Goal: Information Seeking & Learning: Learn about a topic

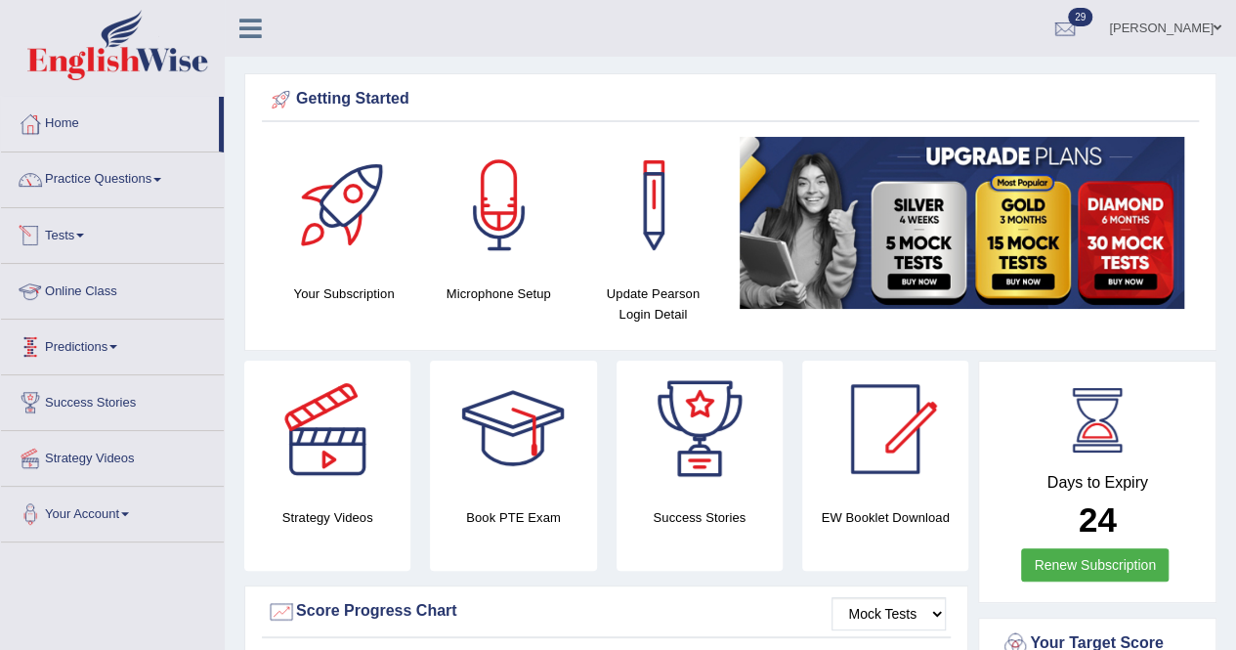
click at [58, 228] on link "Tests" at bounding box center [112, 232] width 223 height 49
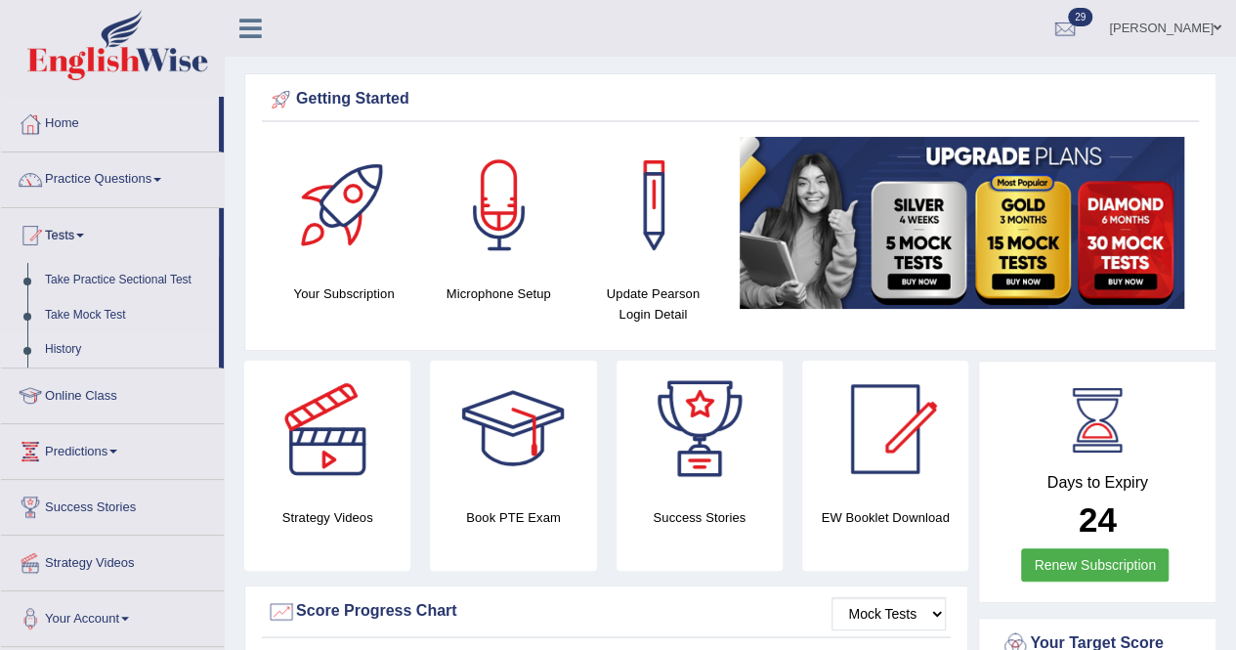
click at [70, 337] on link "History" at bounding box center [127, 349] width 183 height 35
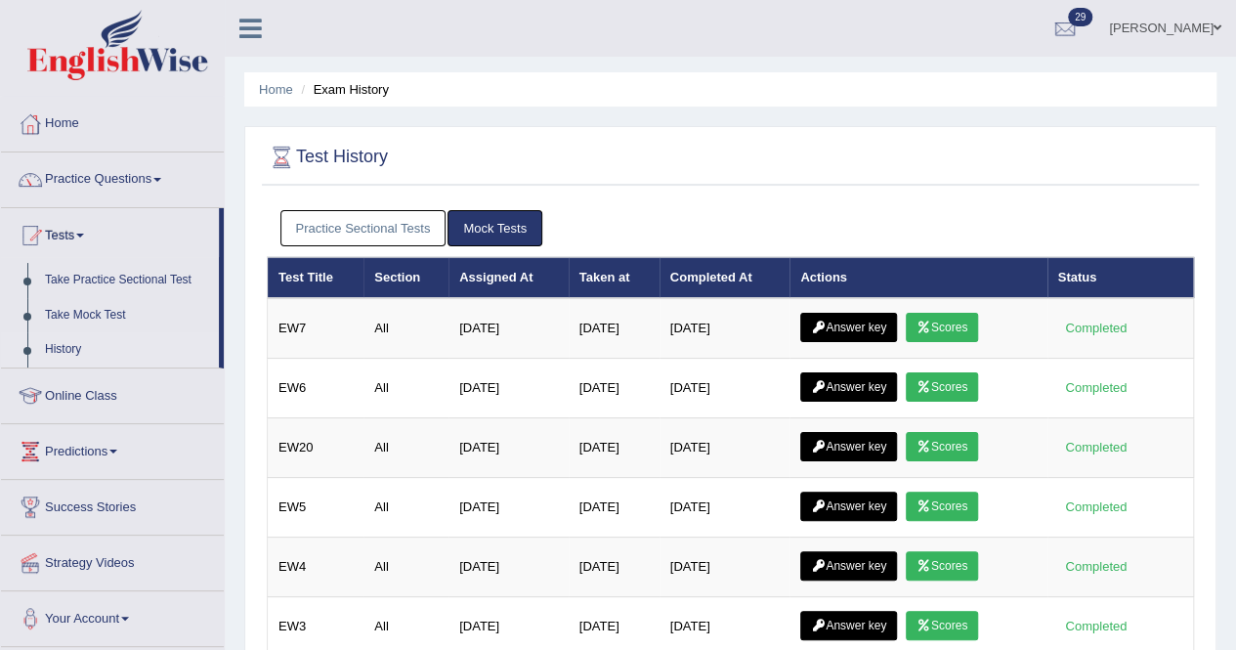
click at [377, 230] on link "Practice Sectional Tests" at bounding box center [364, 228] width 166 height 36
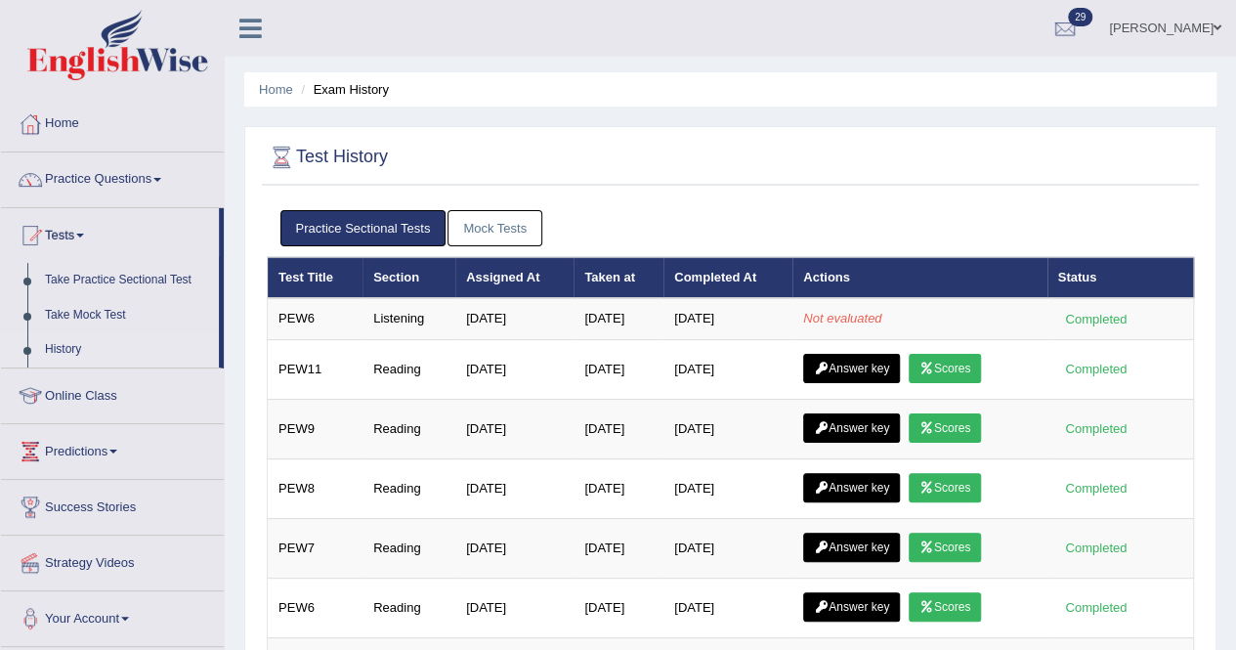
click at [496, 238] on link "Mock Tests" at bounding box center [495, 228] width 95 height 36
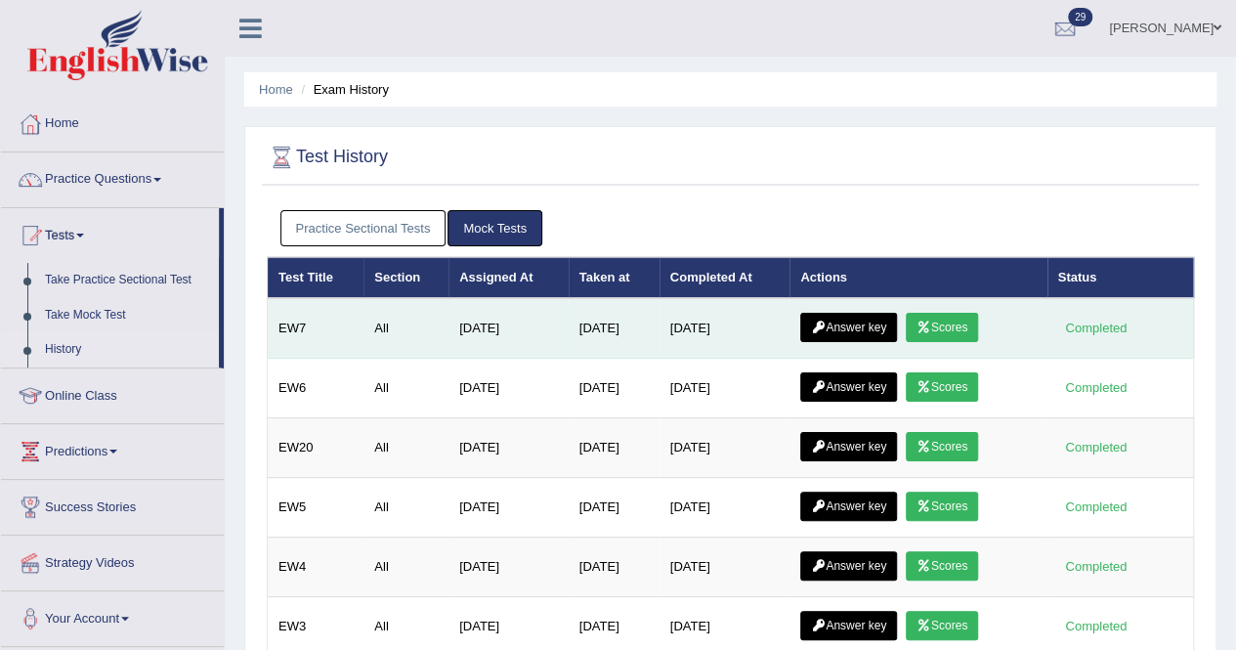
click at [876, 323] on link "Answer key" at bounding box center [849, 327] width 97 height 29
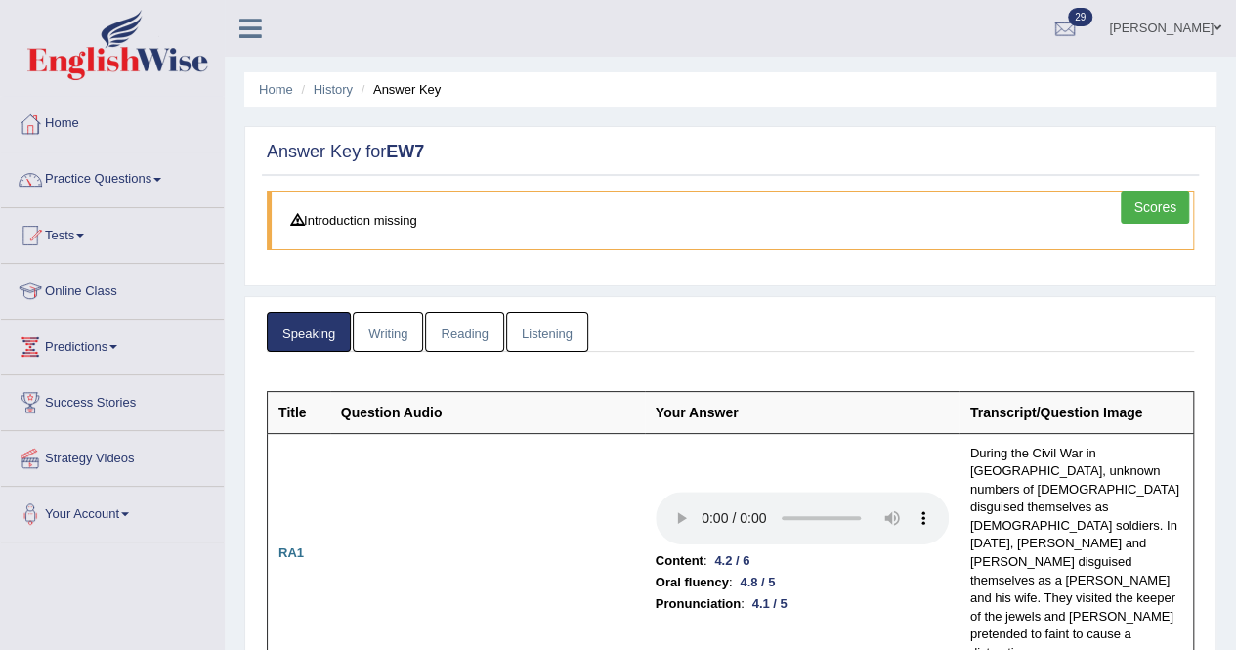
click at [1133, 207] on link "Scores" at bounding box center [1155, 207] width 68 height 33
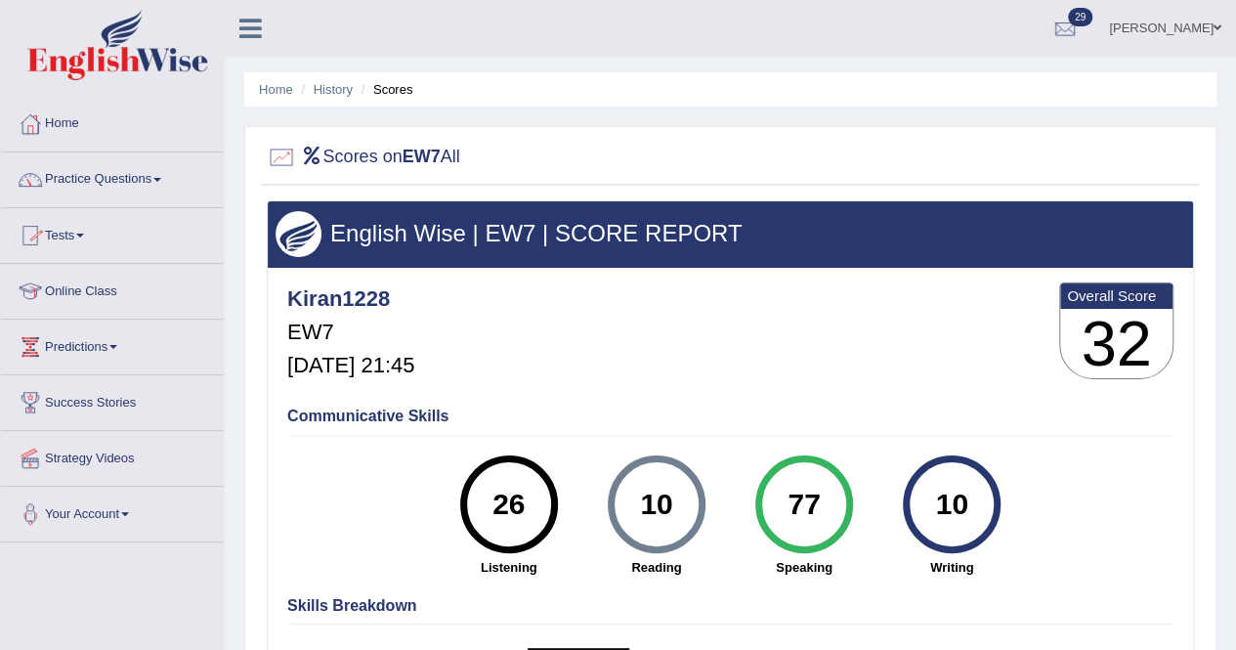
click at [84, 236] on span at bounding box center [80, 236] width 8 height 4
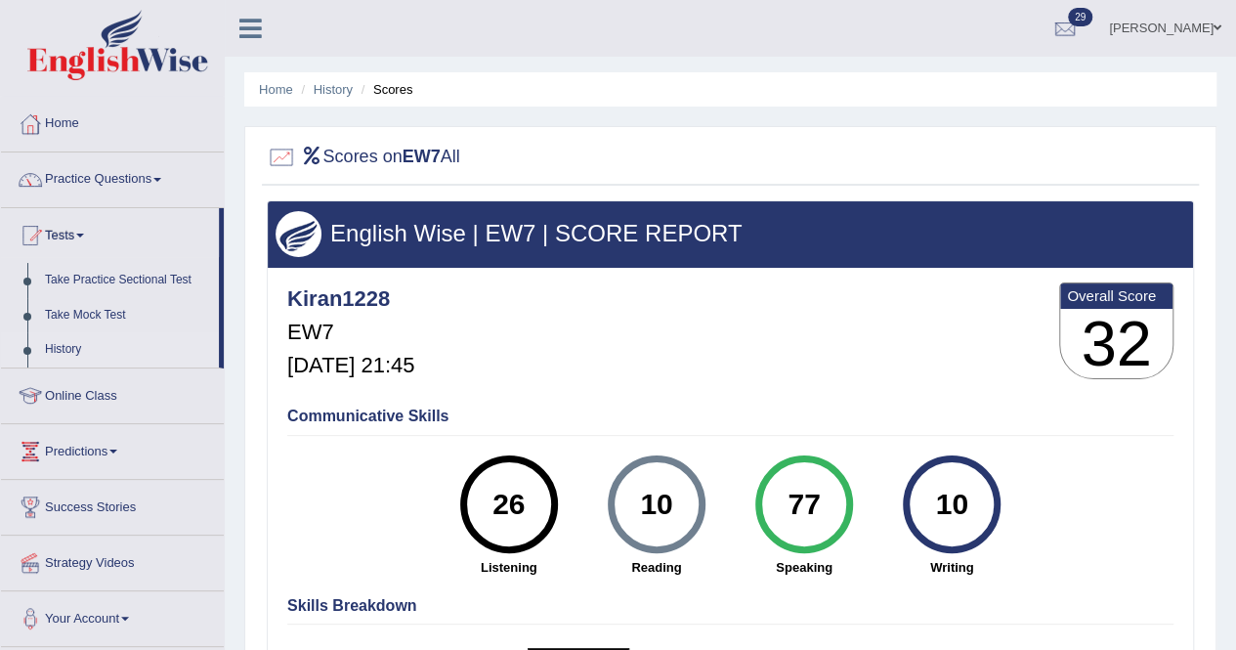
click at [75, 345] on link "History" at bounding box center [127, 349] width 183 height 35
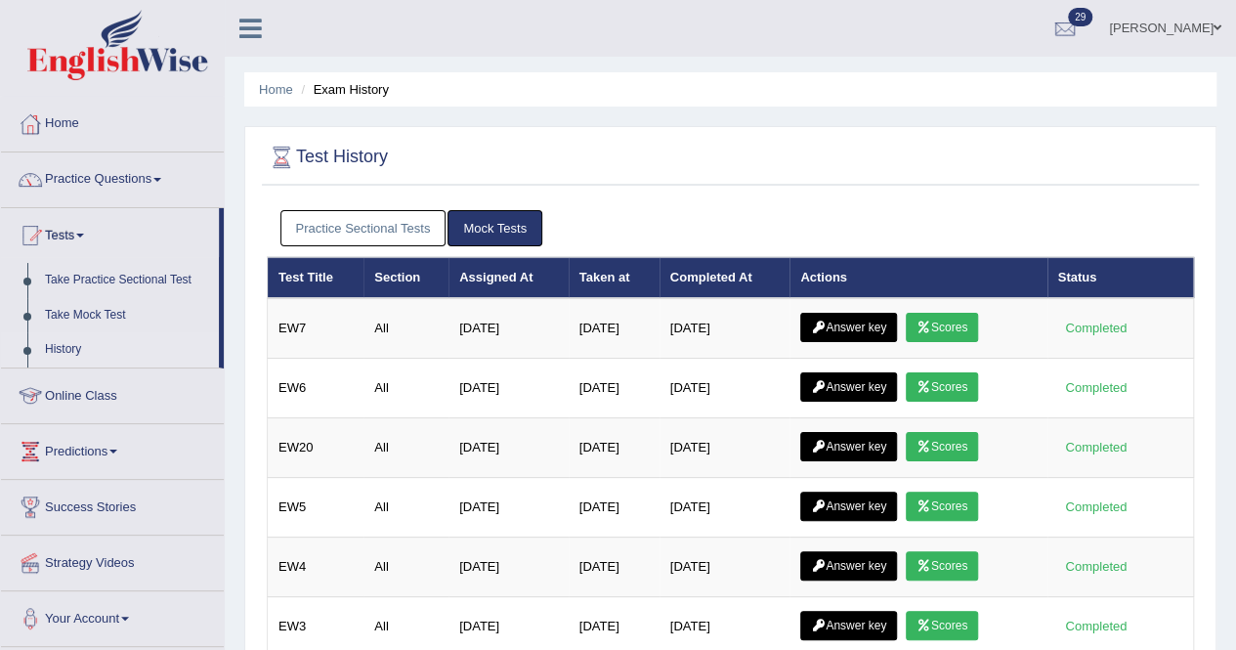
click at [344, 245] on div "Practice Sectional Tests Mock Tests" at bounding box center [731, 228] width 928 height 57
click at [355, 238] on link "Practice Sectional Tests" at bounding box center [364, 228] width 166 height 36
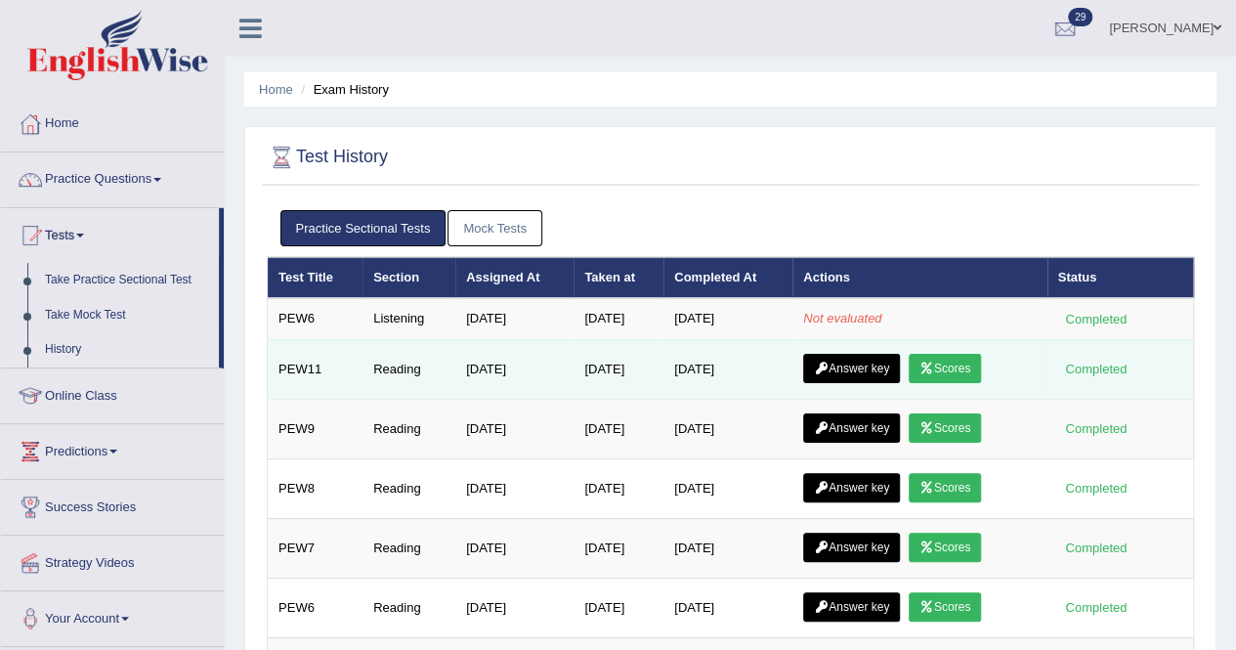
click at [965, 371] on link "Scores" at bounding box center [945, 368] width 72 height 29
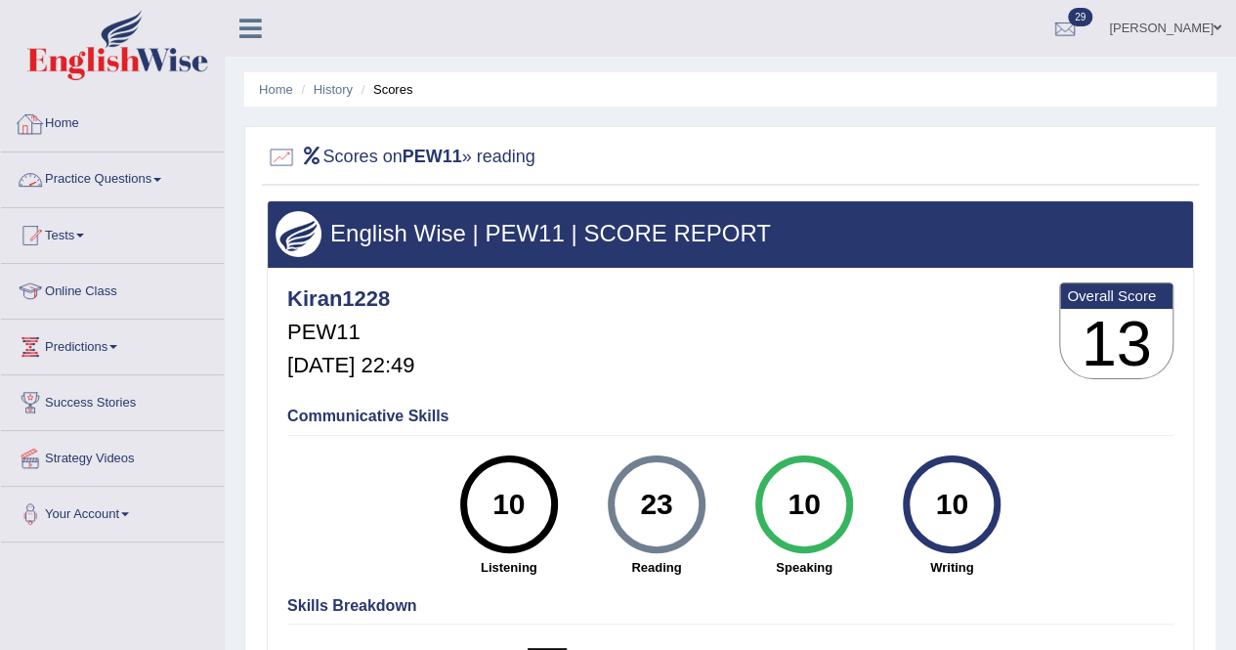
click at [115, 175] on link "Practice Questions" at bounding box center [112, 176] width 223 height 49
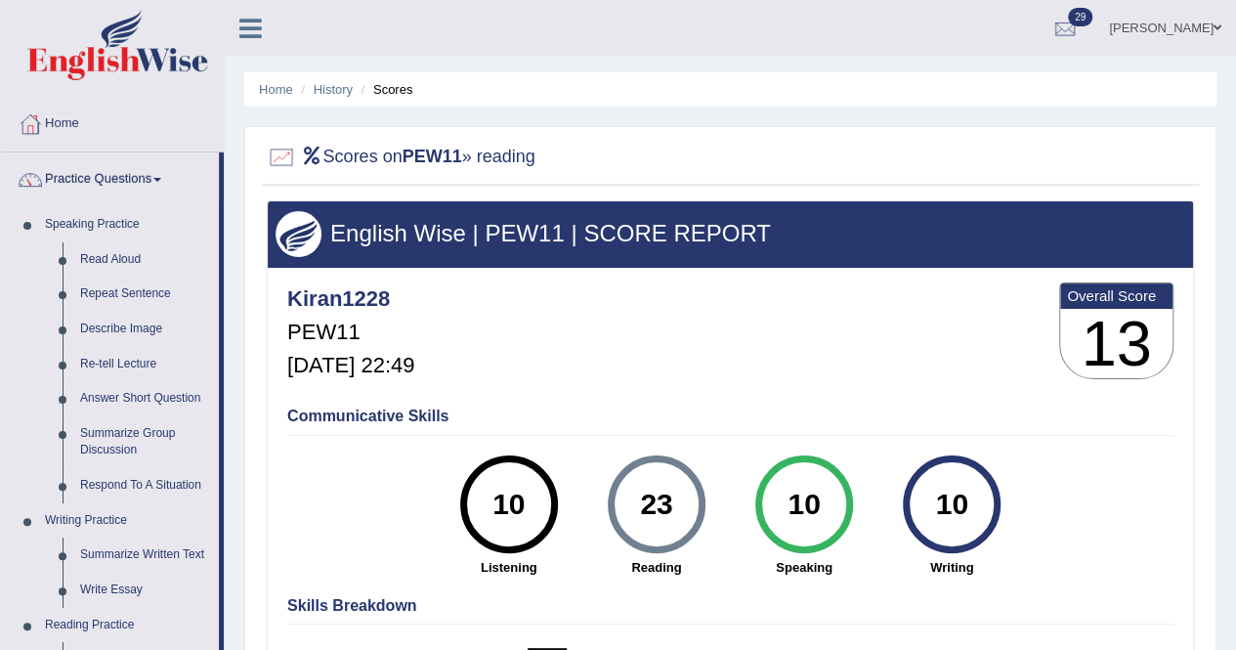
click at [114, 171] on link "Practice Questions" at bounding box center [110, 176] width 218 height 49
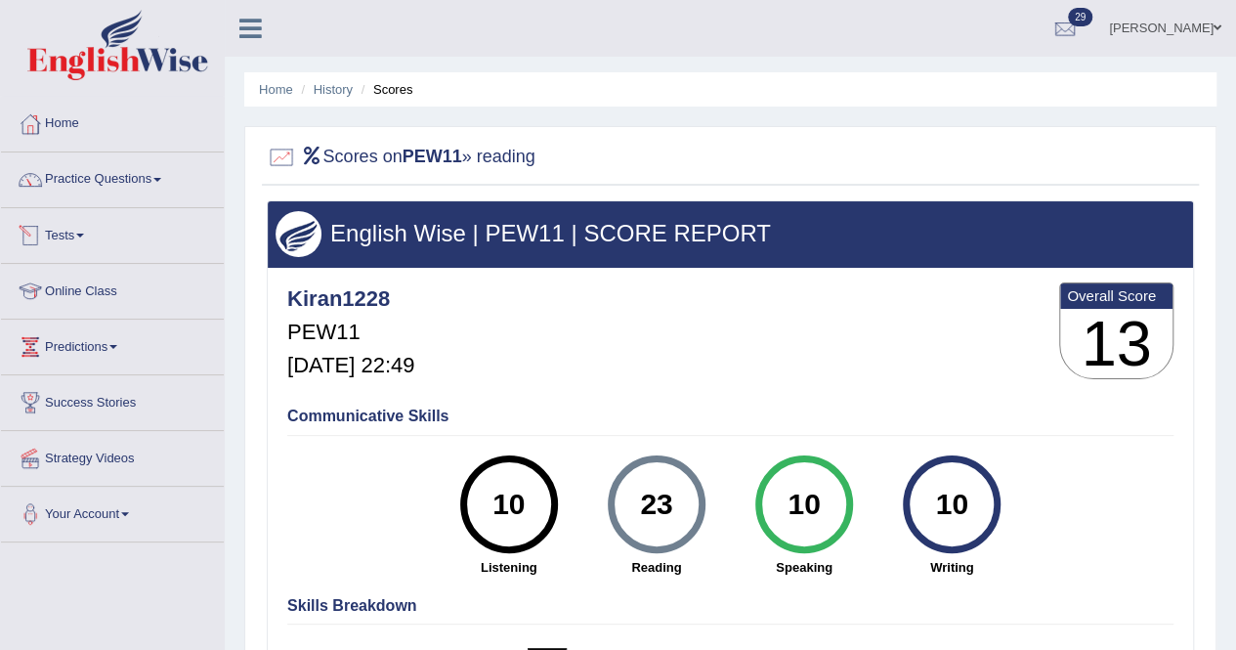
click at [88, 226] on link "Tests" at bounding box center [112, 232] width 223 height 49
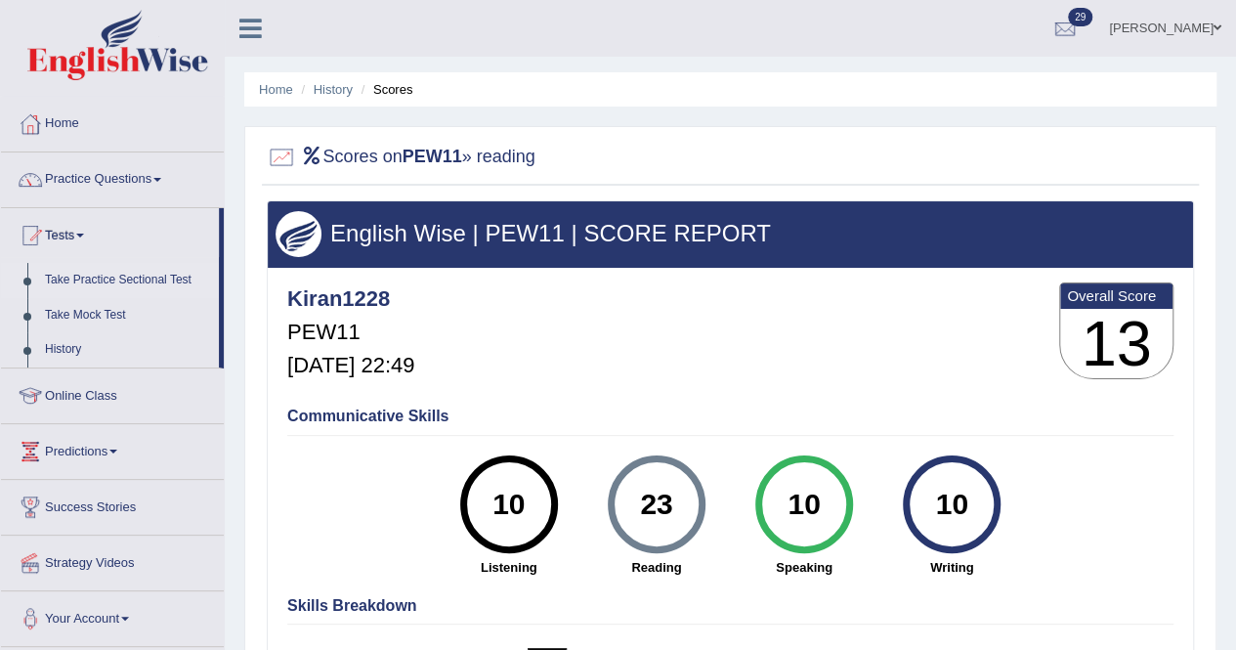
click at [77, 279] on link "Take Practice Sectional Test" at bounding box center [127, 280] width 183 height 35
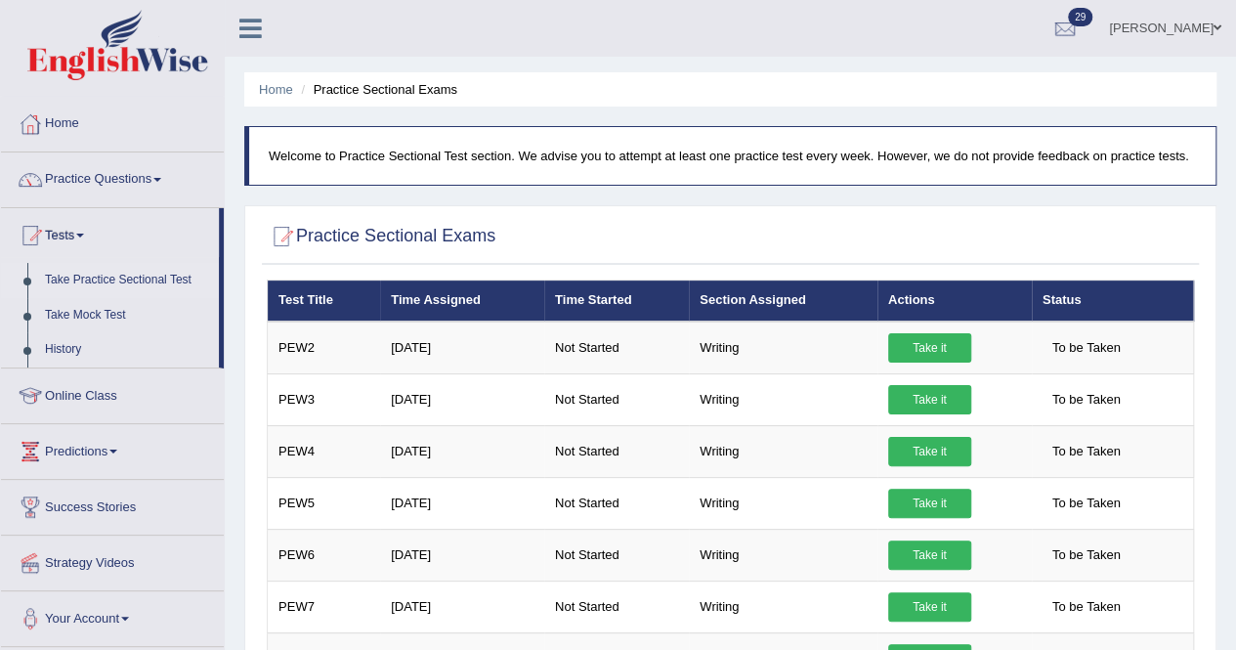
scroll to position [541, 0]
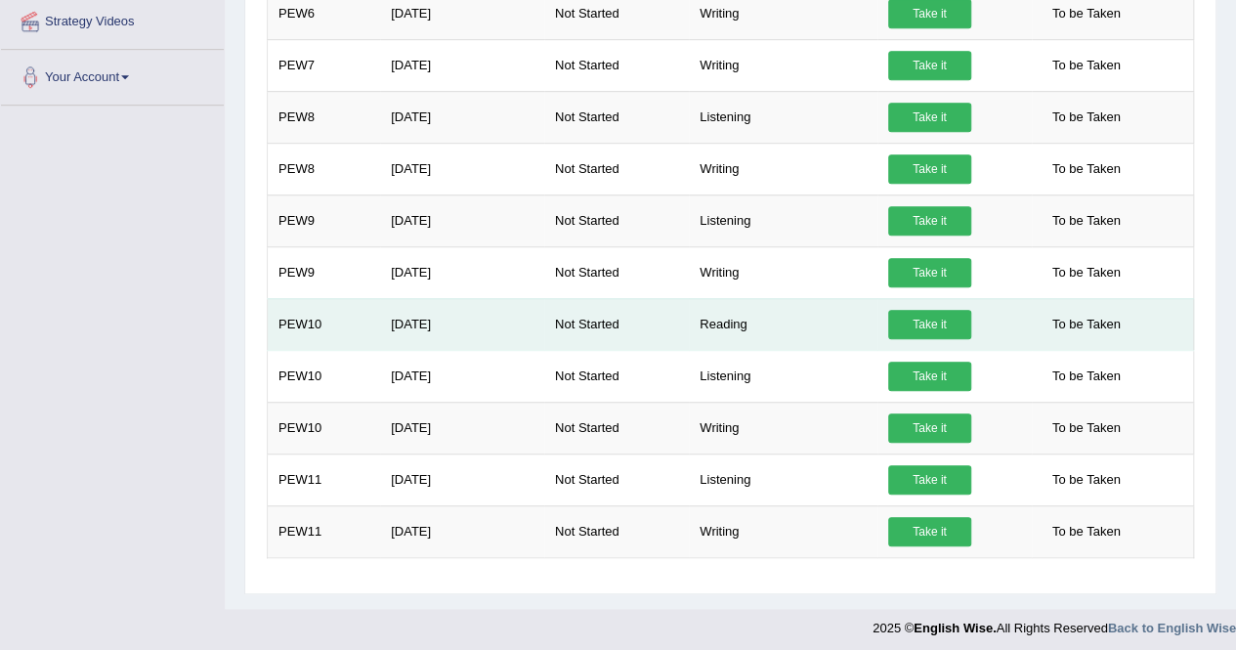
click at [942, 320] on link "Take it" at bounding box center [929, 324] width 83 height 29
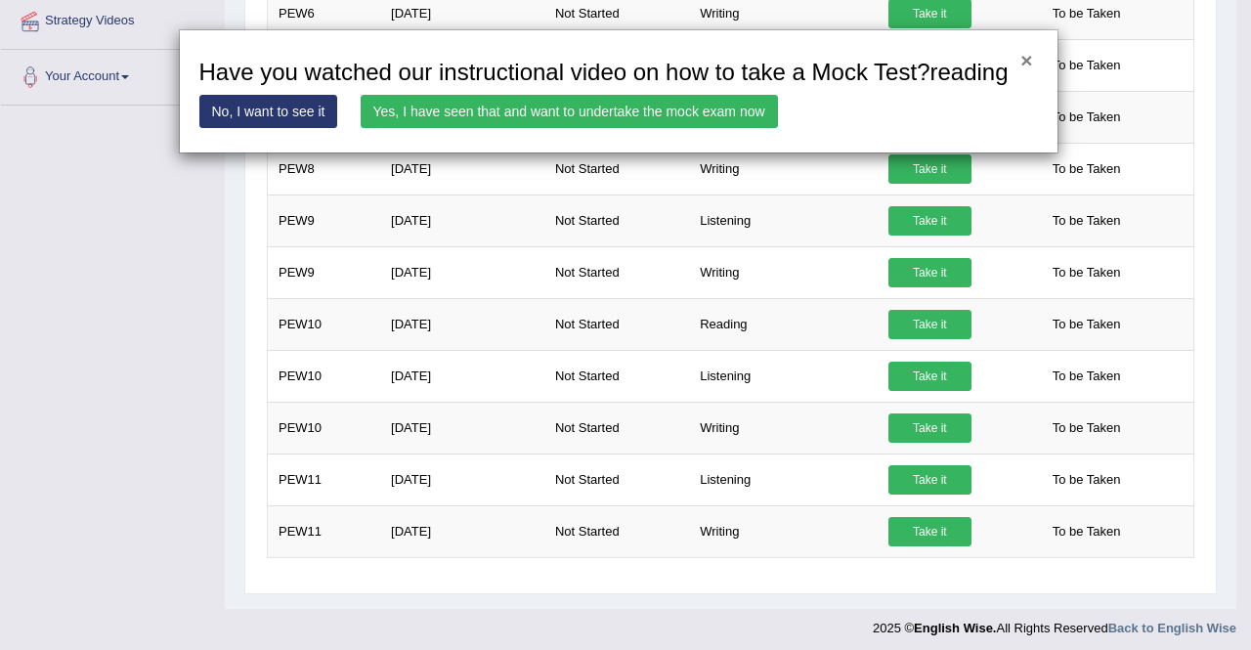
click at [1020, 60] on button "×" at bounding box center [1026, 60] width 12 height 21
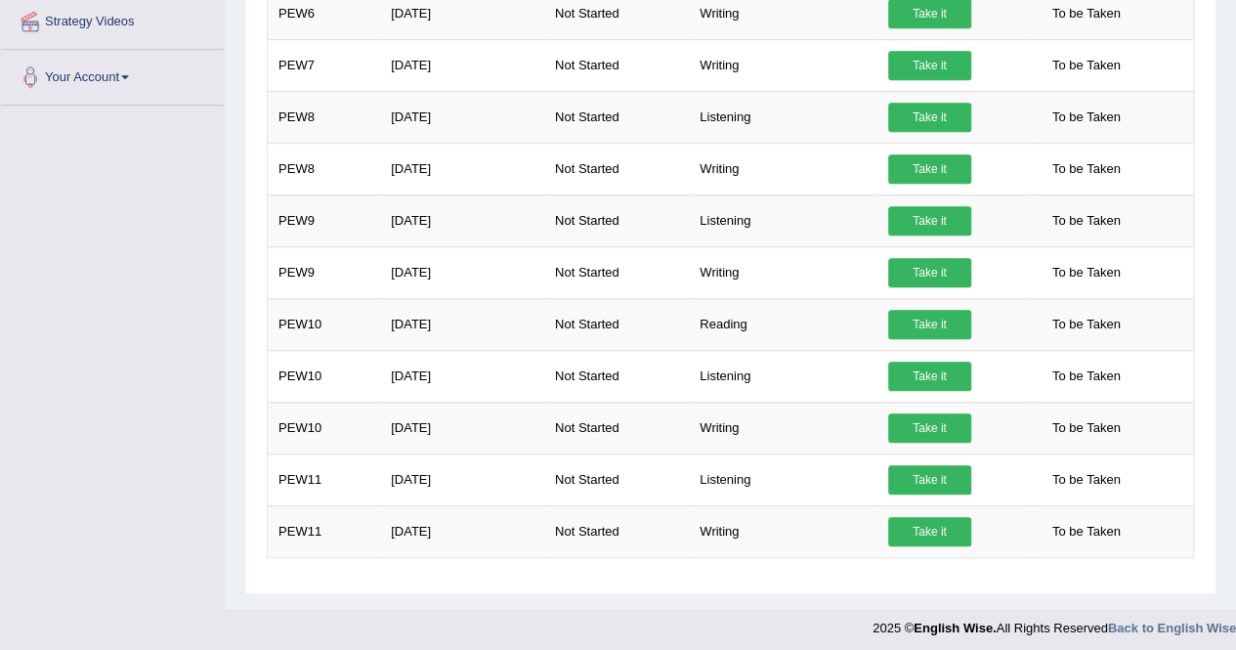
scroll to position [0, 0]
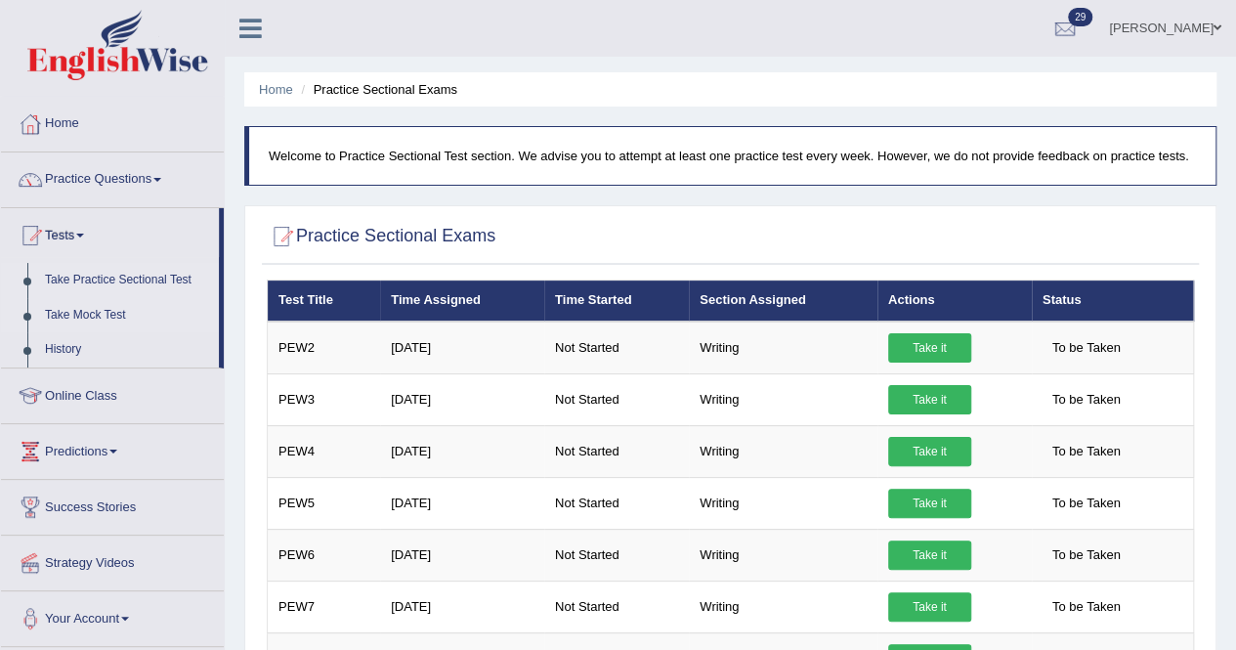
click at [92, 323] on link "Take Mock Test" at bounding box center [127, 315] width 183 height 35
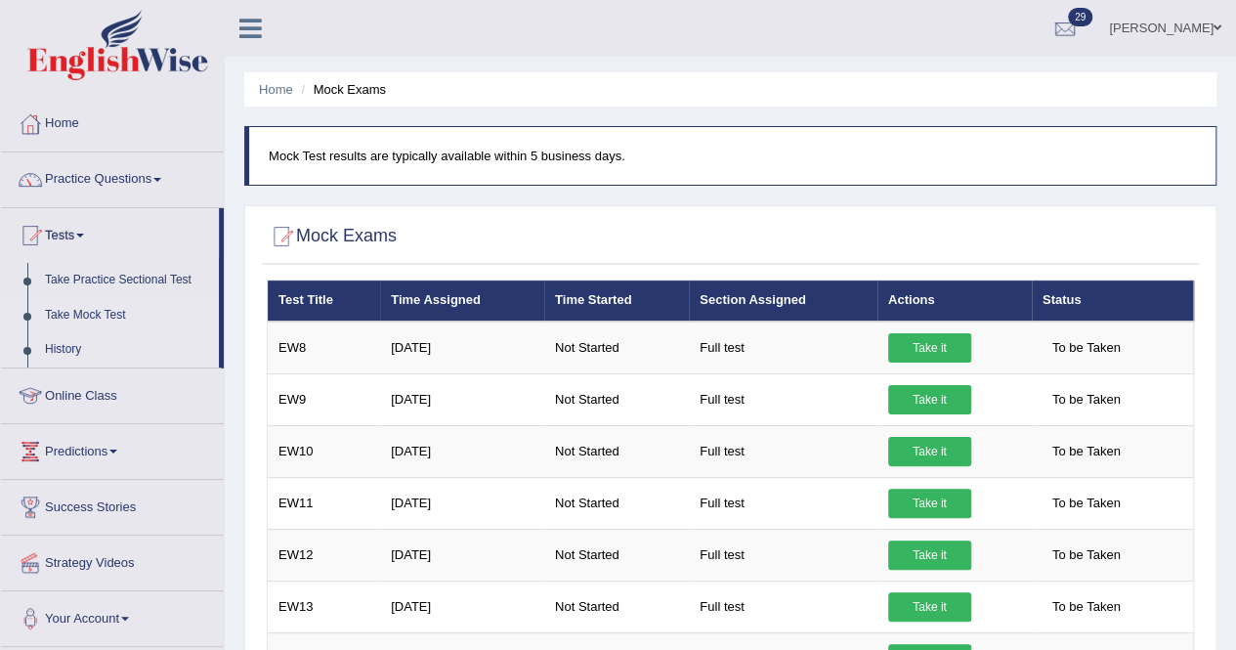
click at [65, 347] on link "History" at bounding box center [127, 349] width 183 height 35
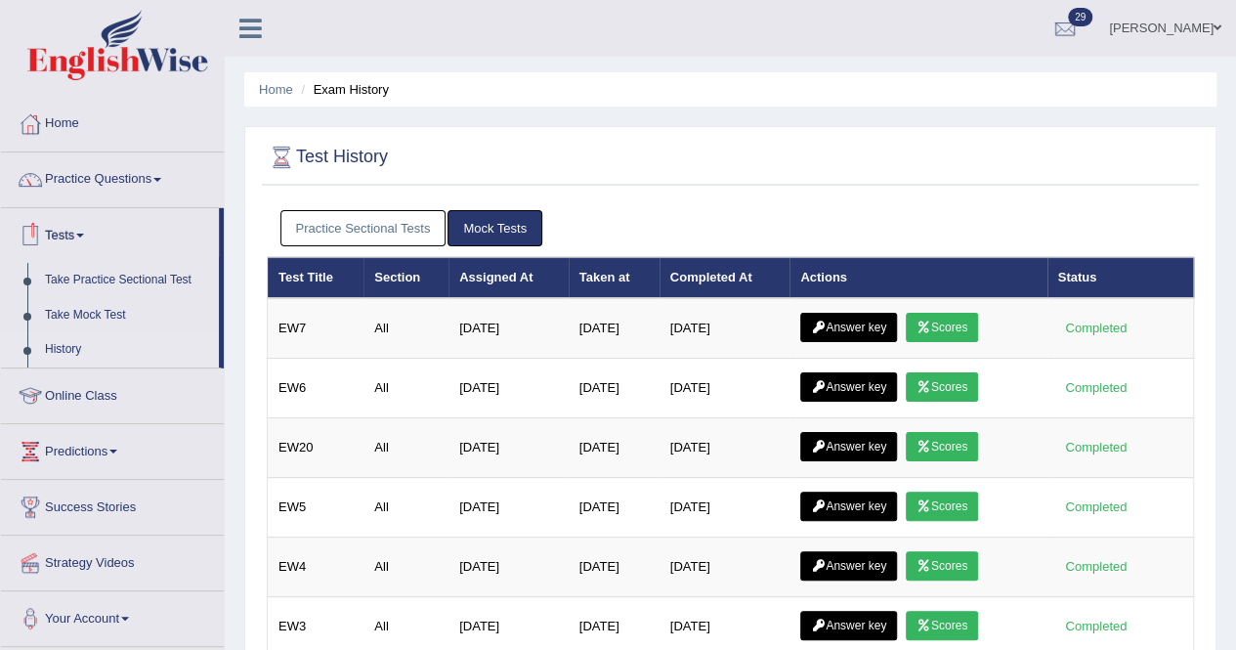
click at [367, 236] on link "Practice Sectional Tests" at bounding box center [364, 228] width 166 height 36
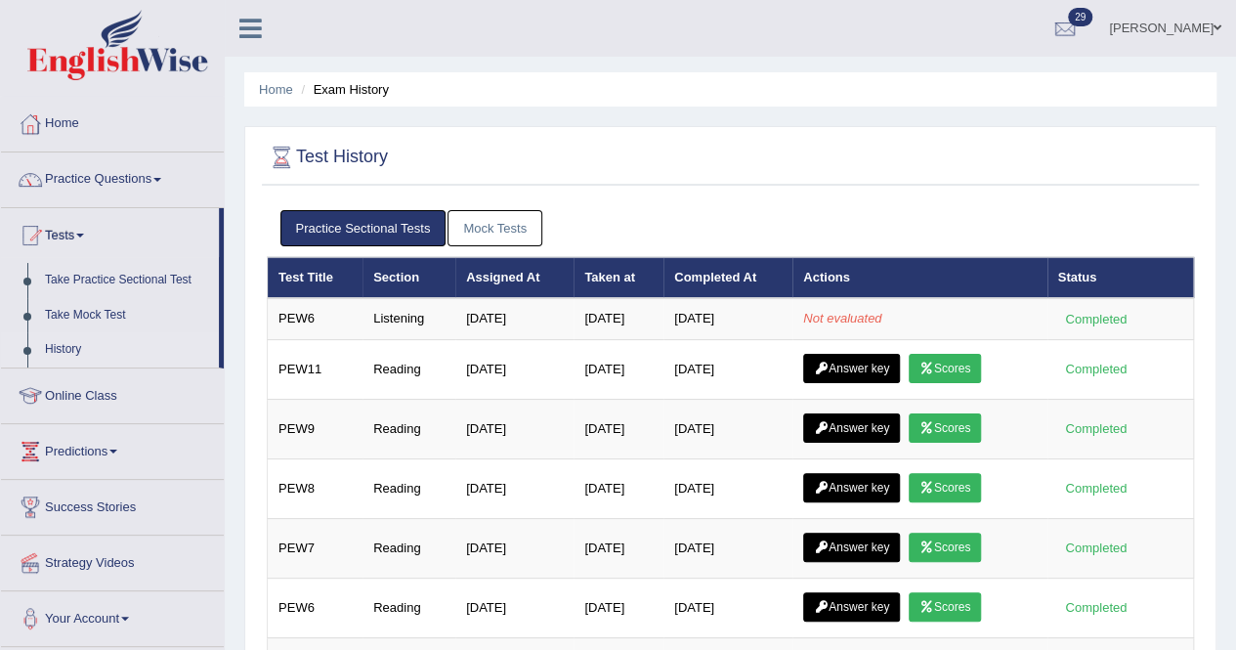
click at [497, 232] on link "Mock Tests" at bounding box center [495, 228] width 95 height 36
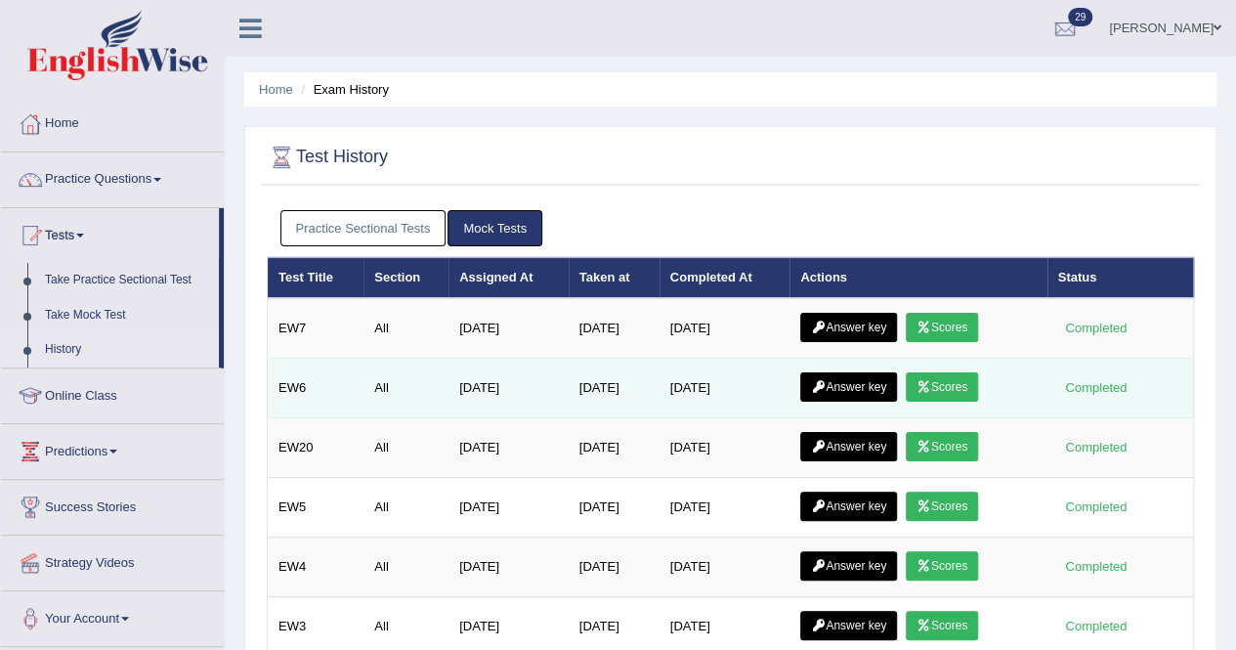
click at [931, 381] on icon at bounding box center [924, 387] width 15 height 12
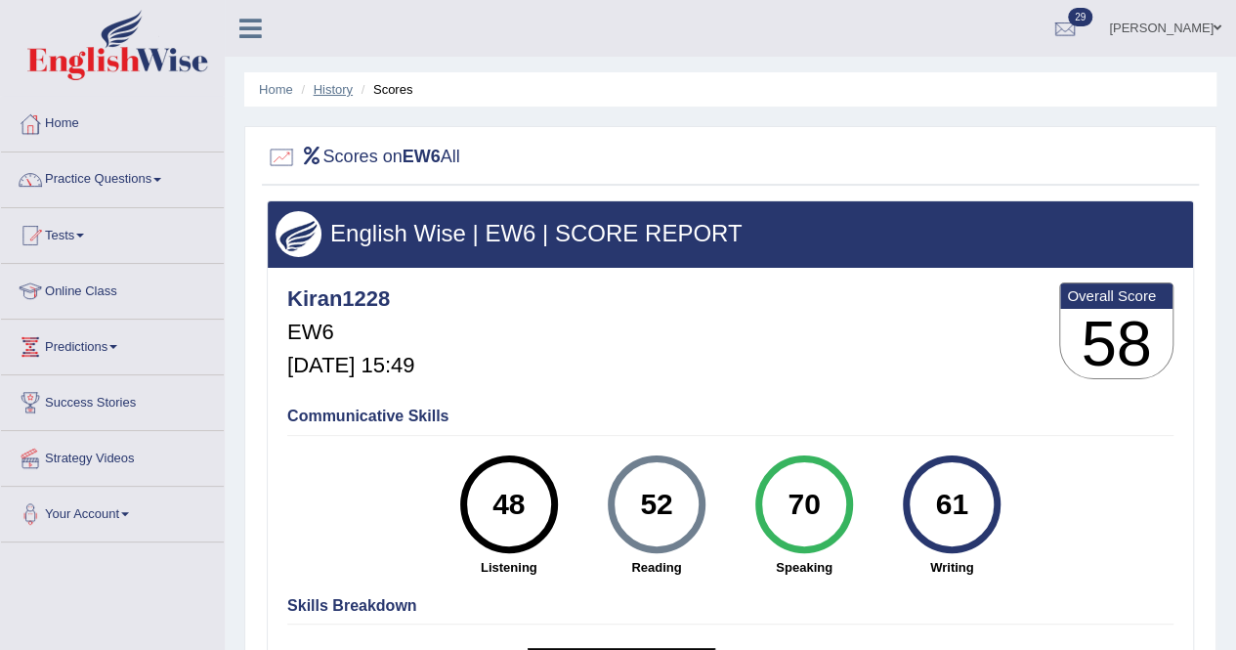
click at [342, 93] on link "History" at bounding box center [333, 89] width 39 height 15
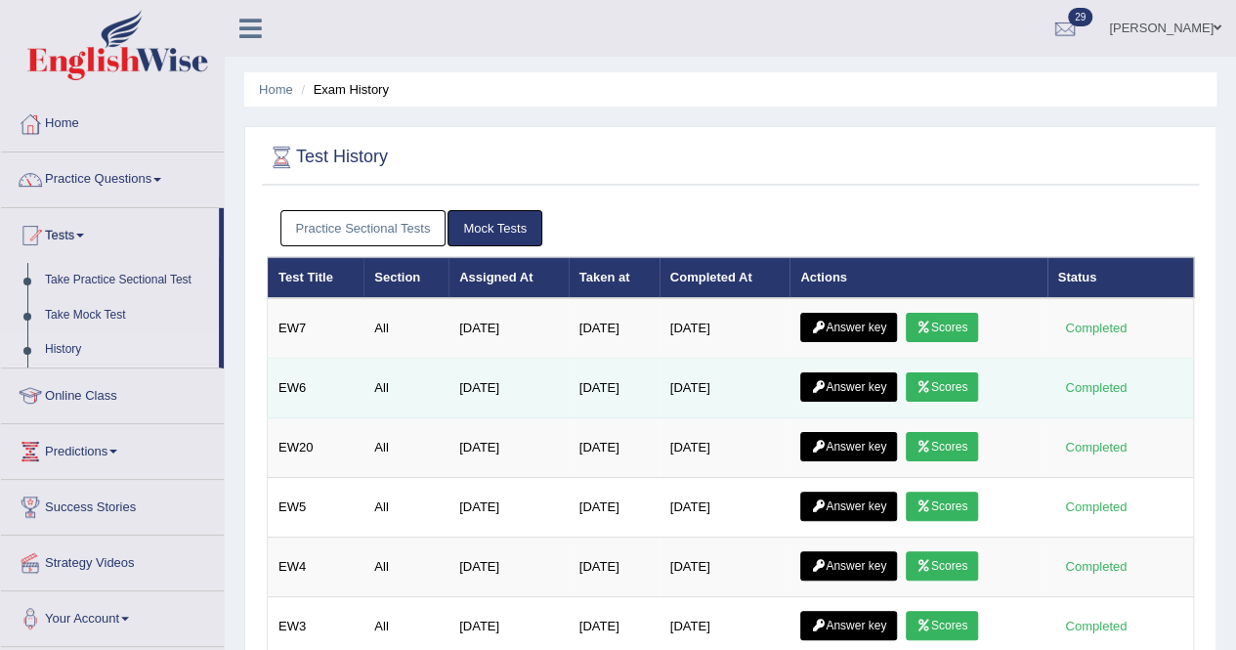
click at [954, 386] on link "Scores" at bounding box center [942, 386] width 72 height 29
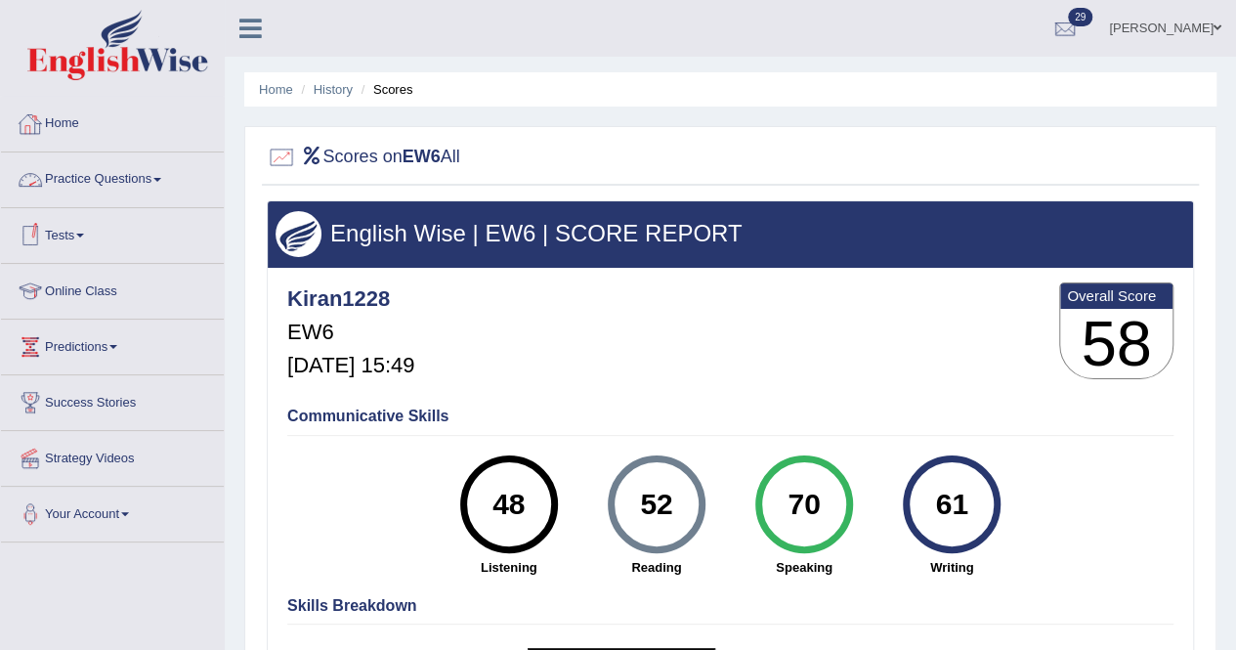
click at [111, 178] on link "Practice Questions" at bounding box center [112, 176] width 223 height 49
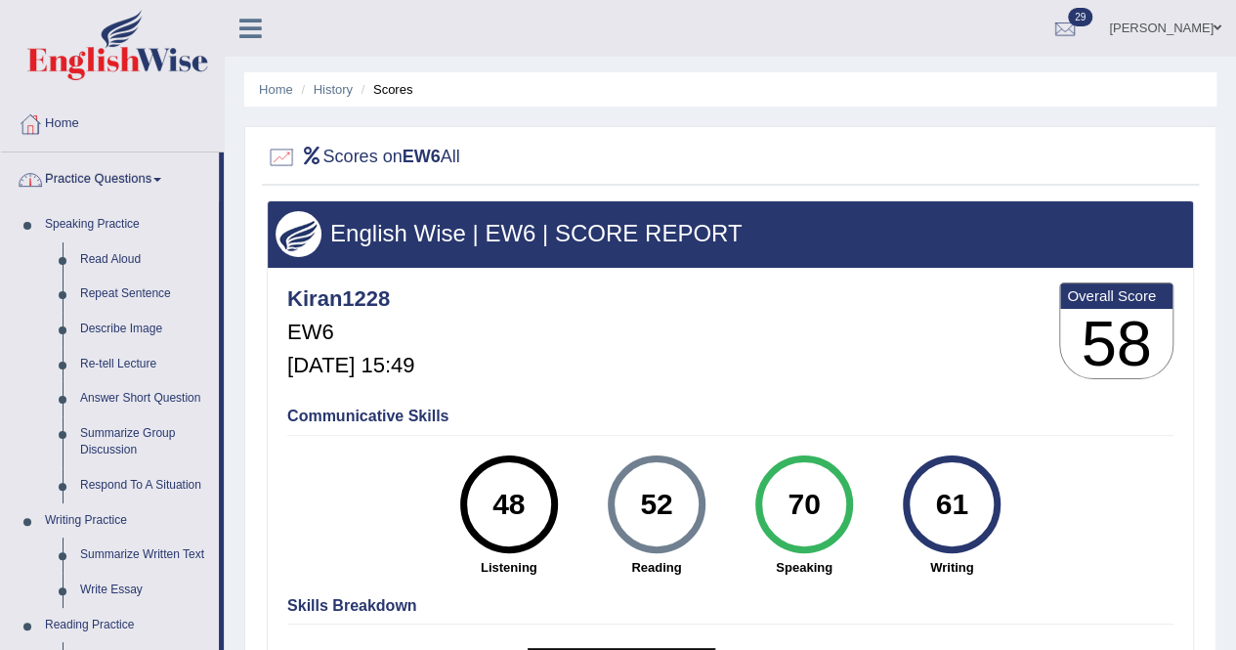
click at [159, 174] on link "Practice Questions" at bounding box center [110, 176] width 218 height 49
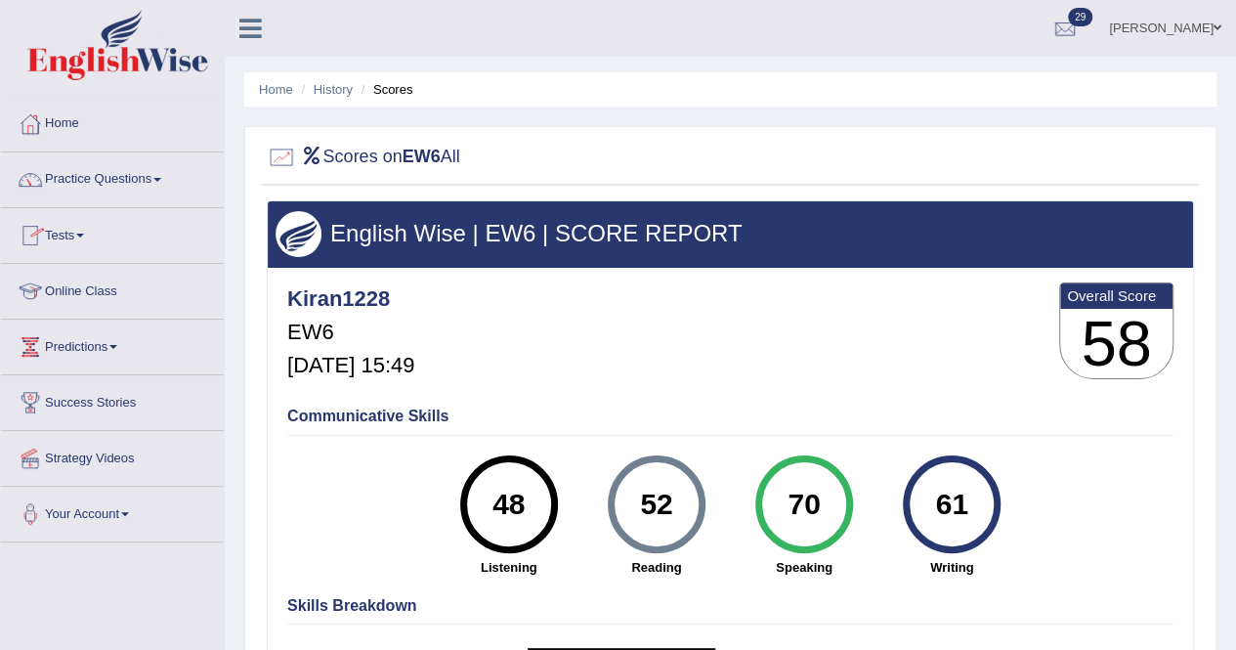
click at [84, 236] on span at bounding box center [80, 236] width 8 height 4
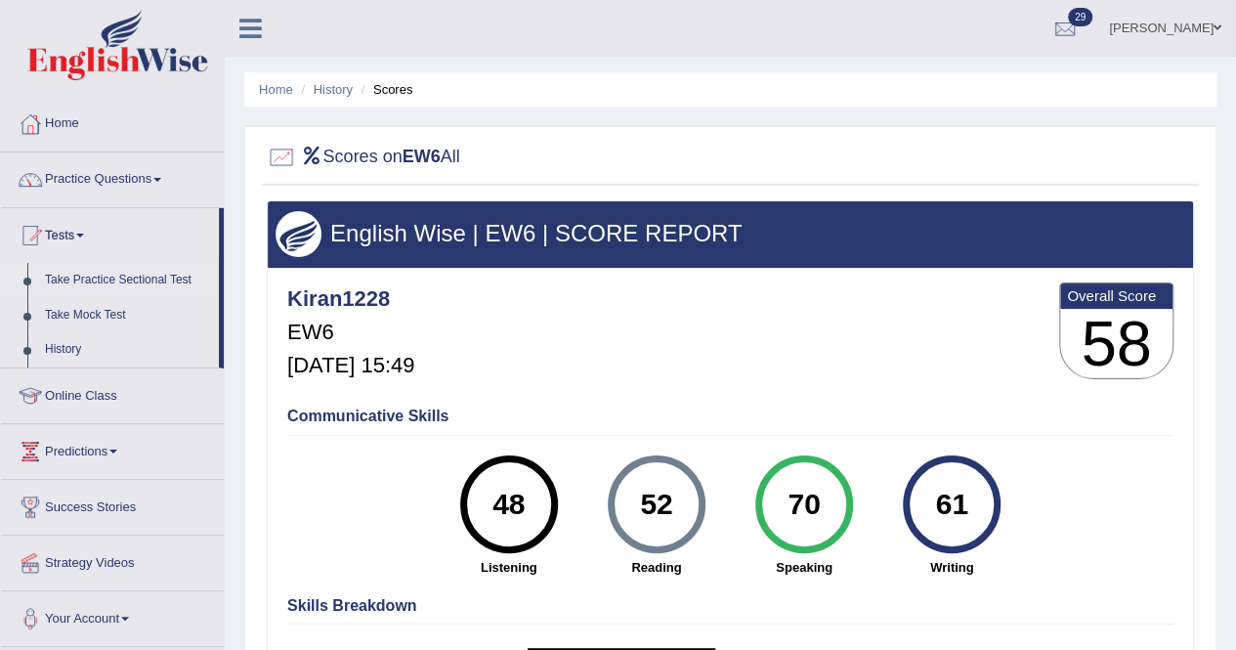
click at [108, 274] on link "Take Practice Sectional Test" at bounding box center [127, 280] width 183 height 35
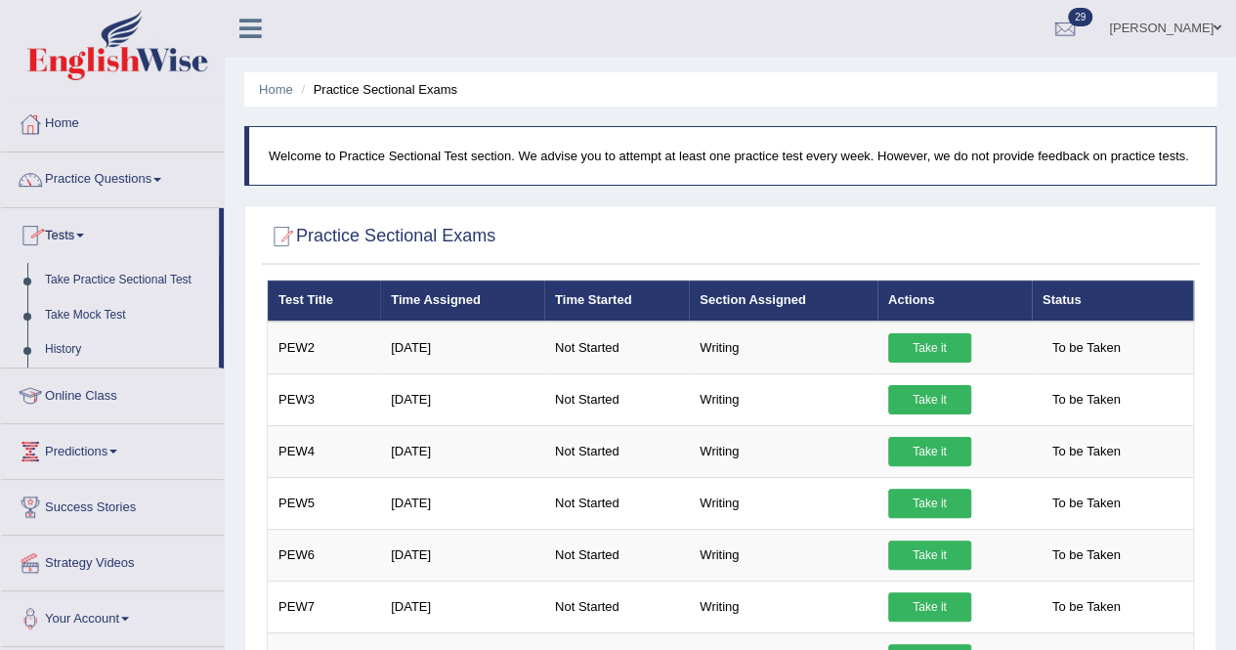
click at [68, 341] on link "History" at bounding box center [127, 349] width 183 height 35
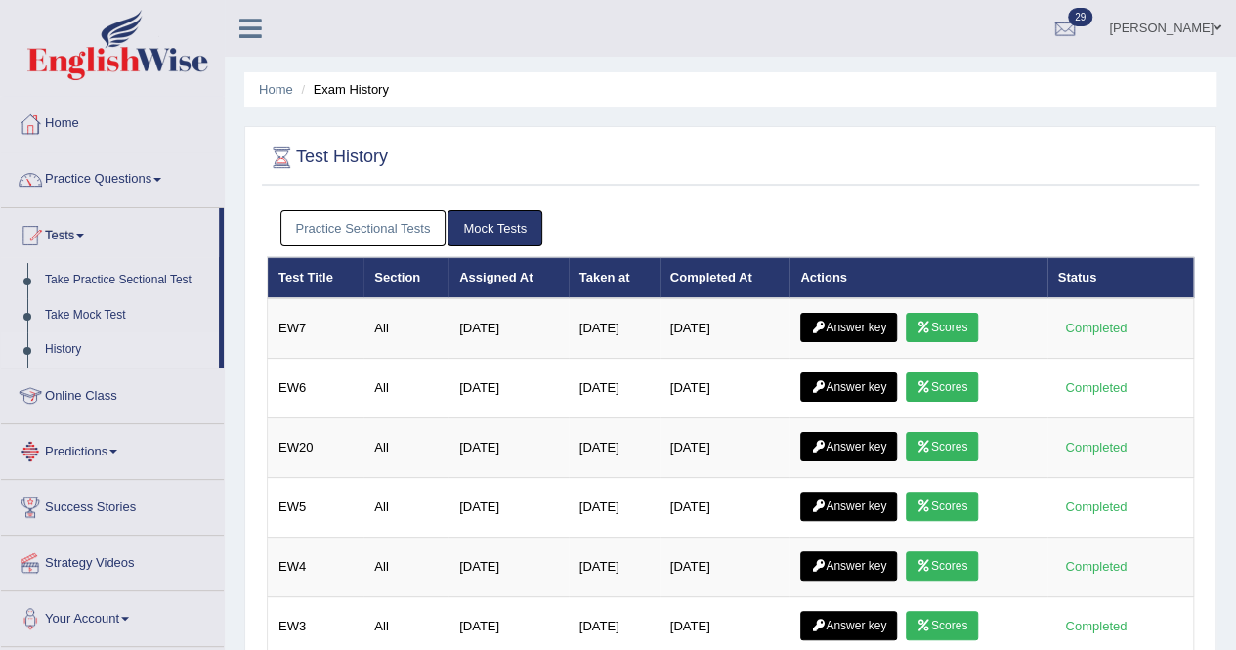
click at [395, 220] on link "Practice Sectional Tests" at bounding box center [364, 228] width 166 height 36
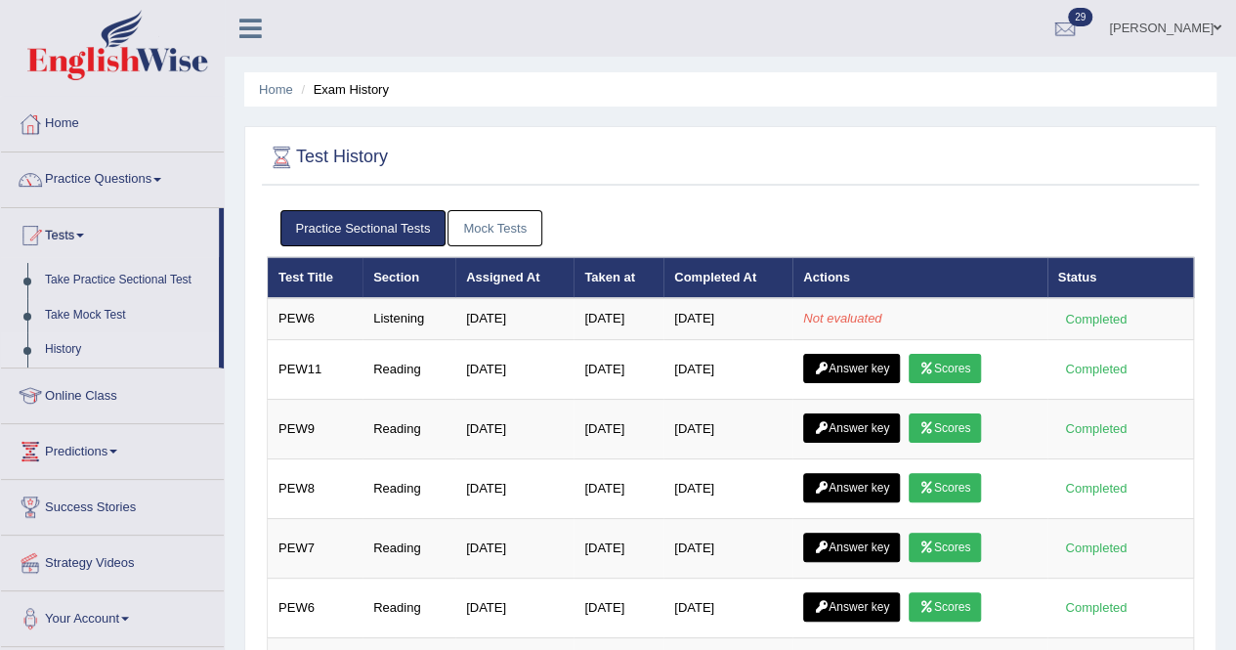
click at [86, 390] on link "Online Class" at bounding box center [112, 392] width 223 height 49
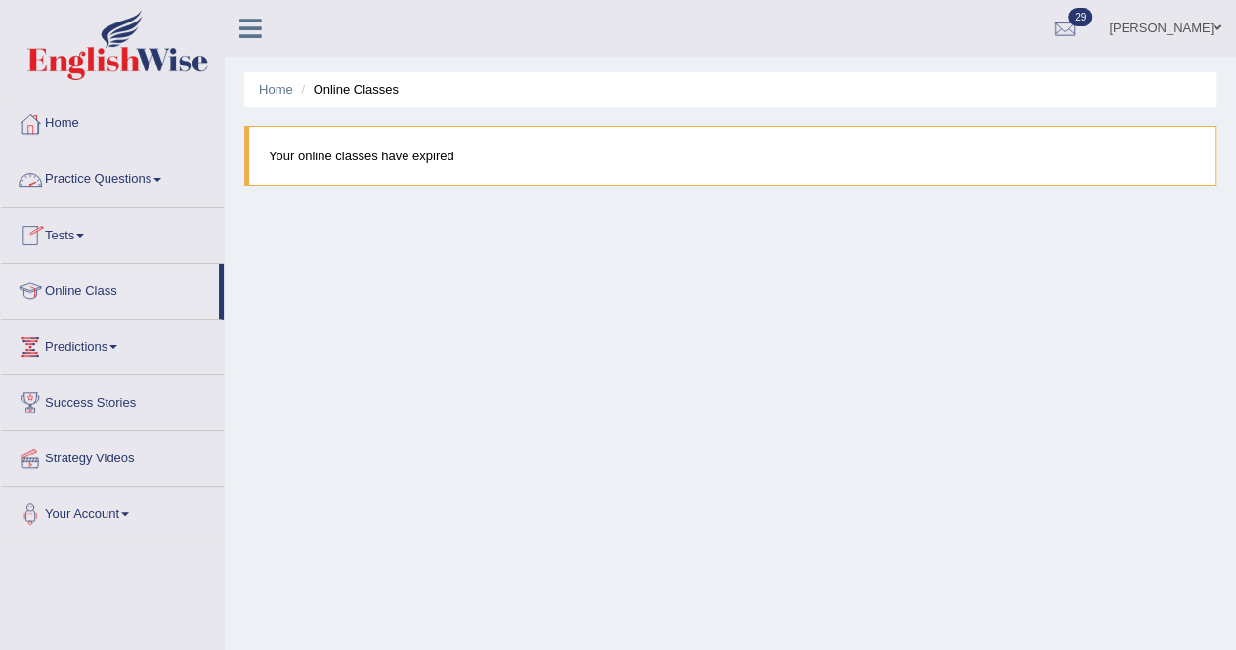
click at [104, 175] on link "Practice Questions" at bounding box center [112, 176] width 223 height 49
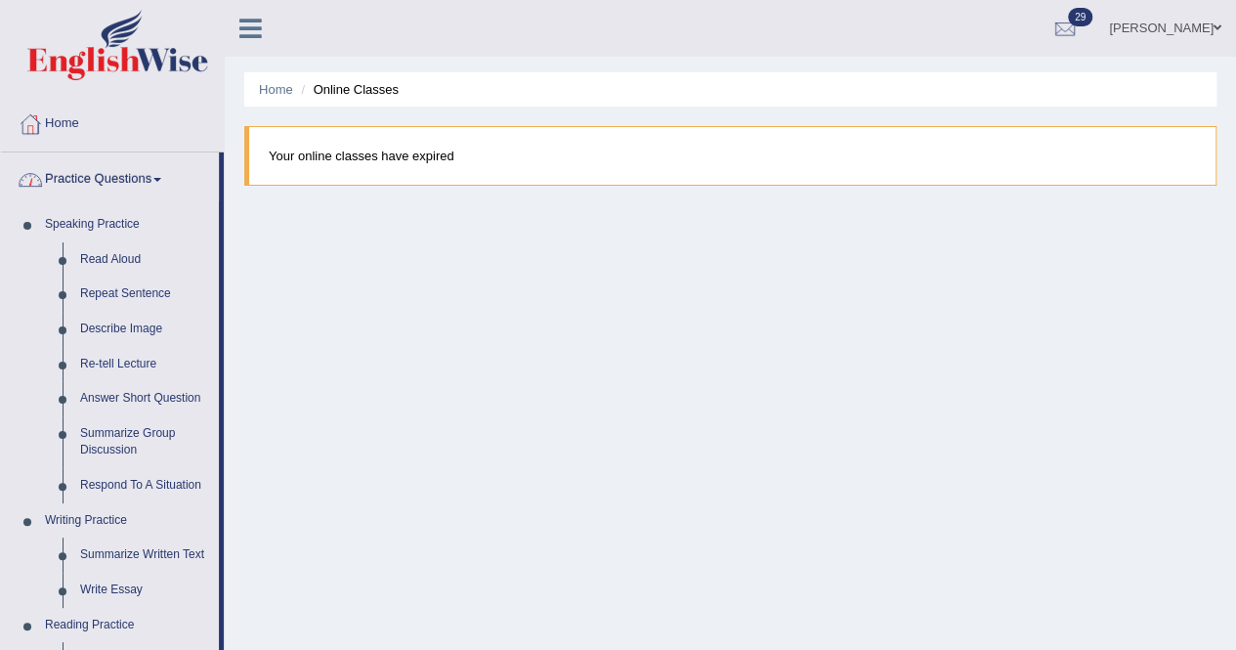
click at [104, 175] on link "Practice Questions" at bounding box center [110, 176] width 218 height 49
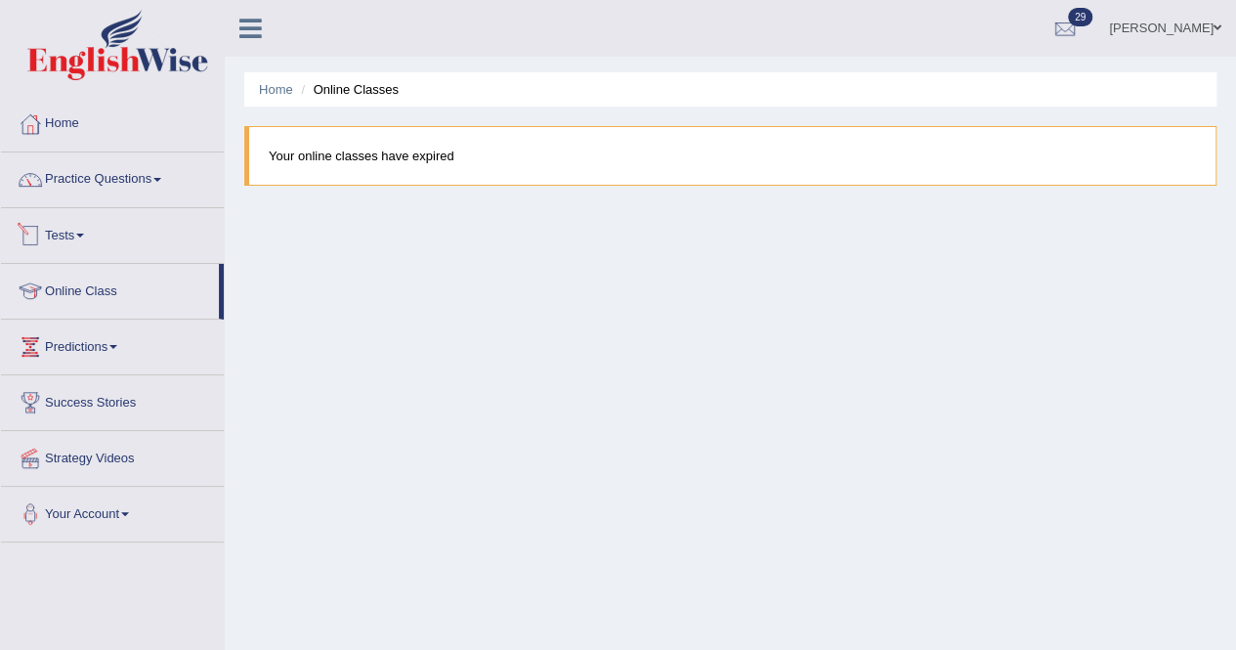
click at [79, 232] on link "Tests" at bounding box center [112, 232] width 223 height 49
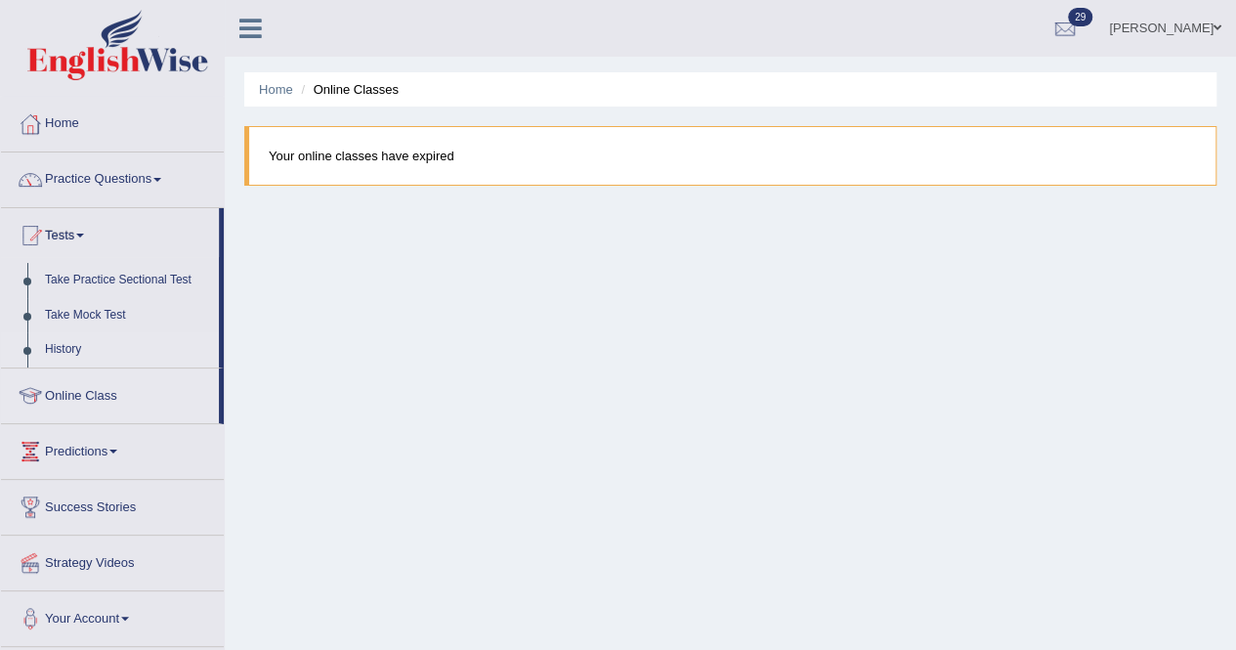
click at [76, 340] on link "History" at bounding box center [127, 349] width 183 height 35
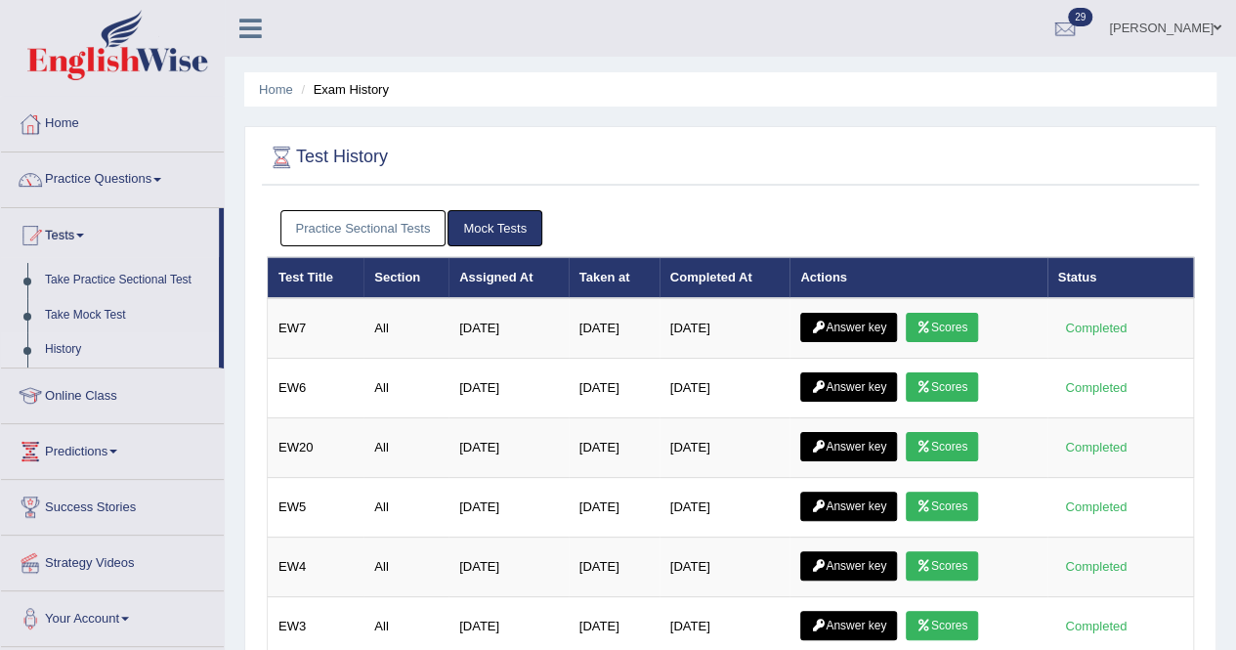
click at [408, 232] on link "Practice Sectional Tests" at bounding box center [364, 228] width 166 height 36
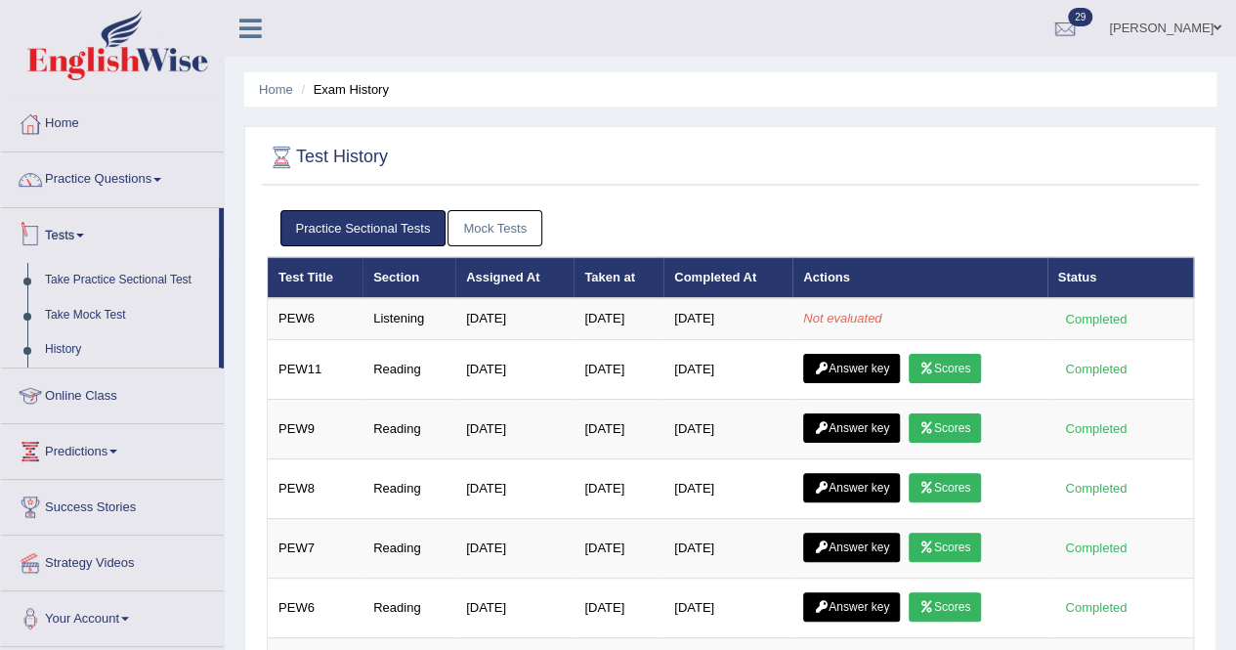
click at [86, 231] on link "Tests" at bounding box center [110, 232] width 218 height 49
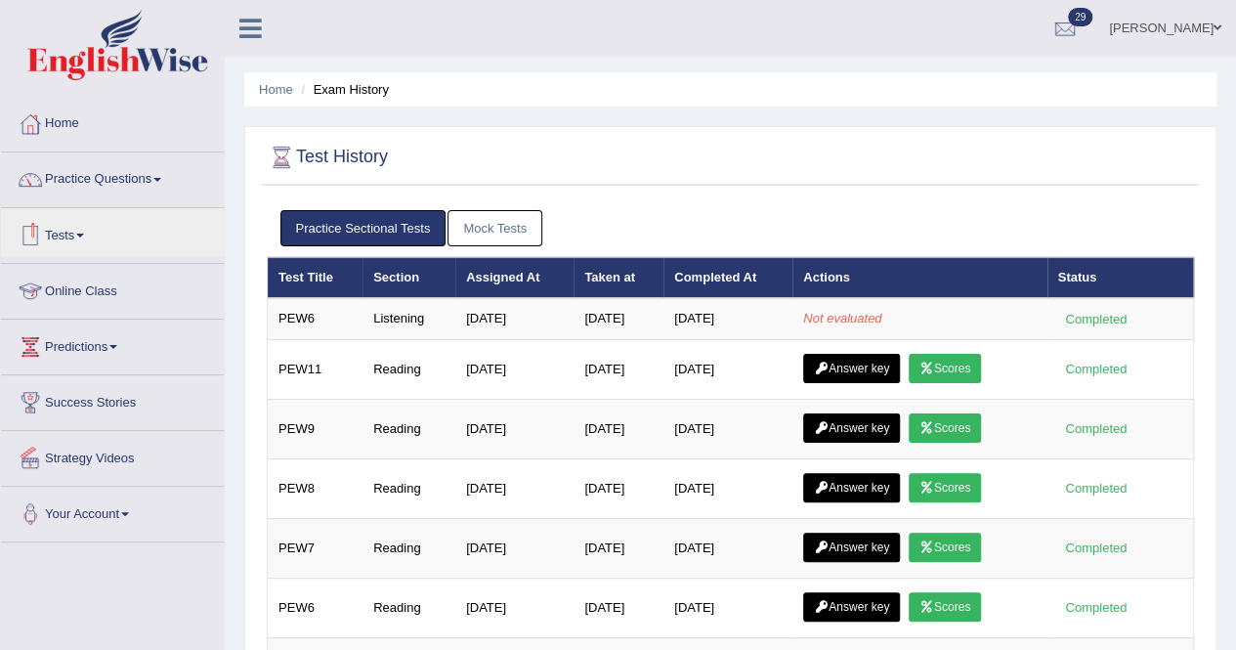
click at [485, 234] on link "Mock Tests" at bounding box center [495, 228] width 95 height 36
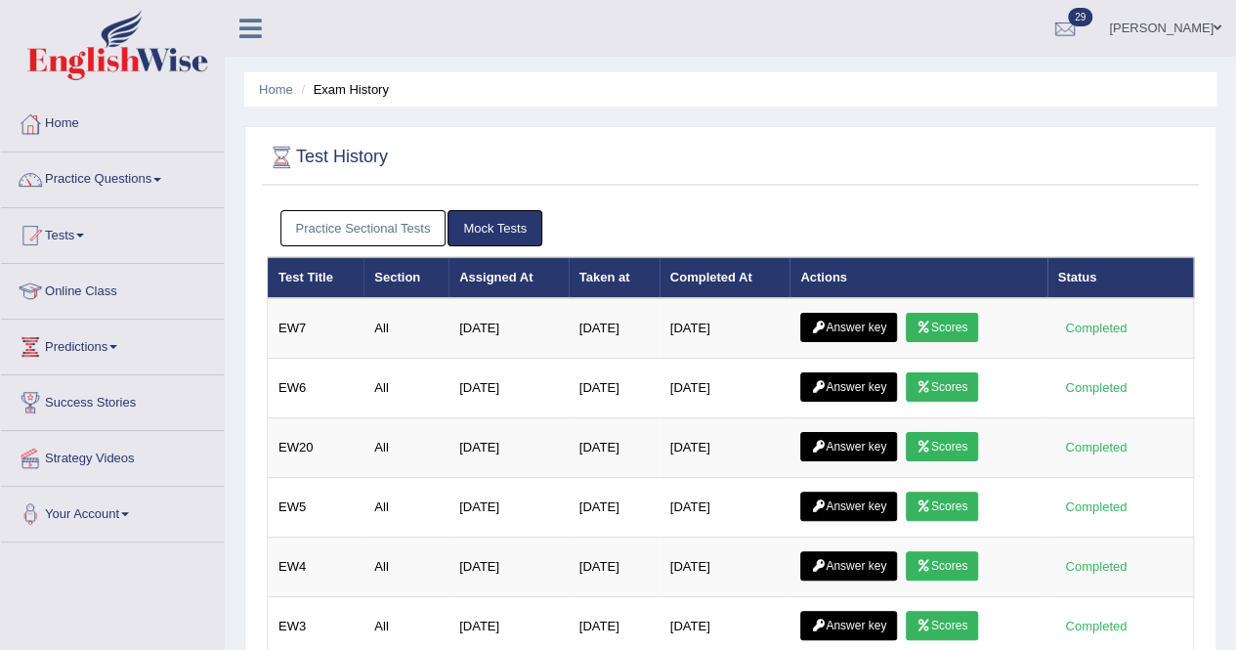
click at [367, 217] on link "Practice Sectional Tests" at bounding box center [364, 228] width 166 height 36
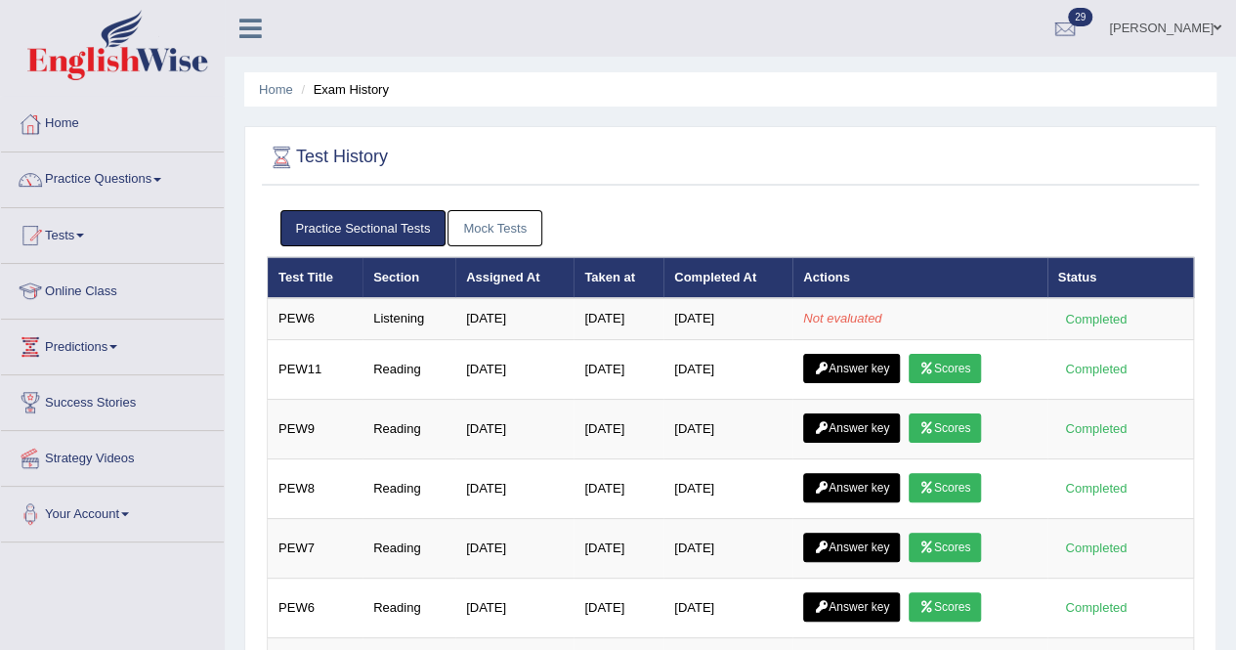
click at [479, 241] on link "Mock Tests" at bounding box center [495, 228] width 95 height 36
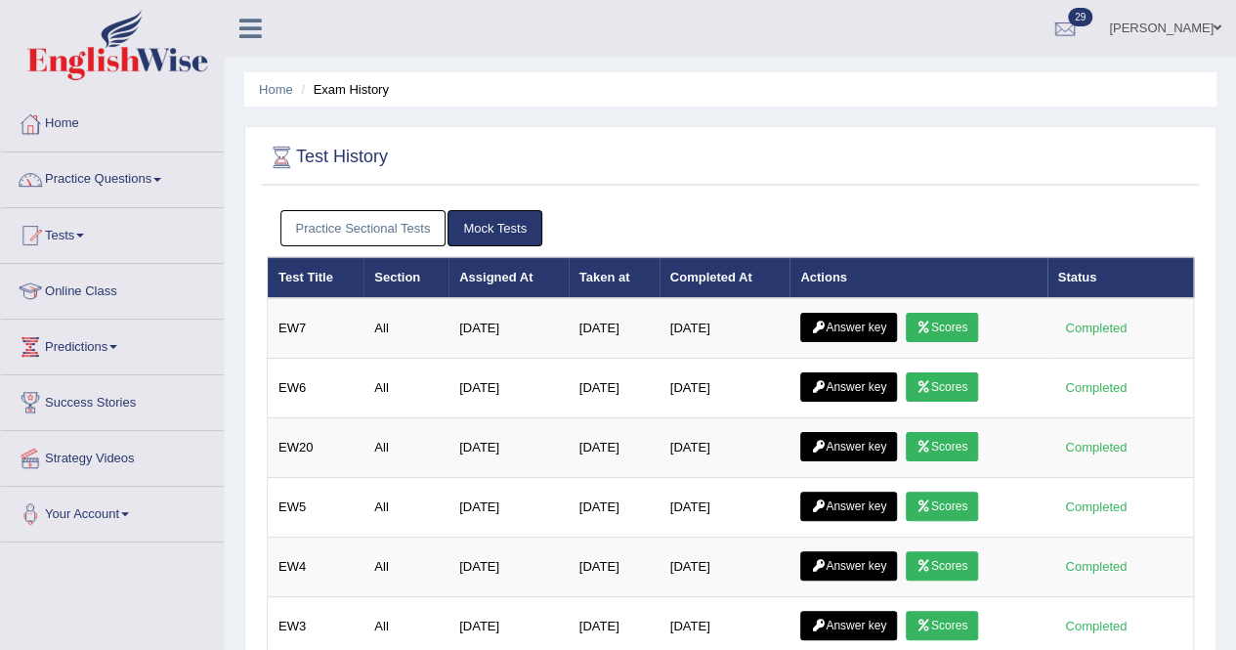
click at [77, 112] on link "Home" at bounding box center [112, 121] width 223 height 49
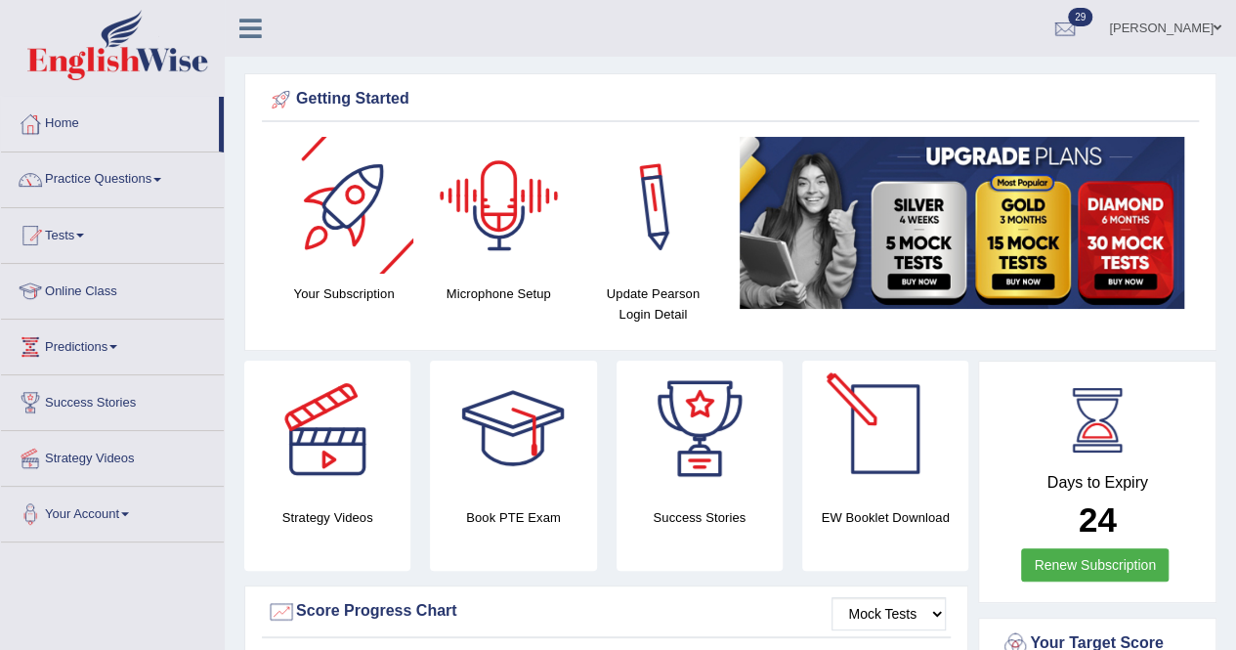
click at [888, 476] on div at bounding box center [885, 429] width 137 height 137
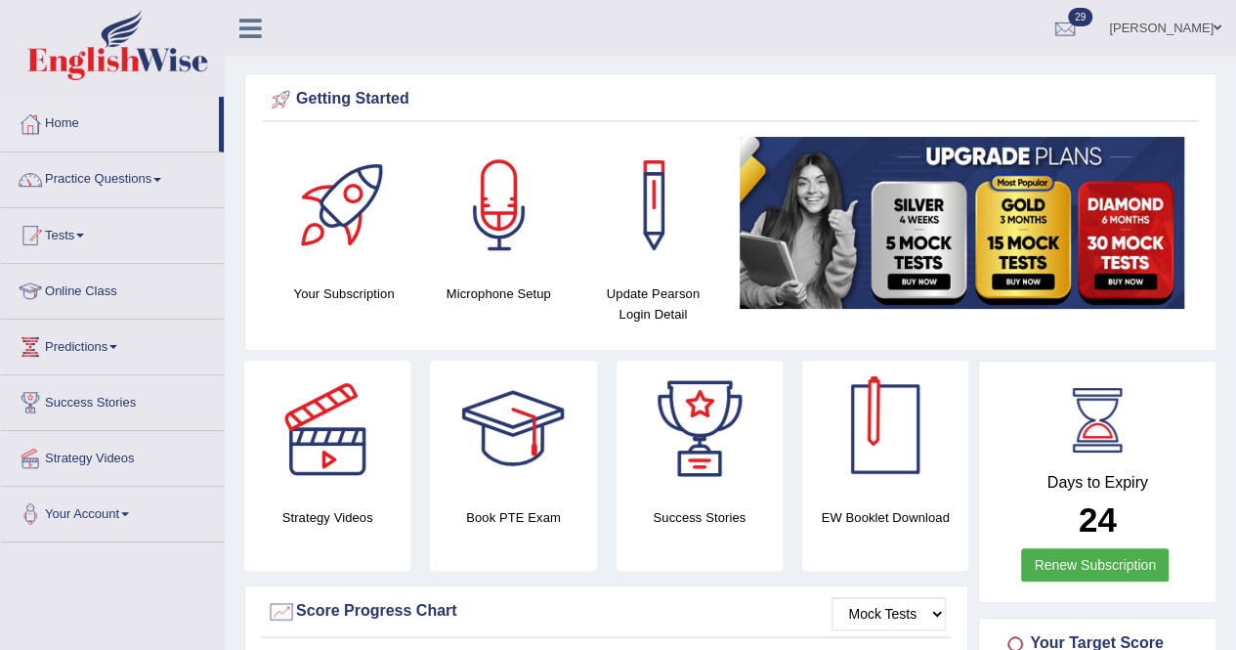
click at [882, 470] on div at bounding box center [885, 429] width 137 height 137
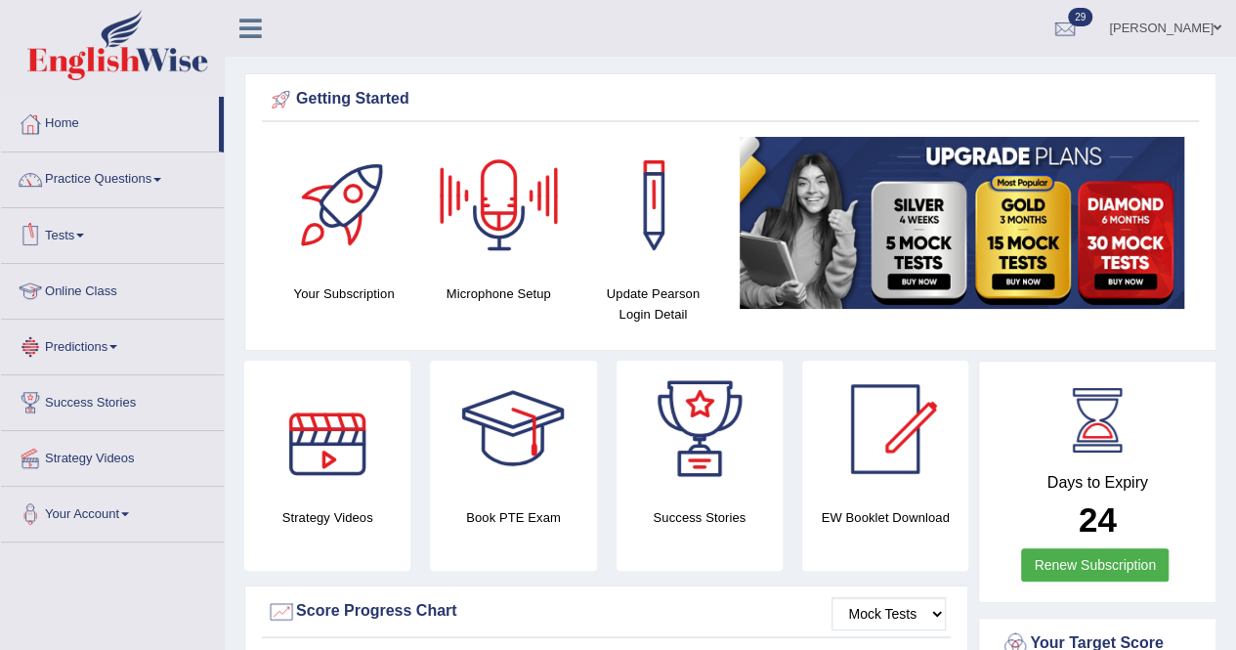
click at [86, 231] on link "Tests" at bounding box center [112, 232] width 223 height 49
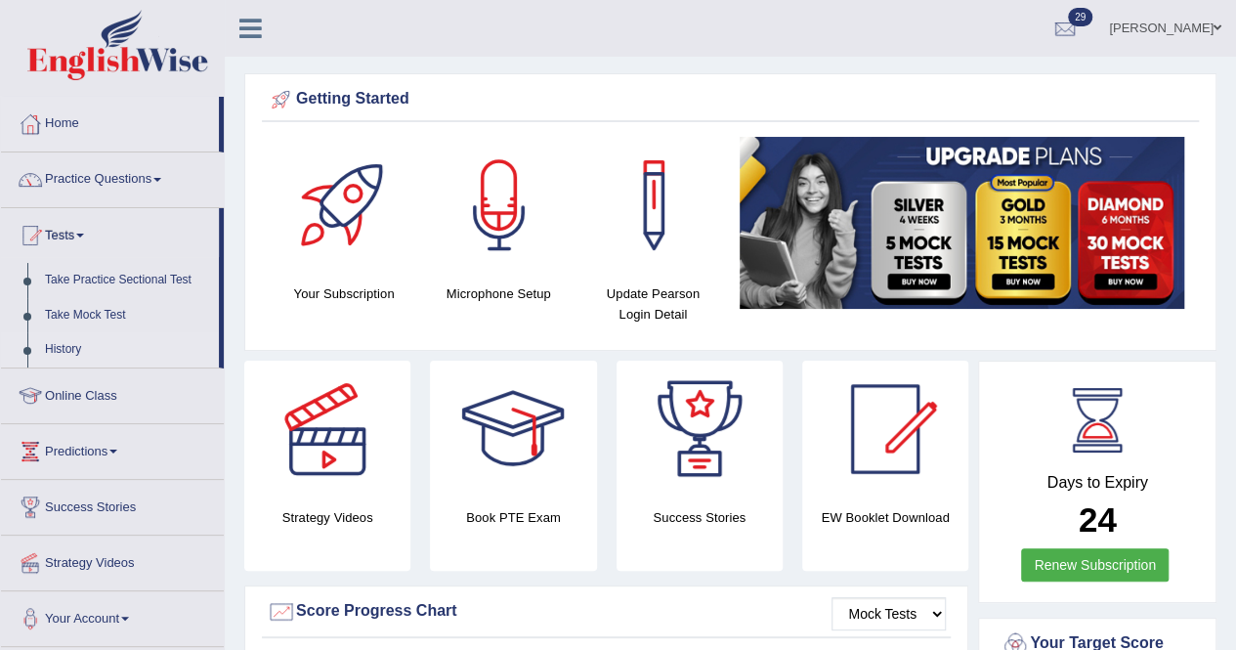
click at [69, 348] on link "History" at bounding box center [127, 349] width 183 height 35
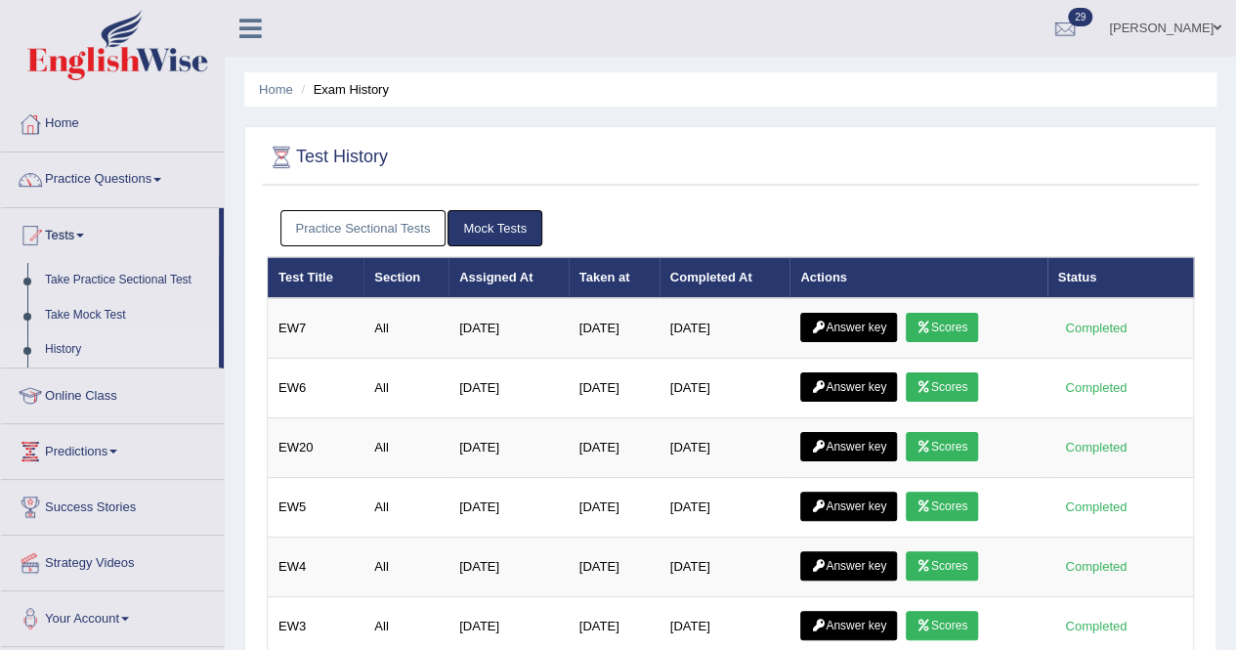
click at [378, 223] on link "Practice Sectional Tests" at bounding box center [364, 228] width 166 height 36
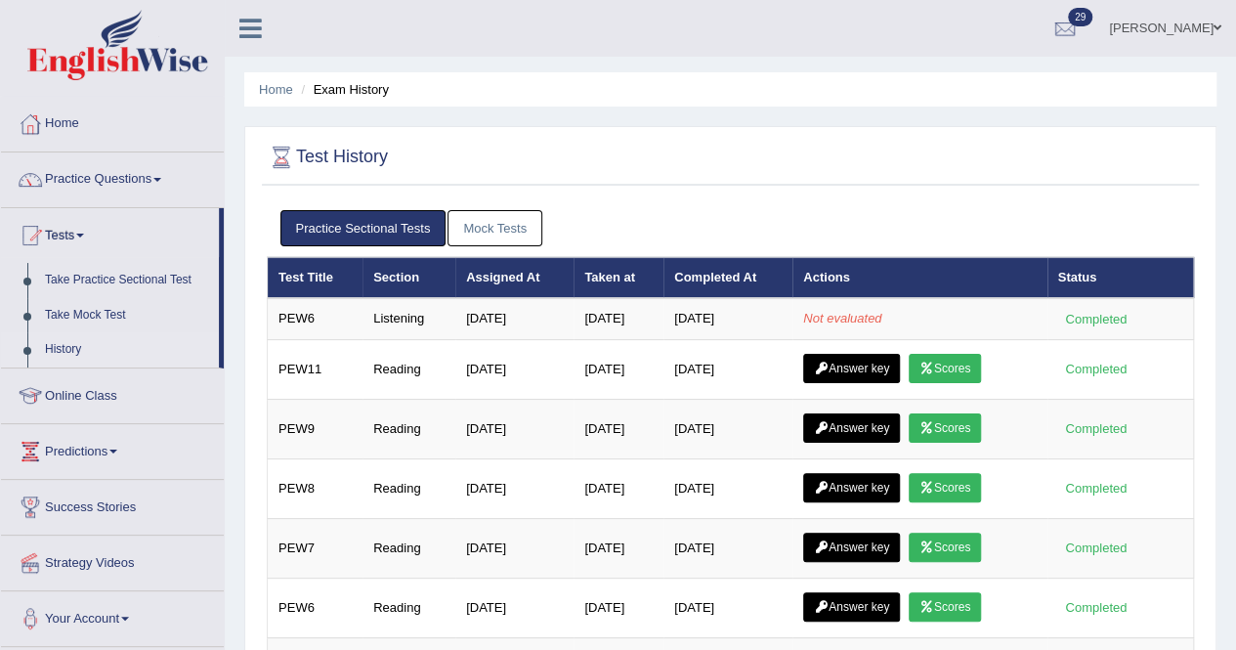
click at [514, 227] on link "Mock Tests" at bounding box center [495, 228] width 95 height 36
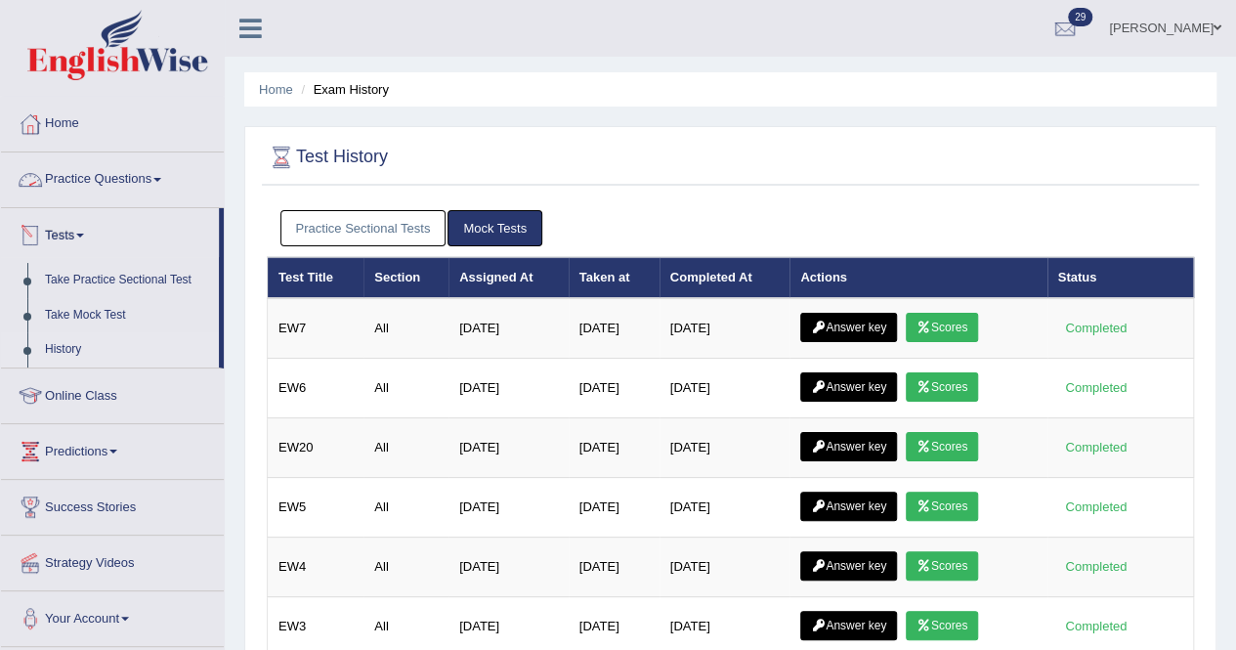
click at [139, 179] on link "Practice Questions" at bounding box center [112, 176] width 223 height 49
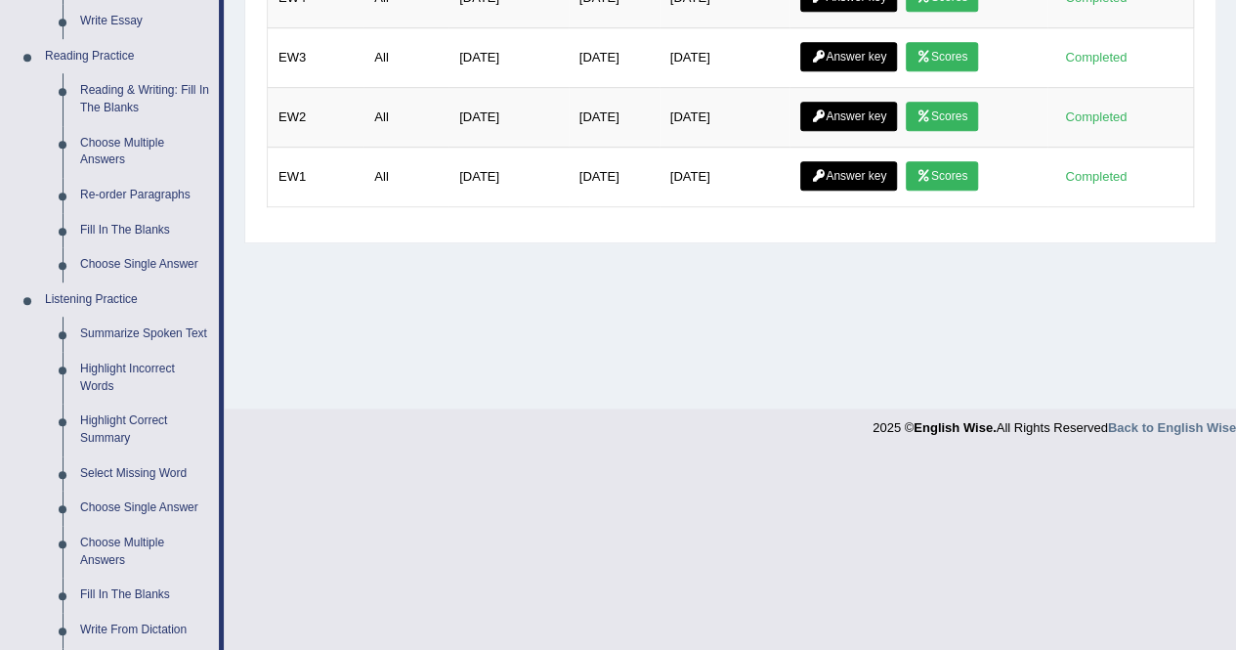
scroll to position [933, 0]
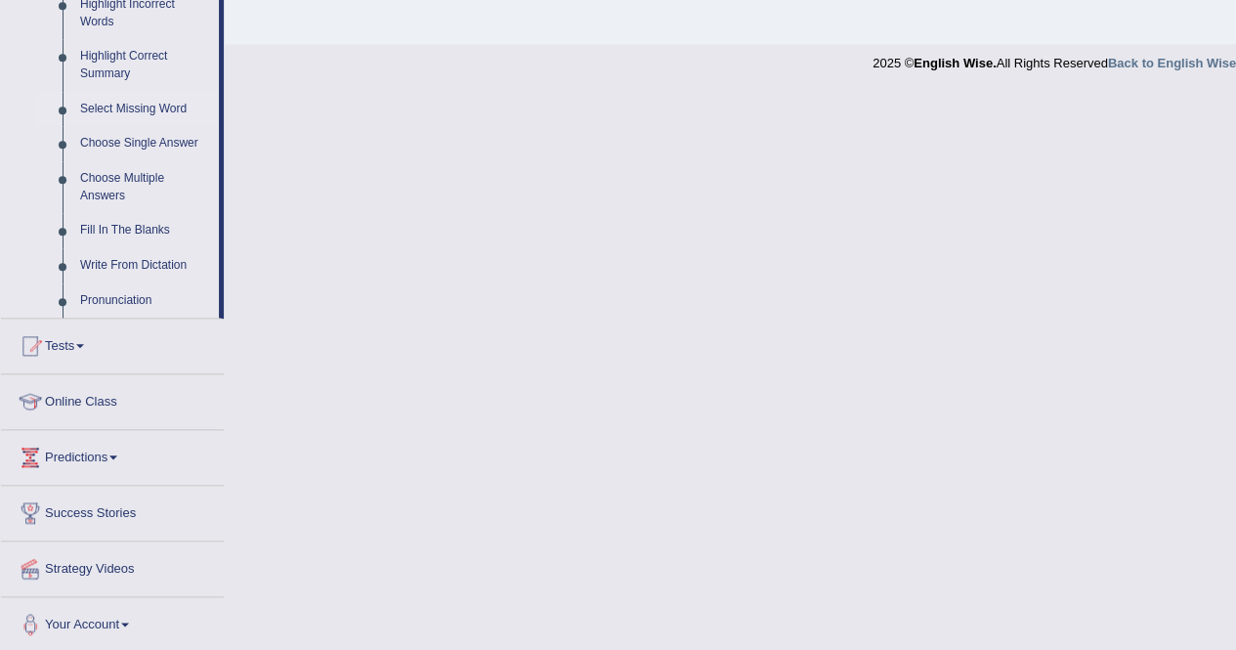
click at [121, 109] on link "Select Missing Word" at bounding box center [145, 109] width 148 height 35
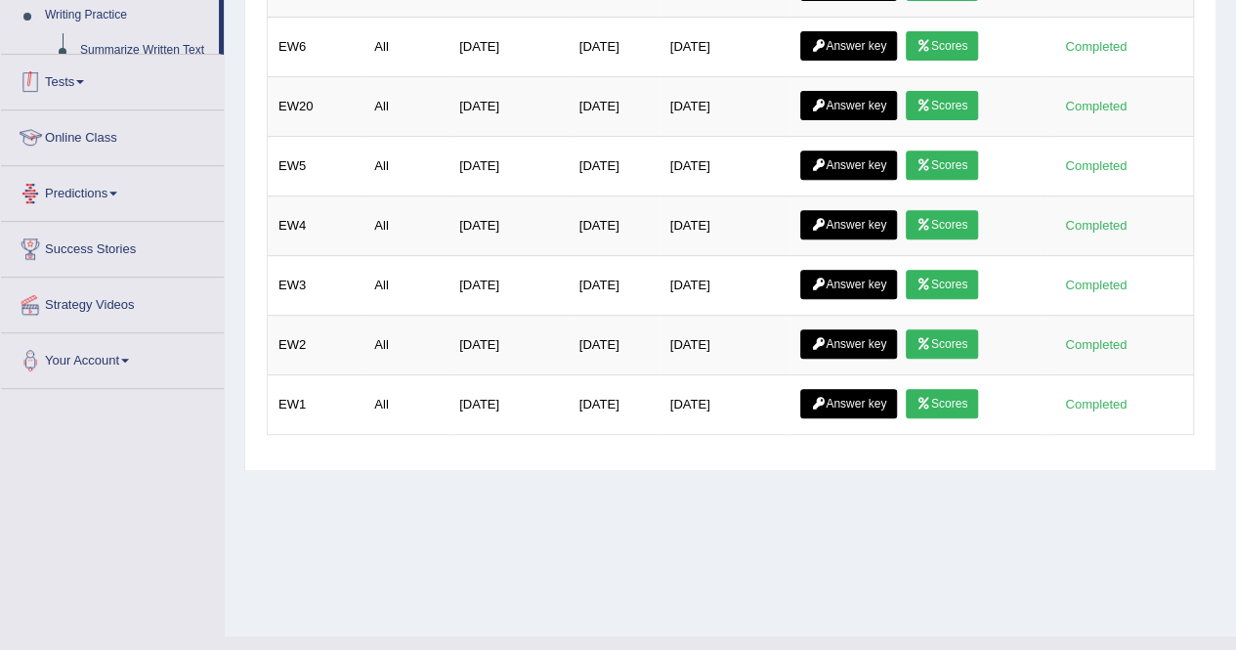
scroll to position [375, 0]
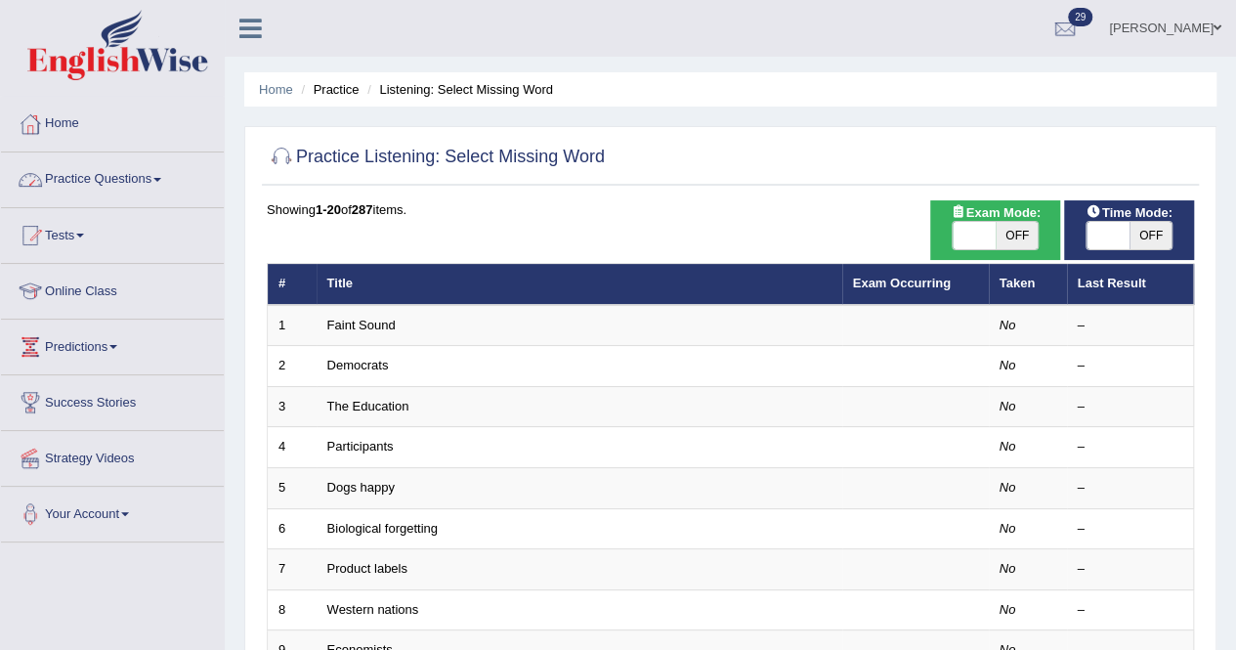
click at [972, 238] on span at bounding box center [974, 235] width 43 height 27
checkbox input "true"
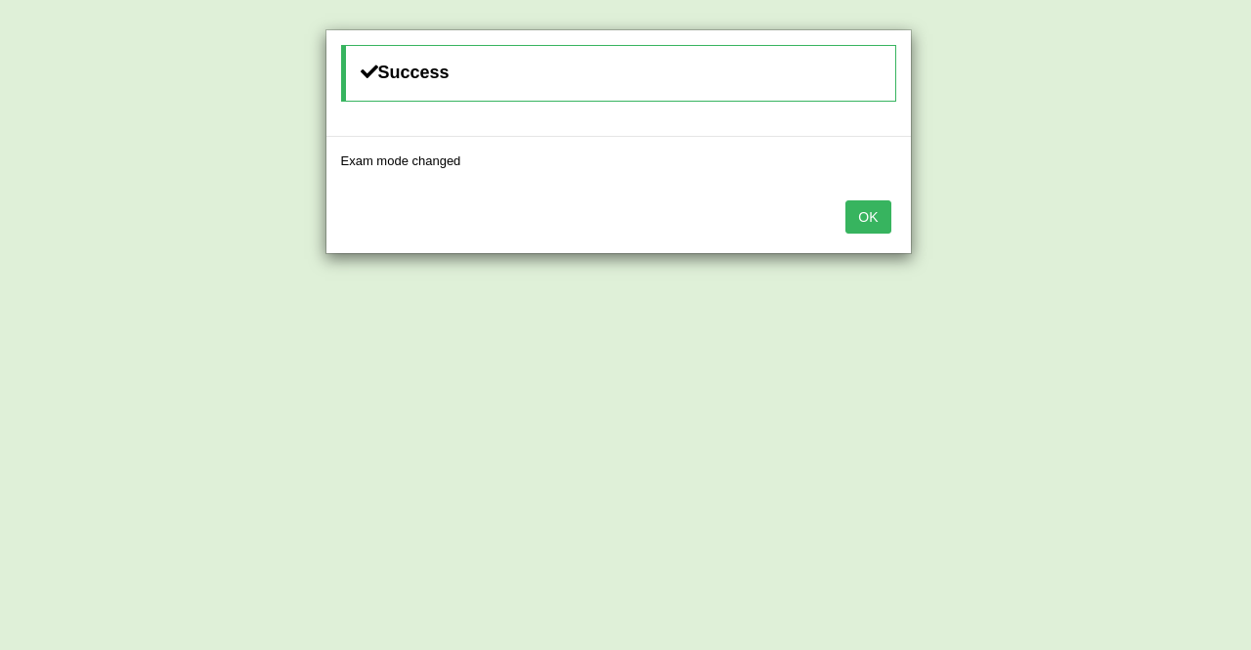
click at [881, 200] on button "OK" at bounding box center [867, 216] width 45 height 33
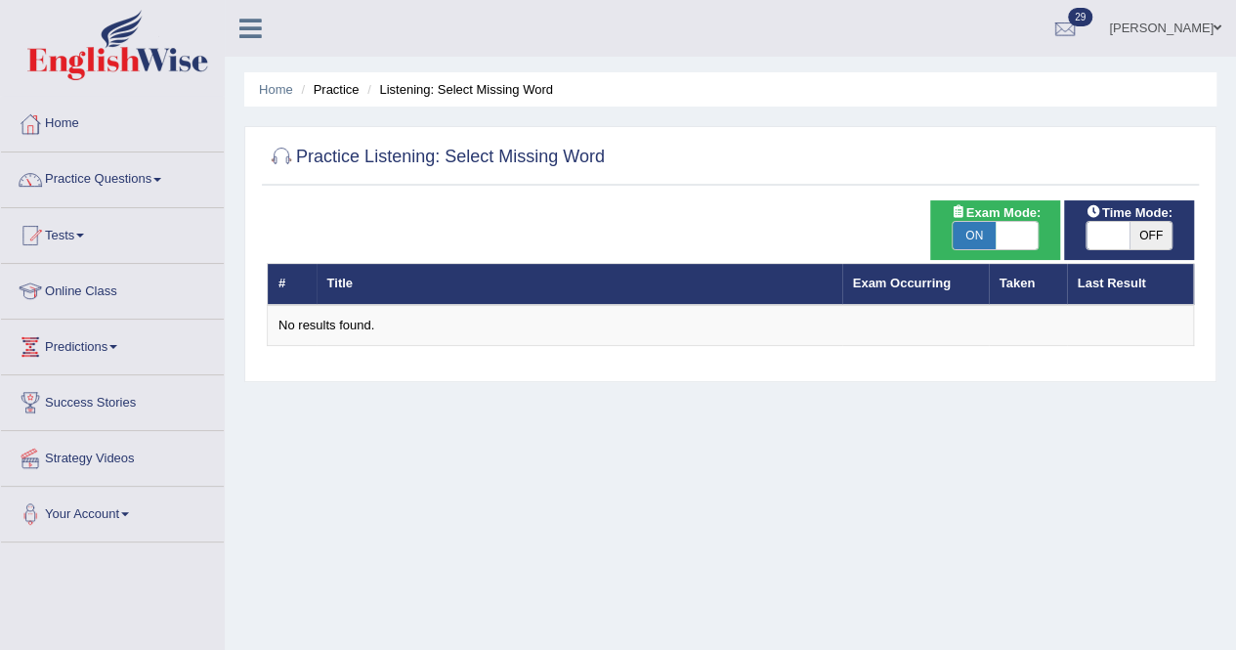
click at [1099, 224] on span at bounding box center [1108, 235] width 43 height 27
checkbox input "true"
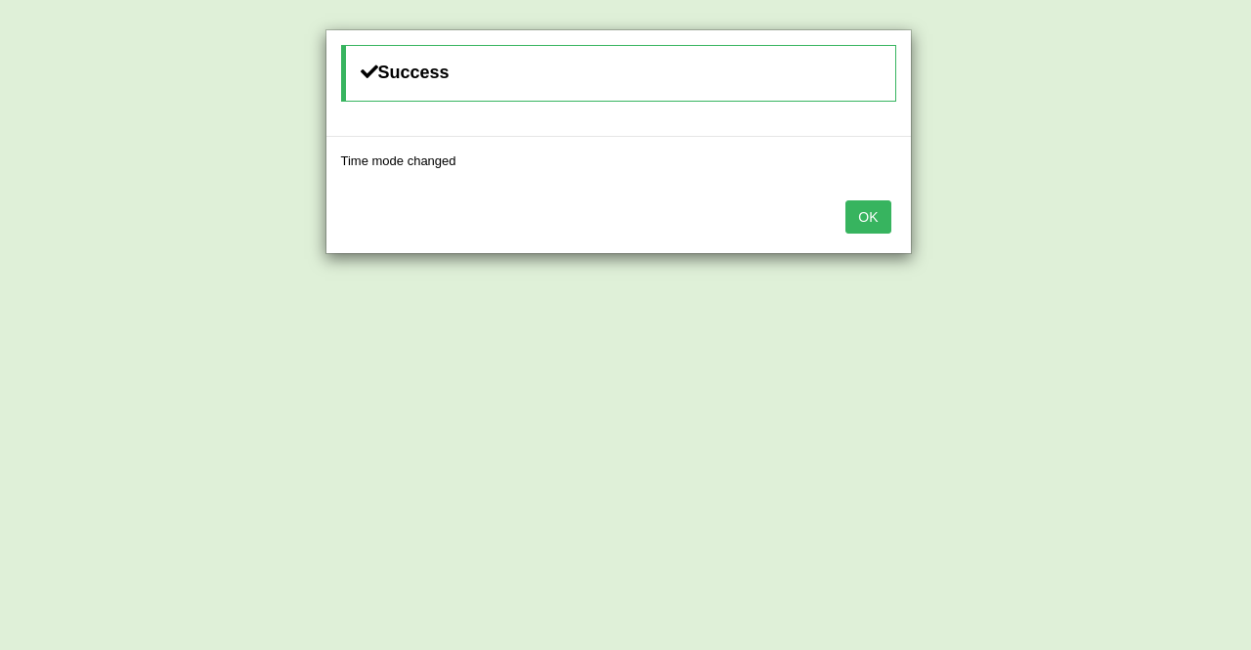
click at [884, 212] on button "OK" at bounding box center [867, 216] width 45 height 33
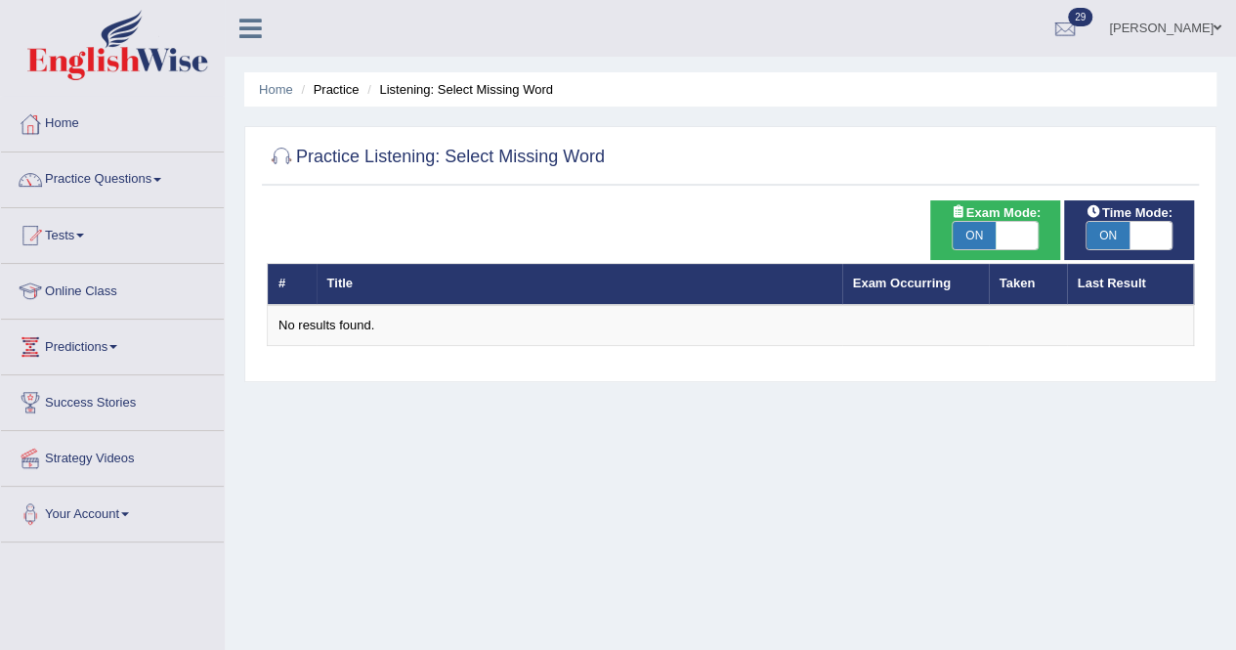
click at [1035, 222] on span at bounding box center [1017, 235] width 43 height 27
checkbox input "false"
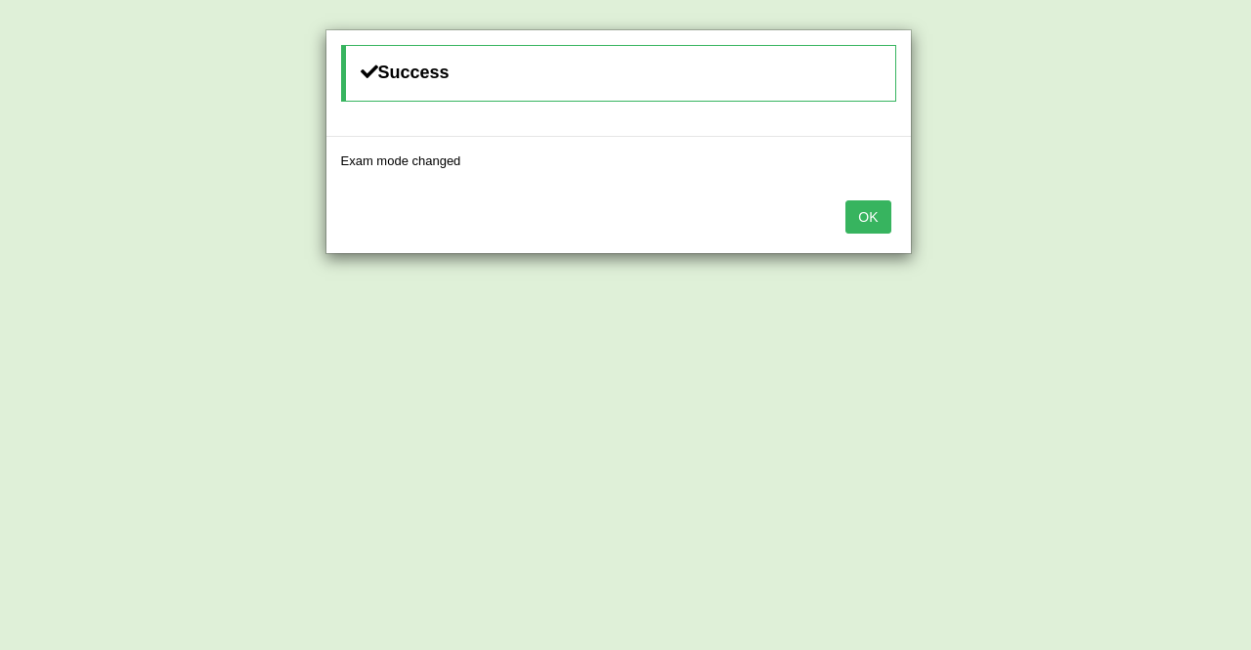
click at [884, 202] on button "OK" at bounding box center [867, 216] width 45 height 33
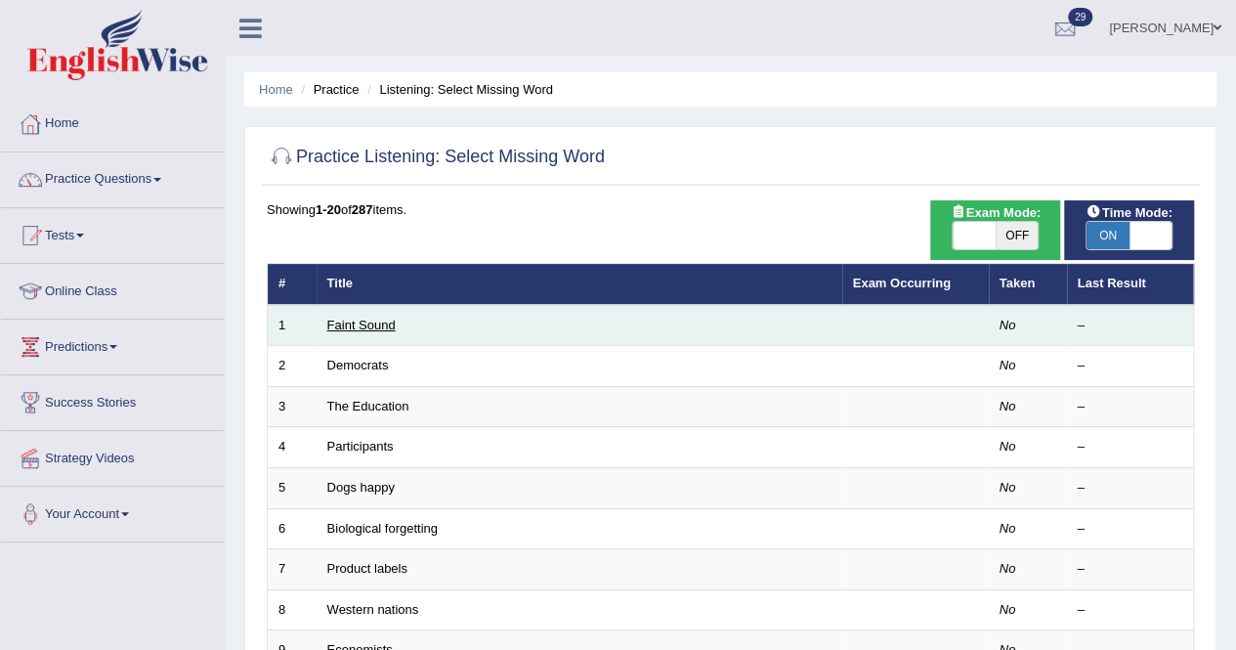
click at [347, 318] on link "Faint Sound" at bounding box center [361, 325] width 68 height 15
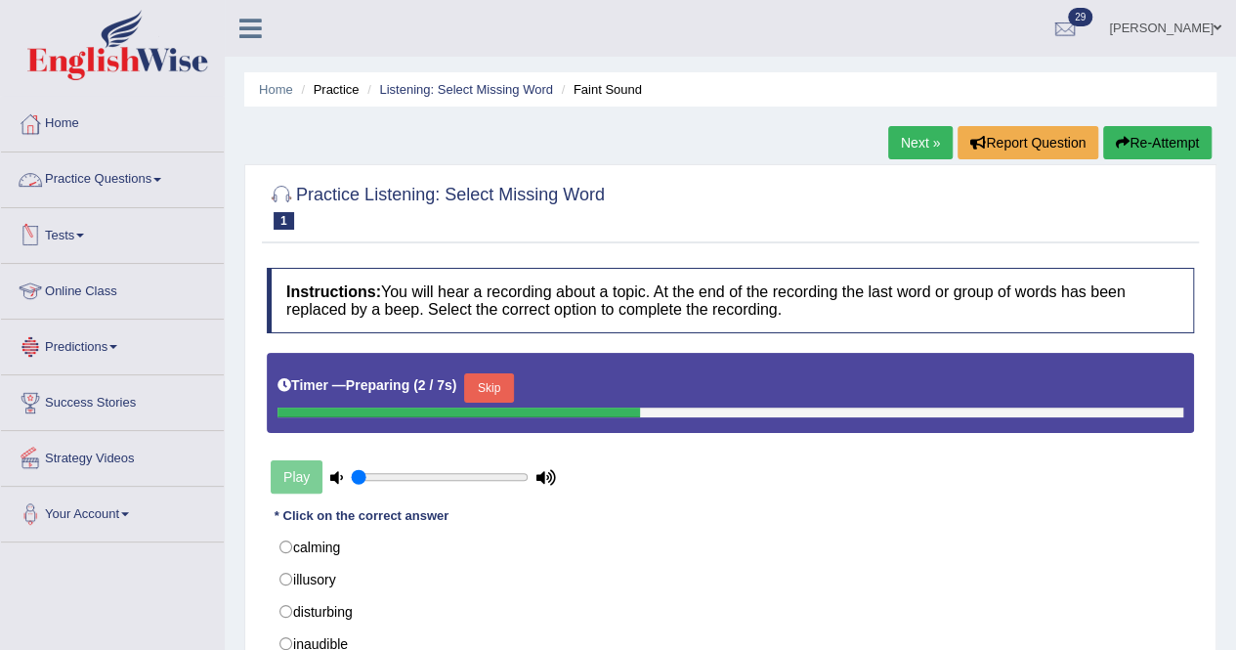
click at [107, 179] on link "Practice Questions" at bounding box center [112, 176] width 223 height 49
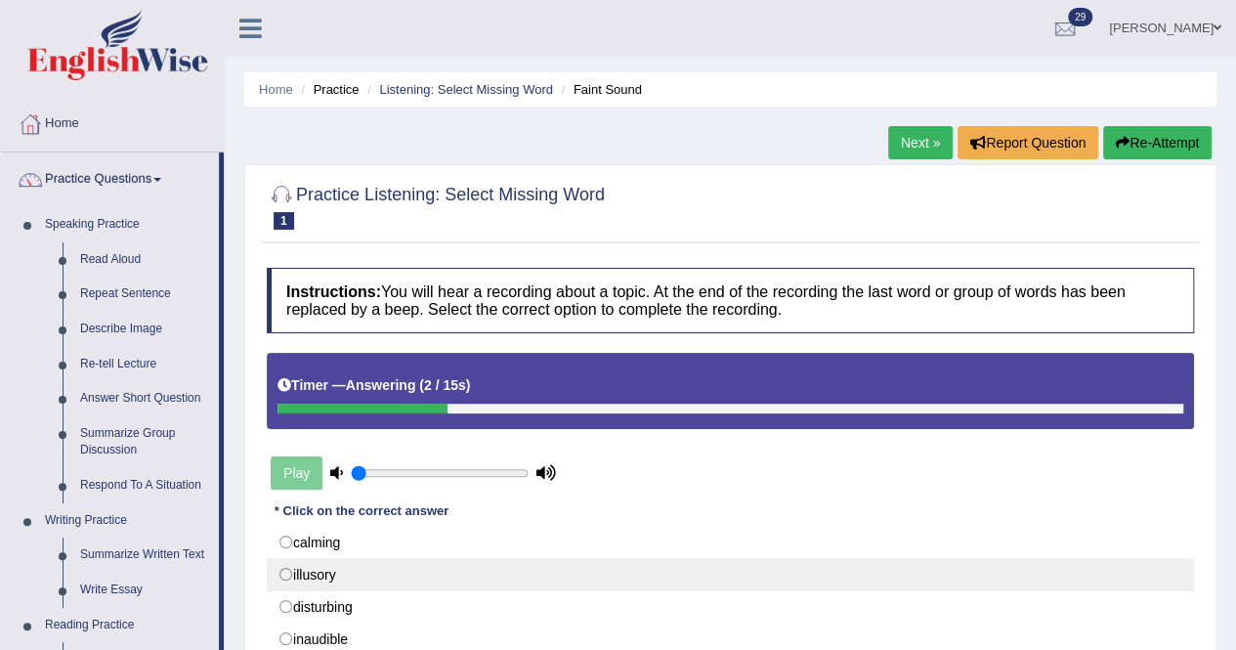
click at [289, 572] on label "illusory" at bounding box center [731, 574] width 928 height 33
radio input "true"
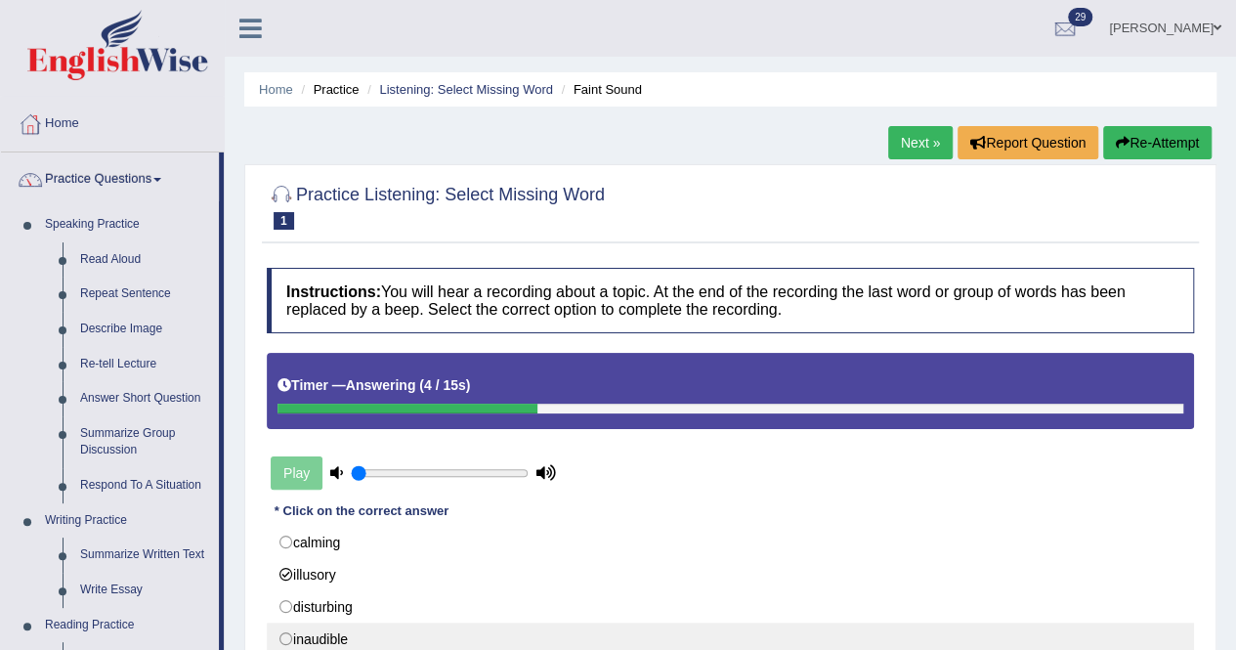
click at [283, 633] on label "inaudible" at bounding box center [731, 639] width 928 height 33
radio input "true"
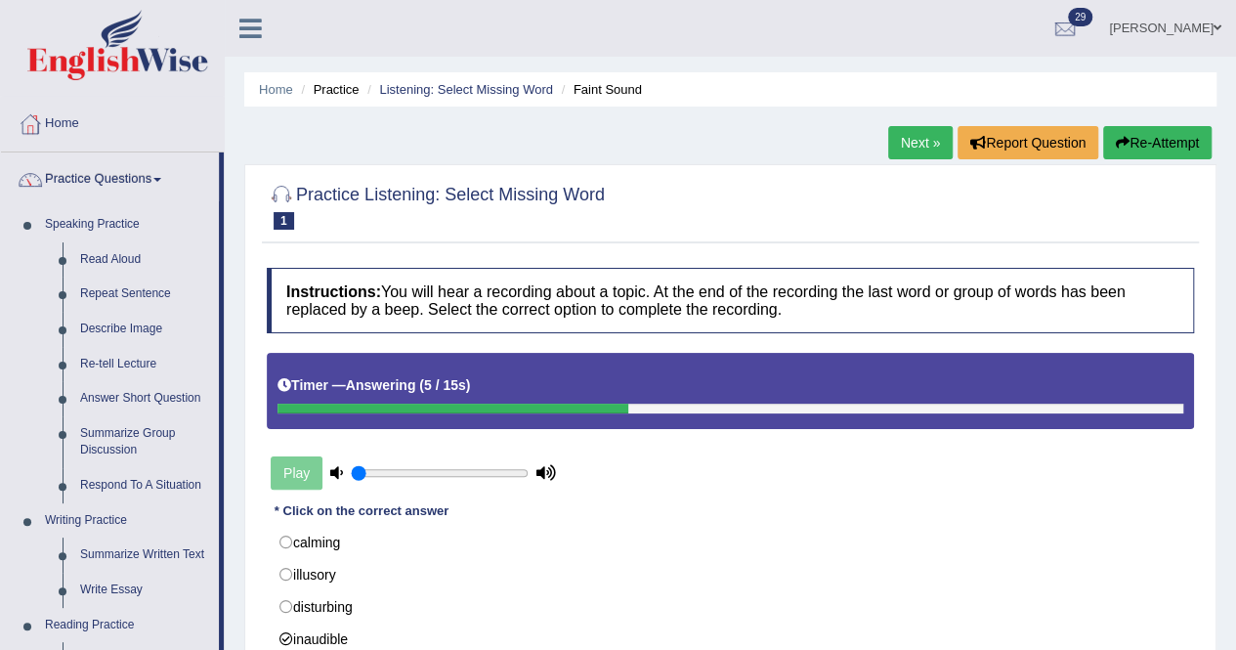
scroll to position [569, 0]
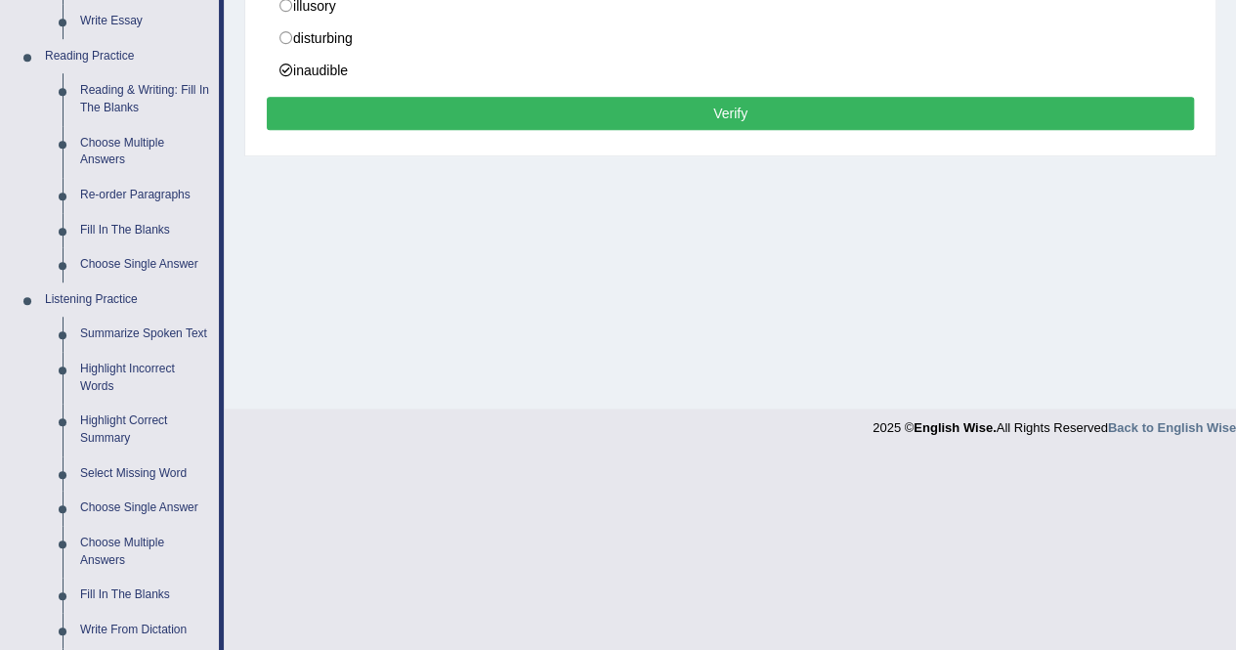
click at [487, 120] on button "Verify" at bounding box center [731, 113] width 928 height 33
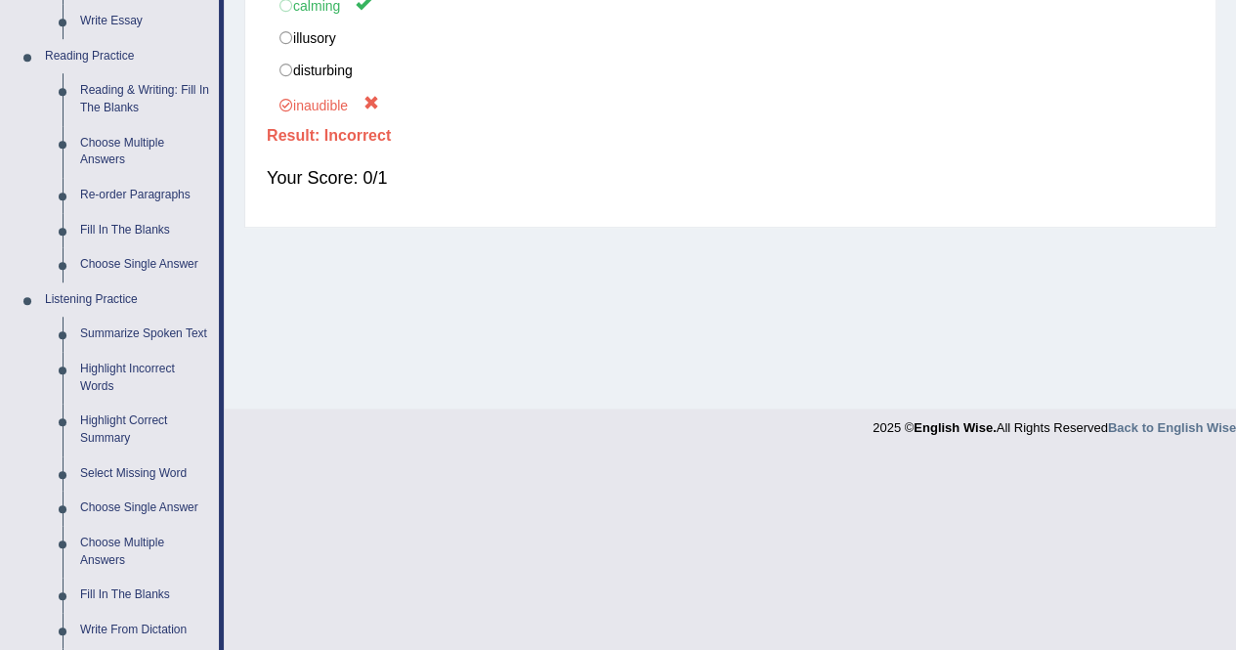
scroll to position [0, 0]
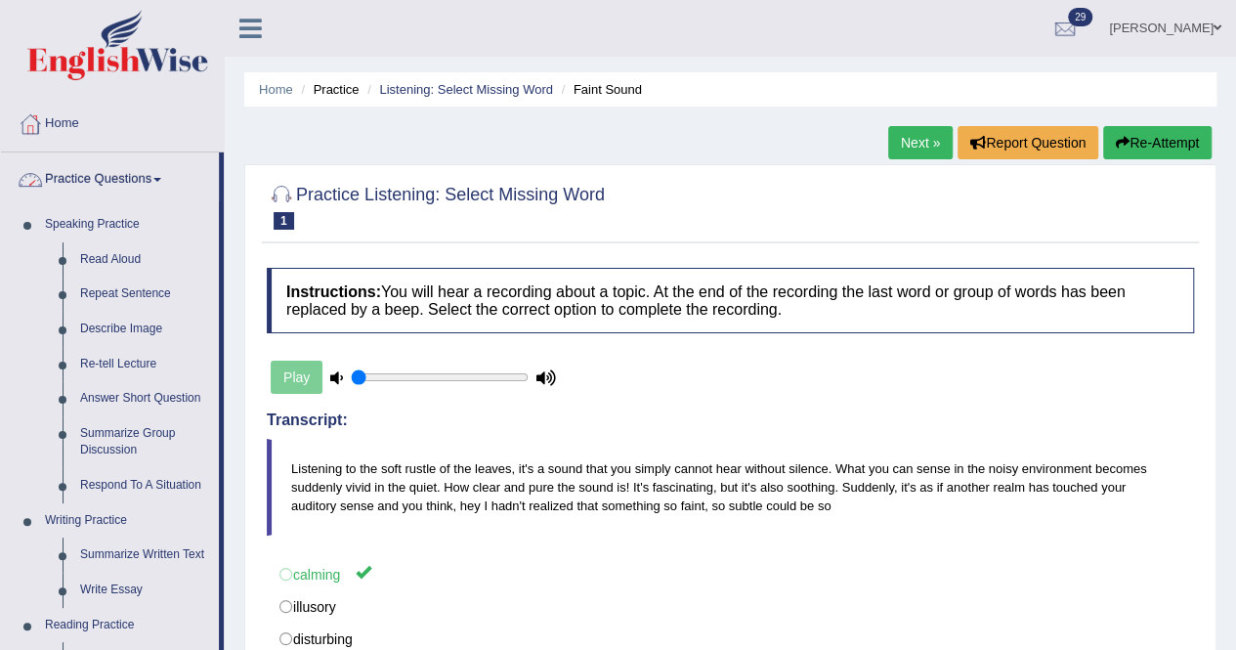
click at [133, 178] on link "Practice Questions" at bounding box center [110, 176] width 218 height 49
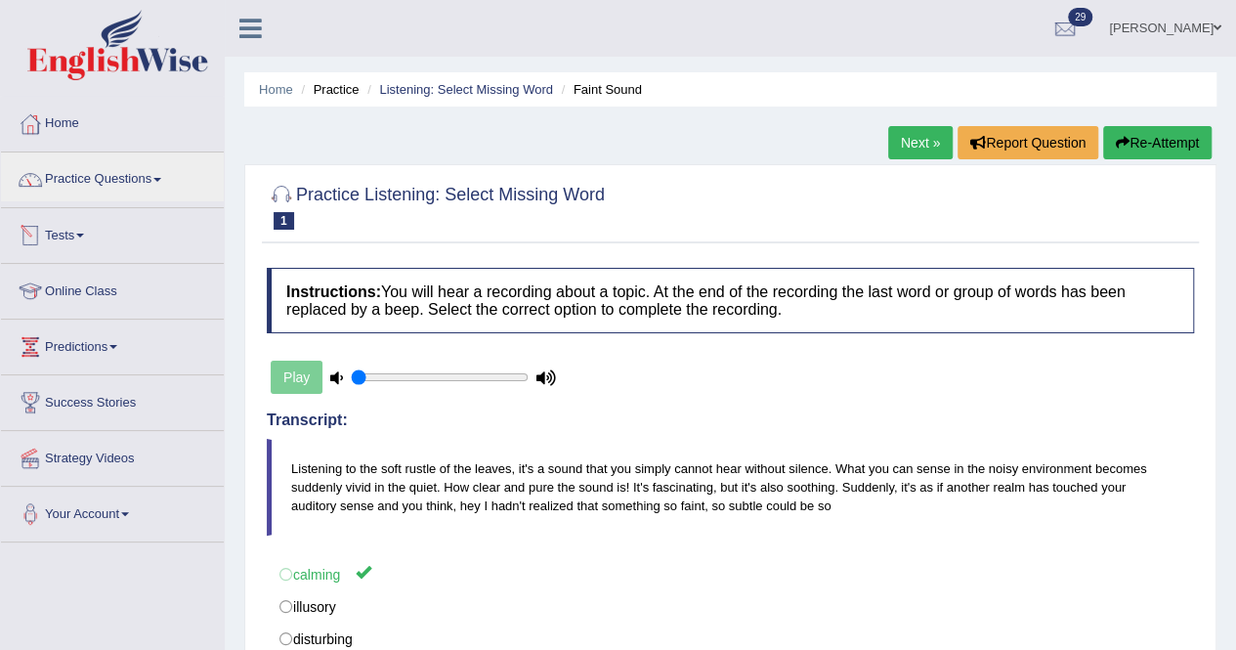
click at [90, 238] on link "Tests" at bounding box center [112, 232] width 223 height 49
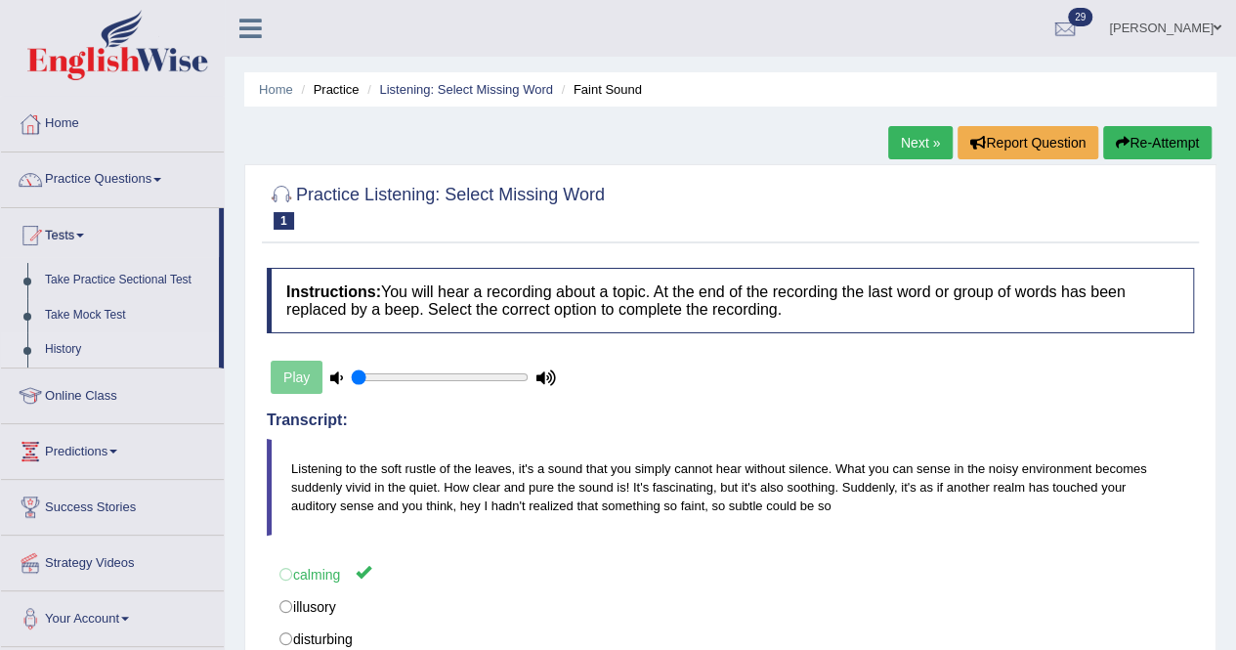
click at [84, 347] on link "History" at bounding box center [127, 349] width 183 height 35
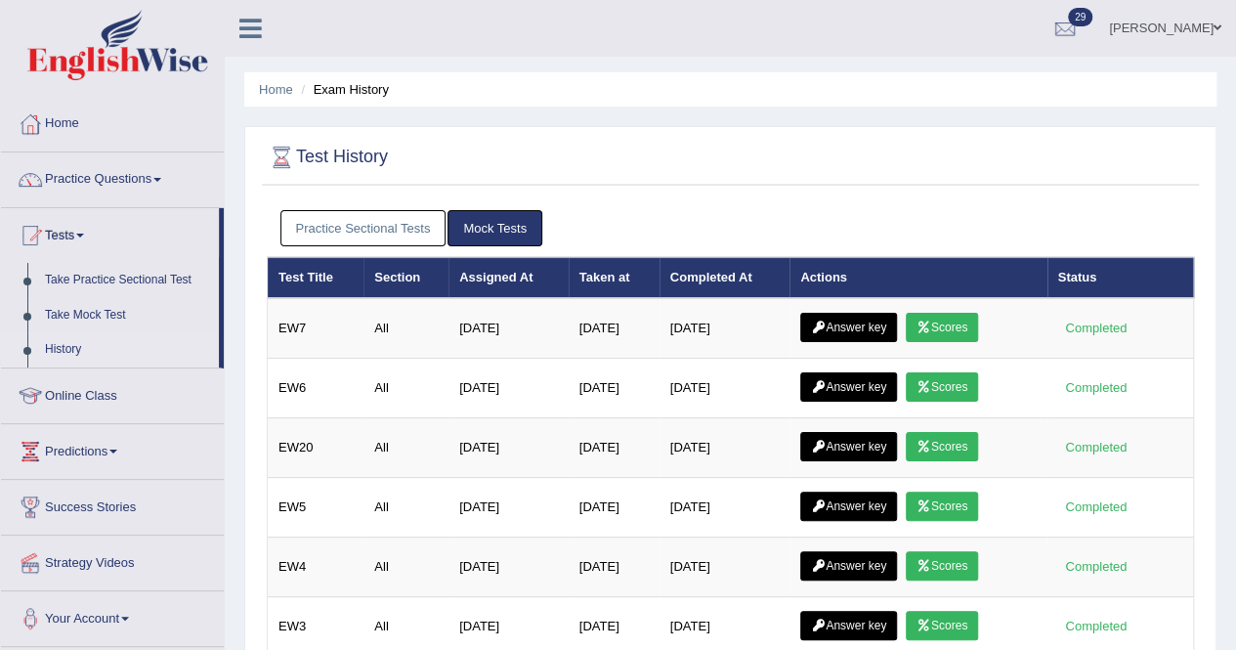
click at [348, 231] on link "Practice Sectional Tests" at bounding box center [364, 228] width 166 height 36
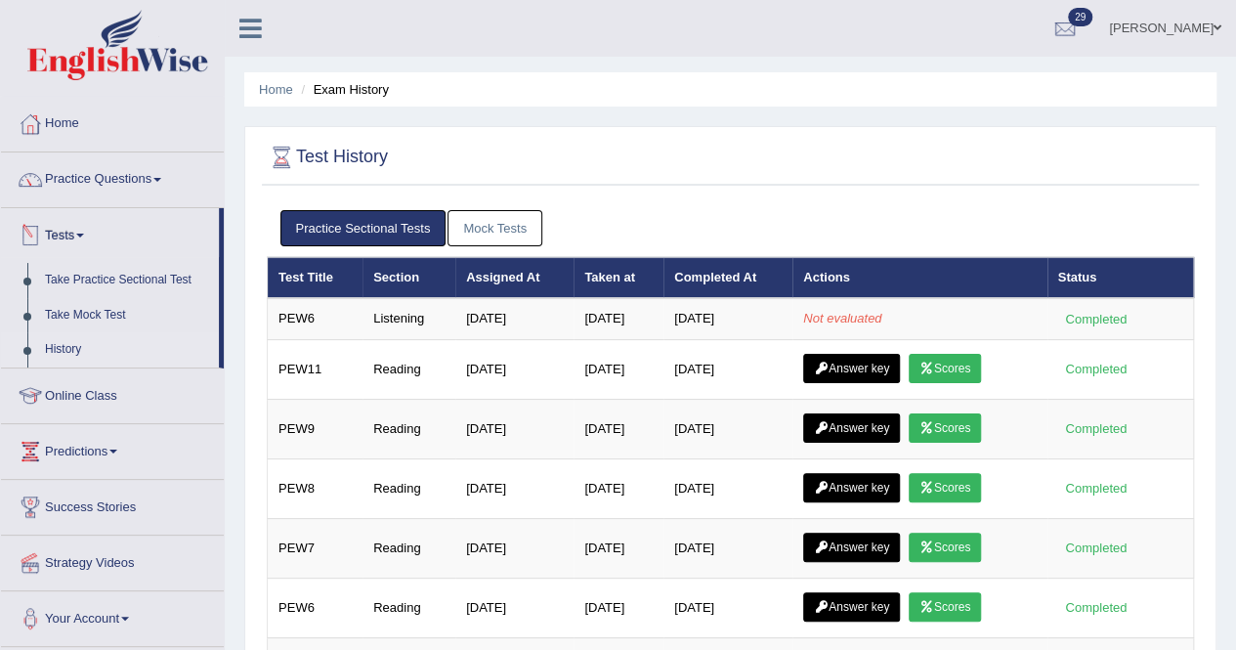
click at [91, 237] on link "Tests" at bounding box center [110, 232] width 218 height 49
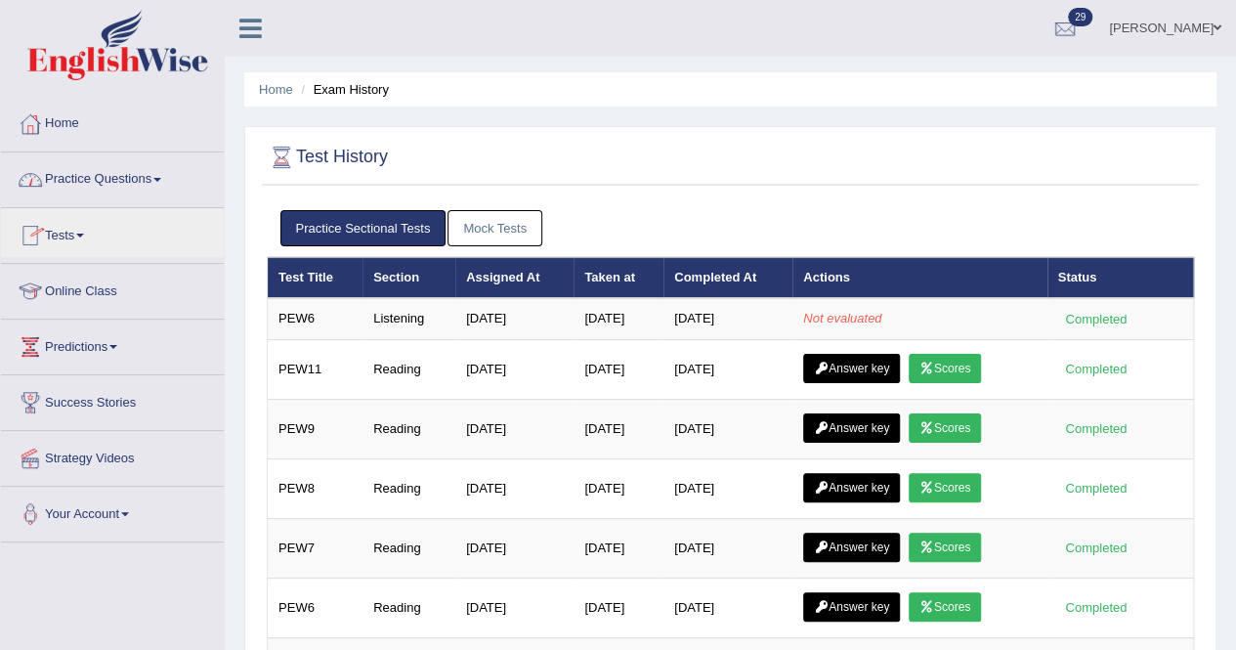
click at [137, 166] on link "Practice Questions" at bounding box center [112, 176] width 223 height 49
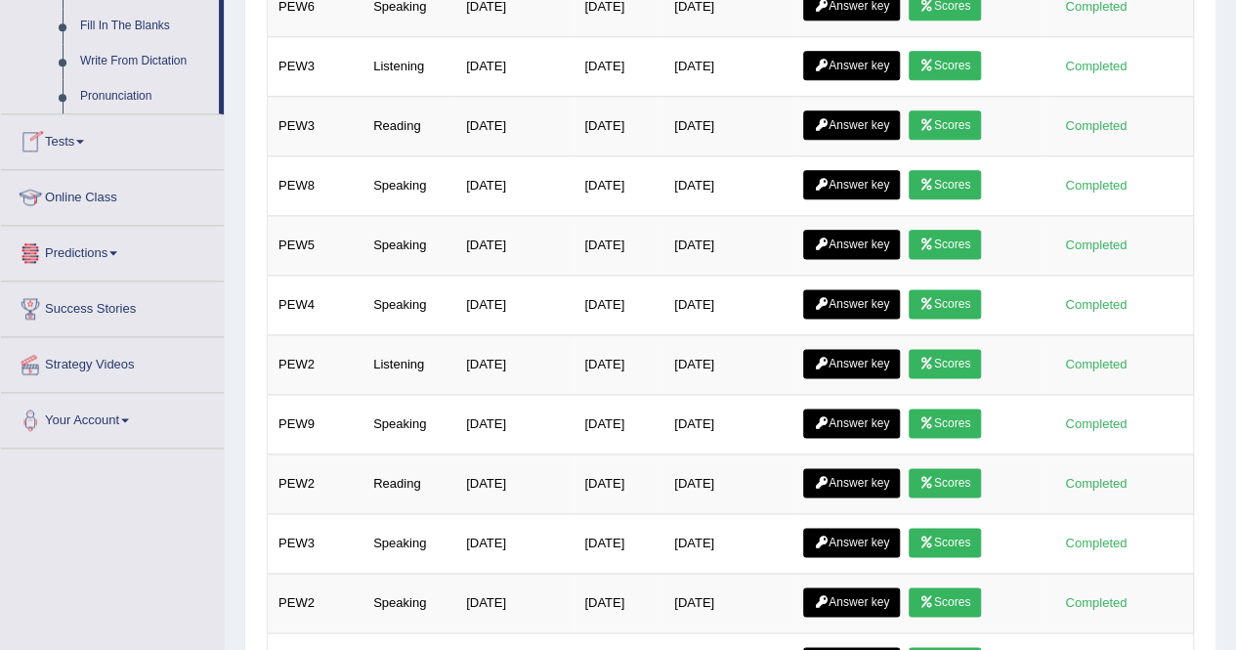
scroll to position [569, 0]
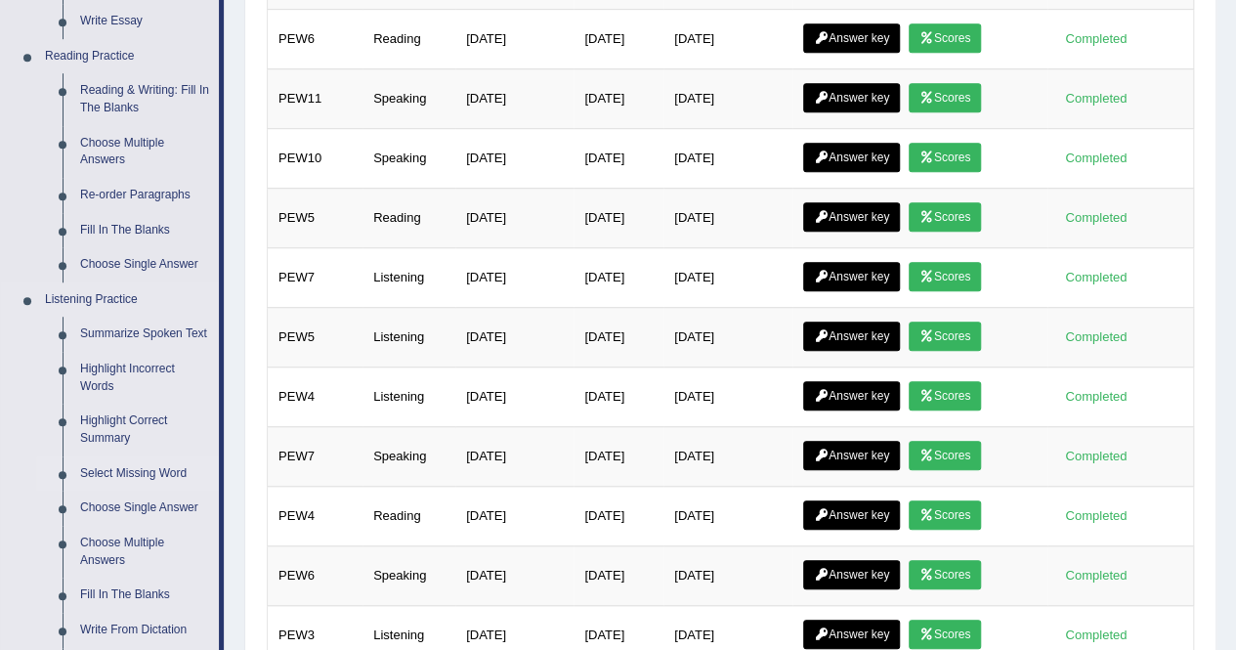
click at [158, 476] on link "Select Missing Word" at bounding box center [145, 473] width 148 height 35
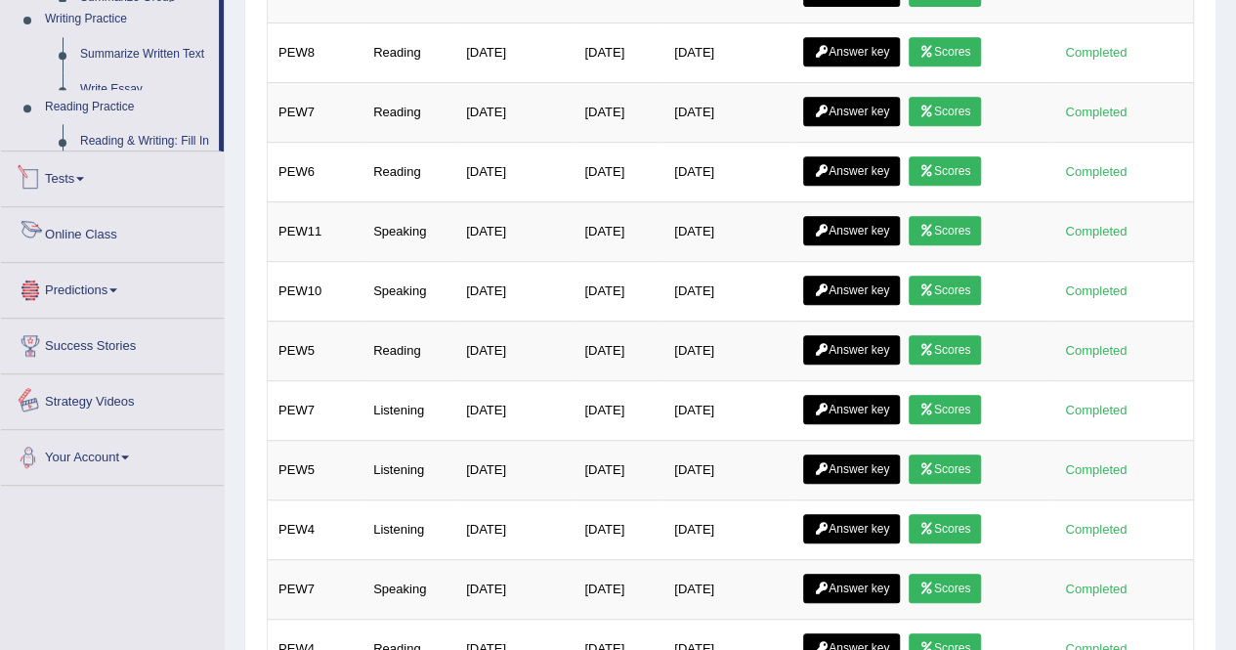
scroll to position [647, 0]
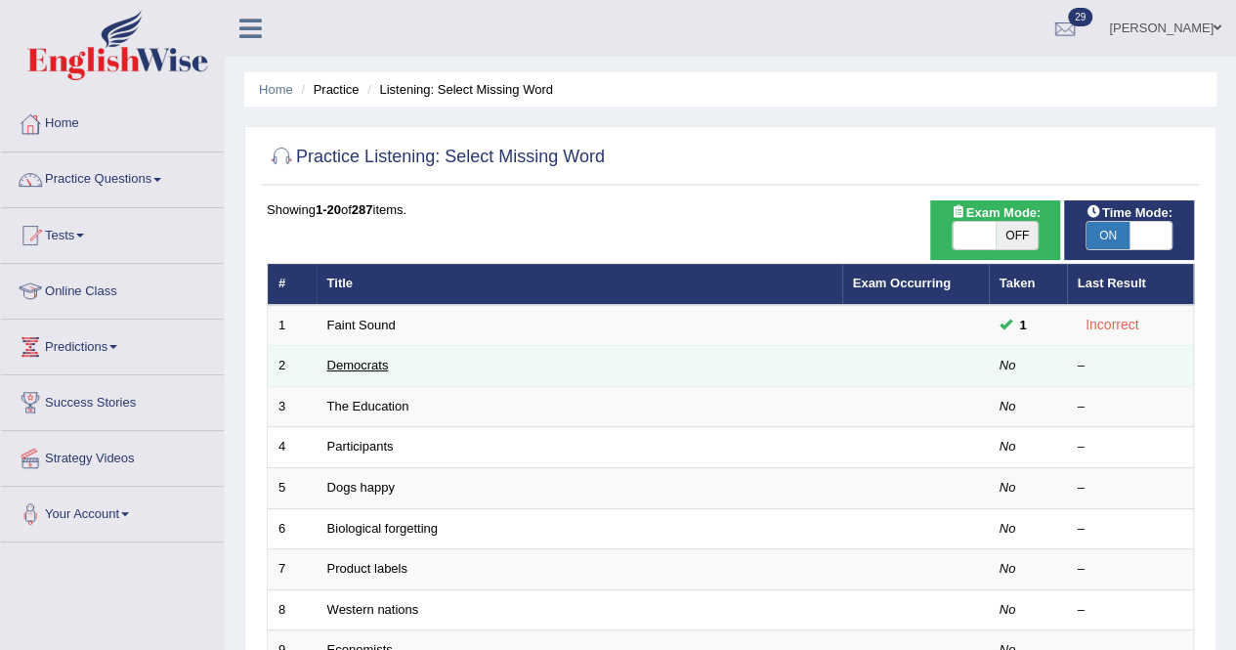
click at [385, 366] on link "Democrats" at bounding box center [358, 365] width 62 height 15
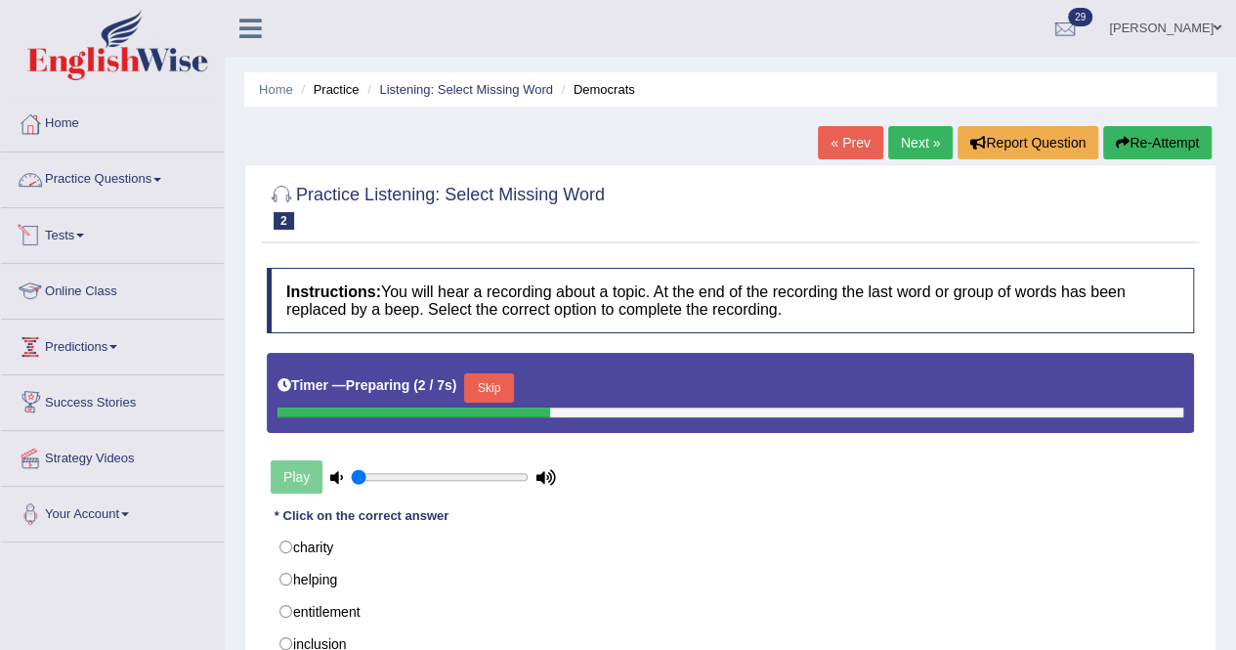
click at [143, 184] on link "Practice Questions" at bounding box center [112, 176] width 223 height 49
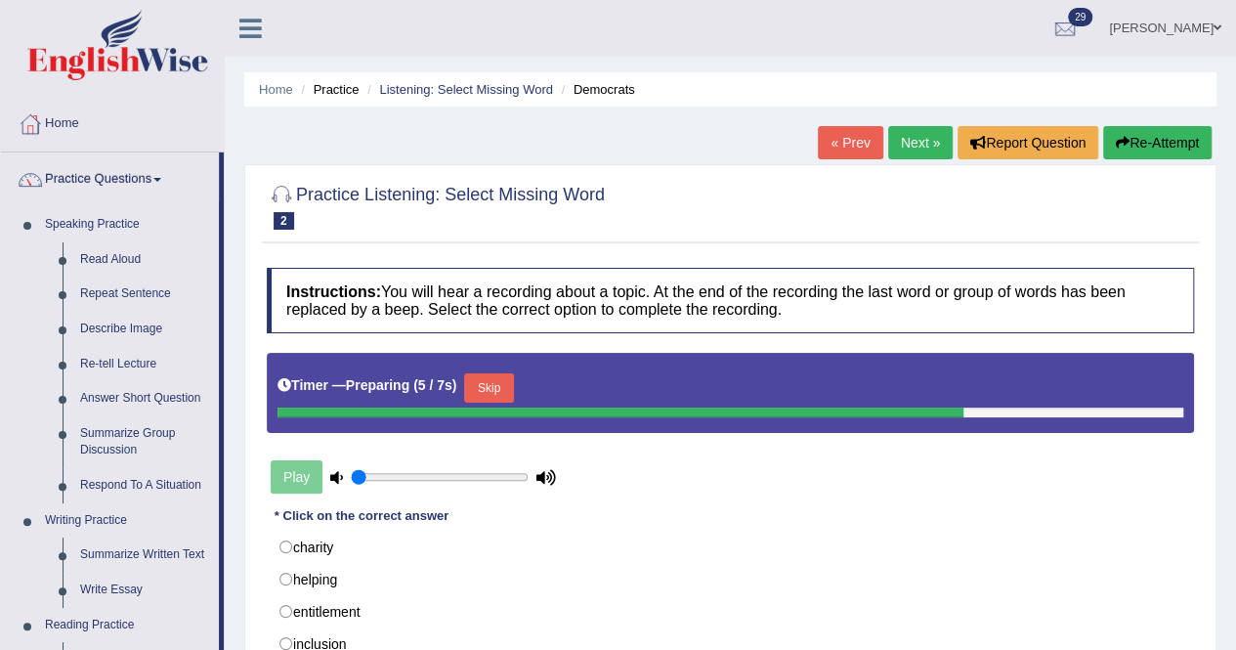
scroll to position [569, 0]
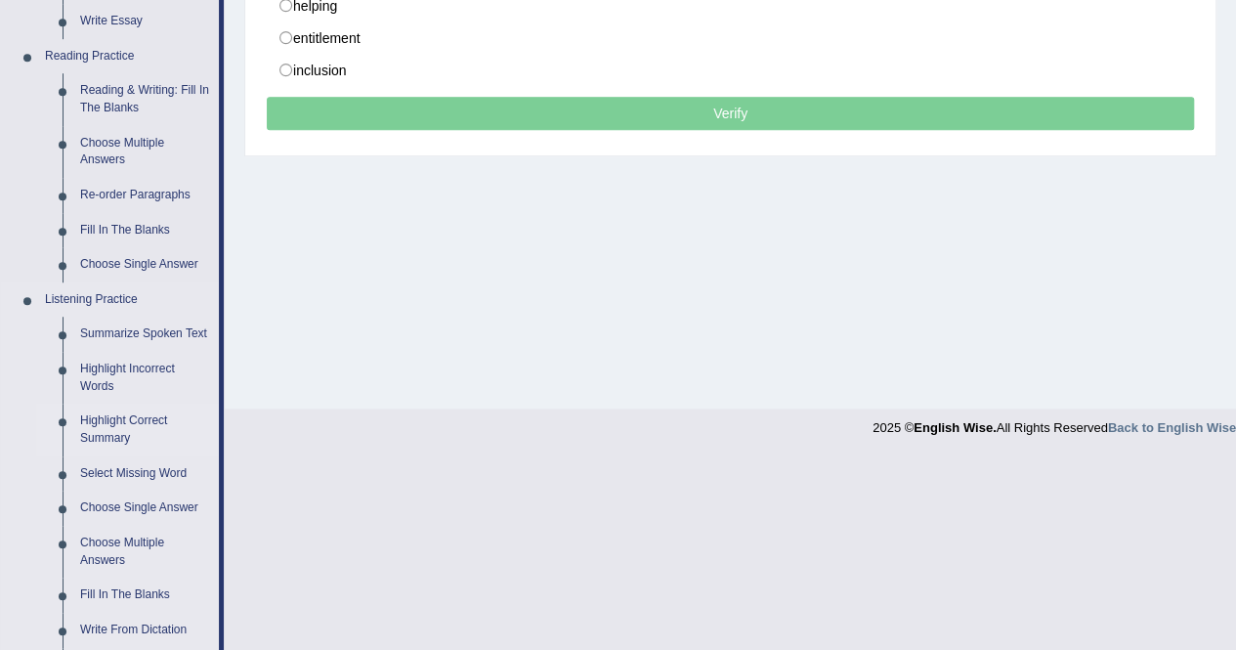
click at [116, 421] on link "Highlight Correct Summary" at bounding box center [145, 430] width 148 height 52
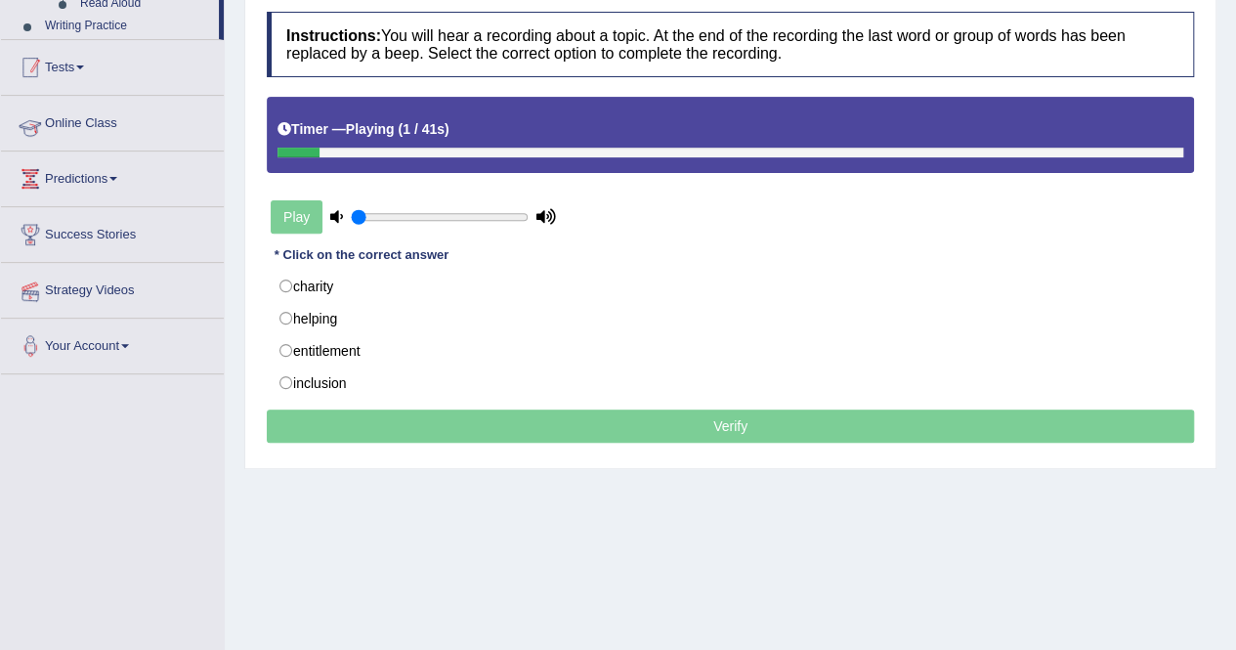
scroll to position [375, 0]
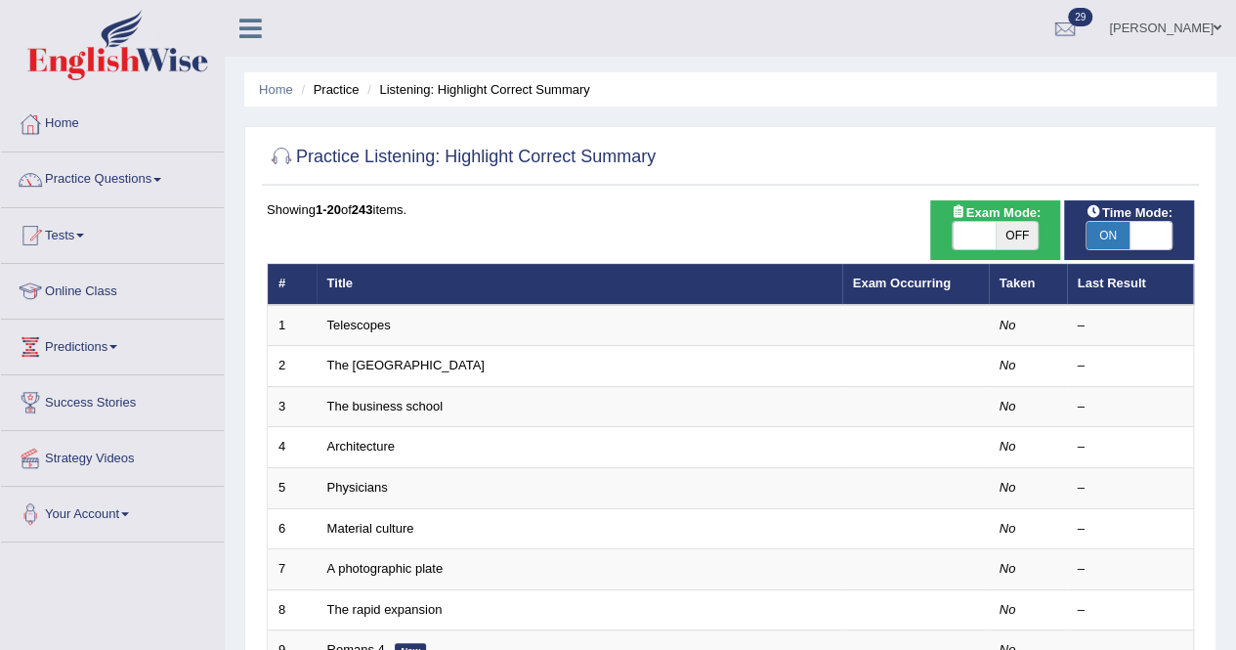
click at [983, 230] on span at bounding box center [974, 235] width 43 height 27
checkbox input "true"
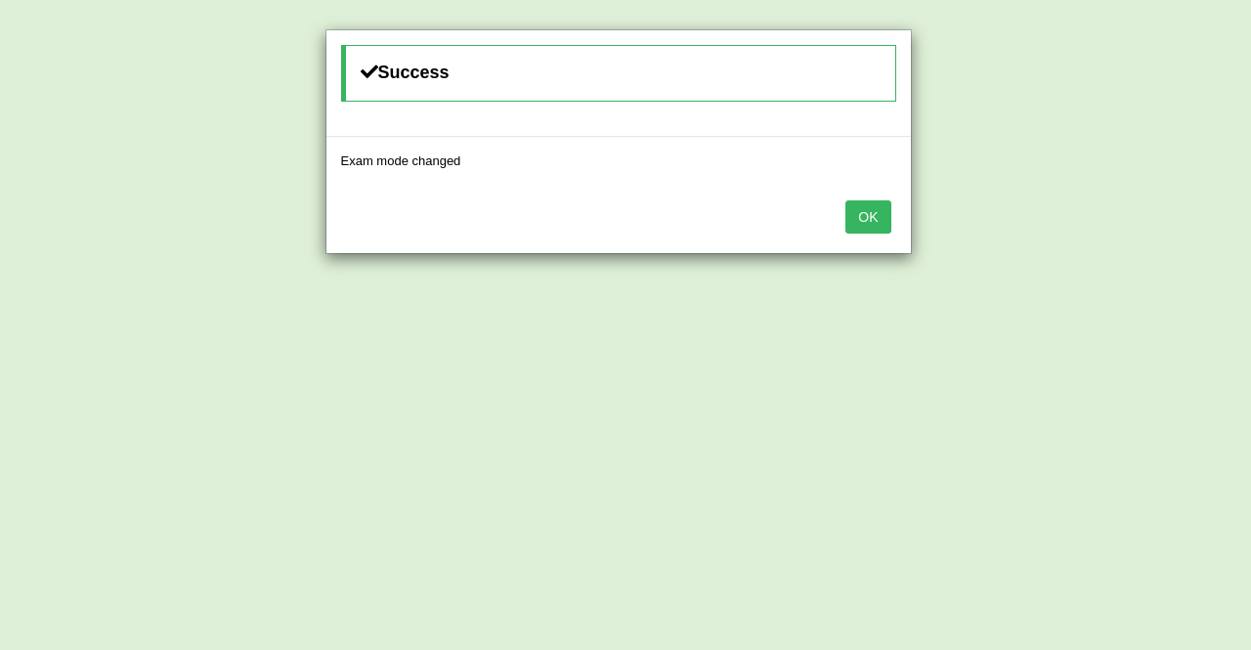
click at [857, 202] on button "OK" at bounding box center [867, 216] width 45 height 33
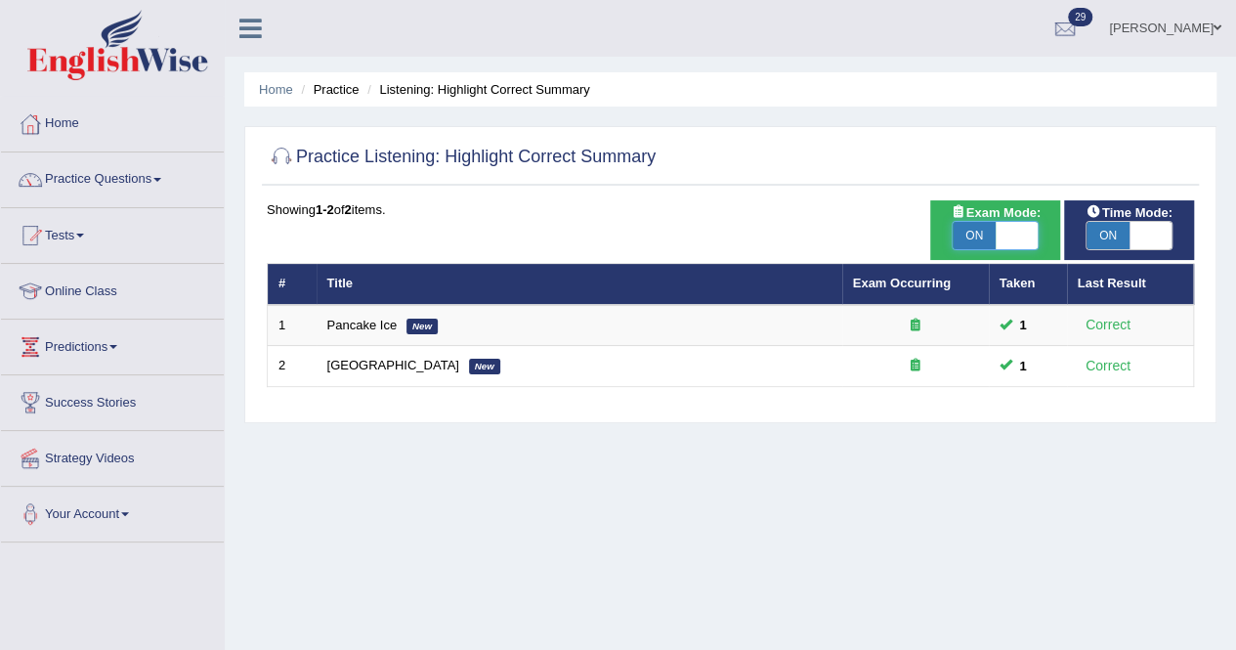
click at [1021, 243] on span at bounding box center [1017, 235] width 43 height 27
checkbox input "false"
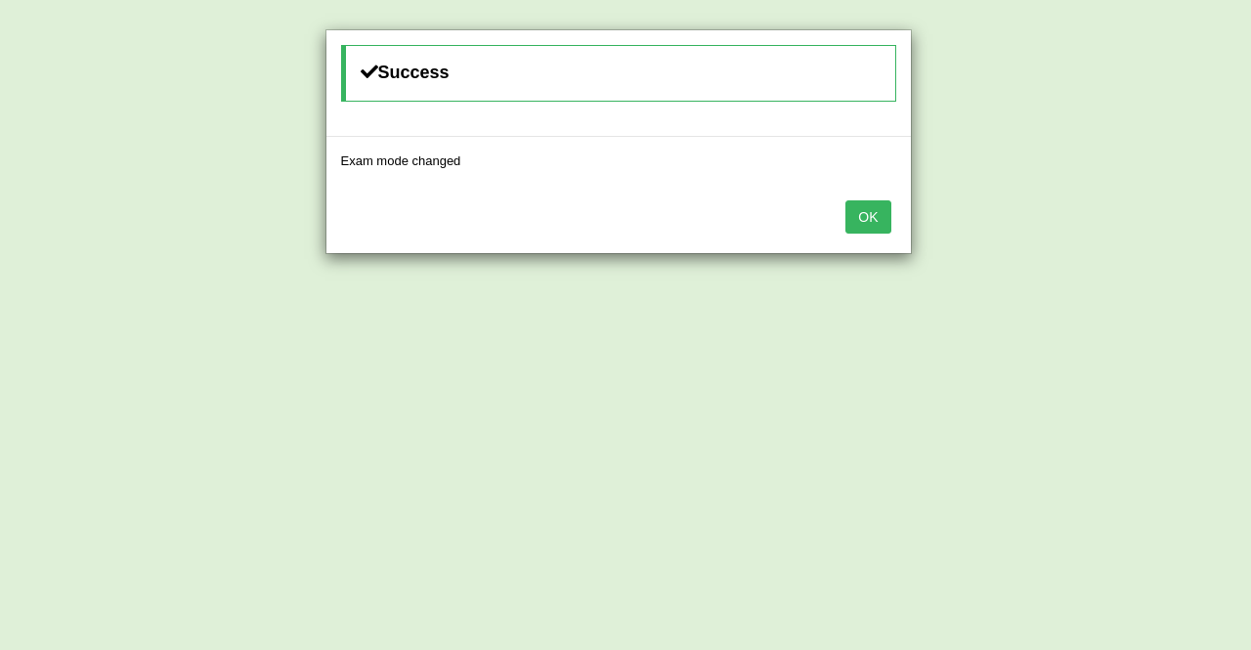
click at [854, 214] on button "OK" at bounding box center [867, 216] width 45 height 33
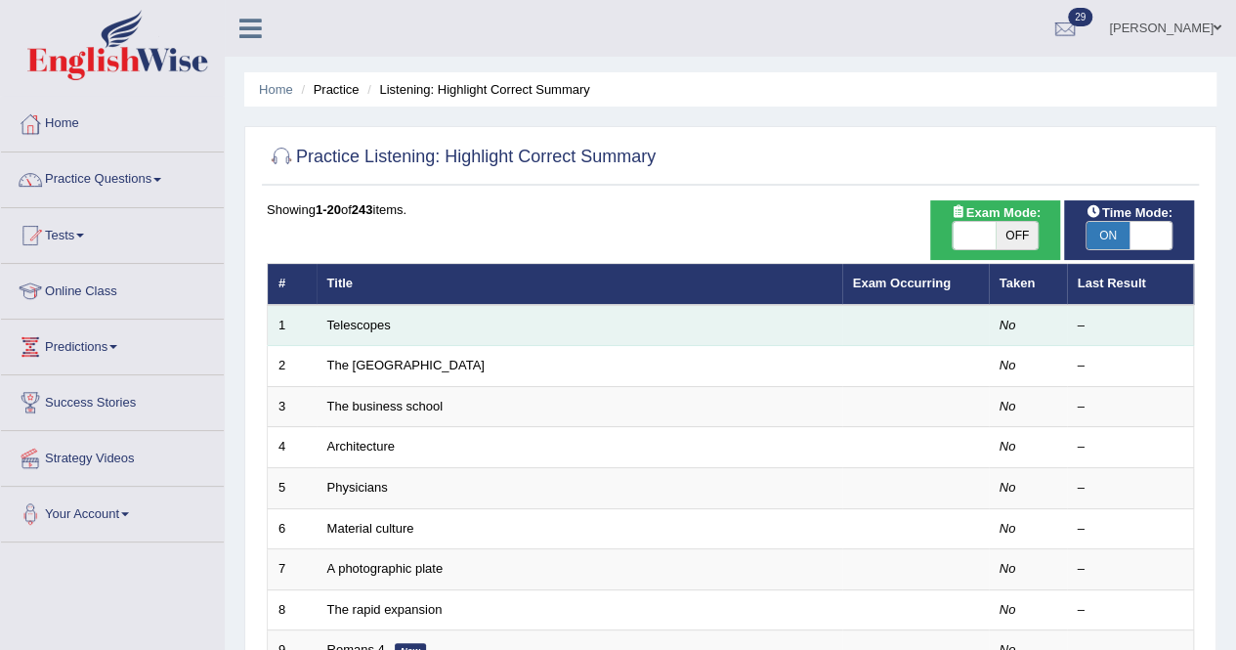
click at [369, 316] on td "Telescopes" at bounding box center [580, 325] width 526 height 41
click at [368, 318] on link "Telescopes" at bounding box center [359, 325] width 64 height 15
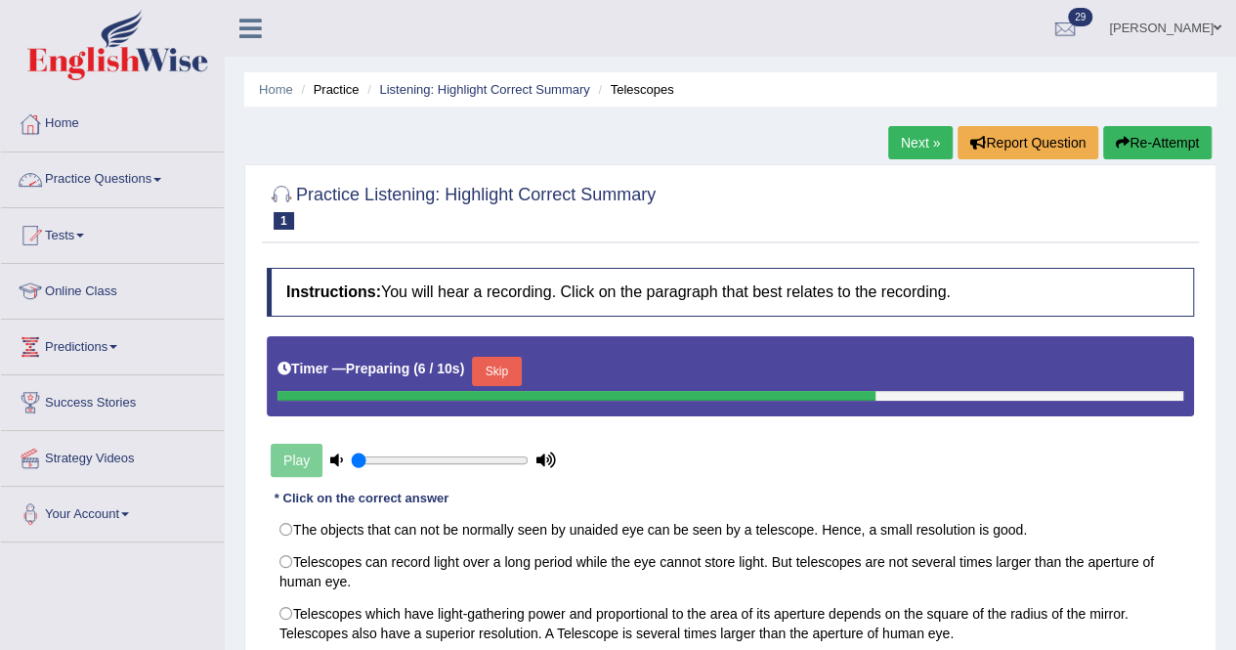
click at [125, 179] on link "Practice Questions" at bounding box center [112, 176] width 223 height 49
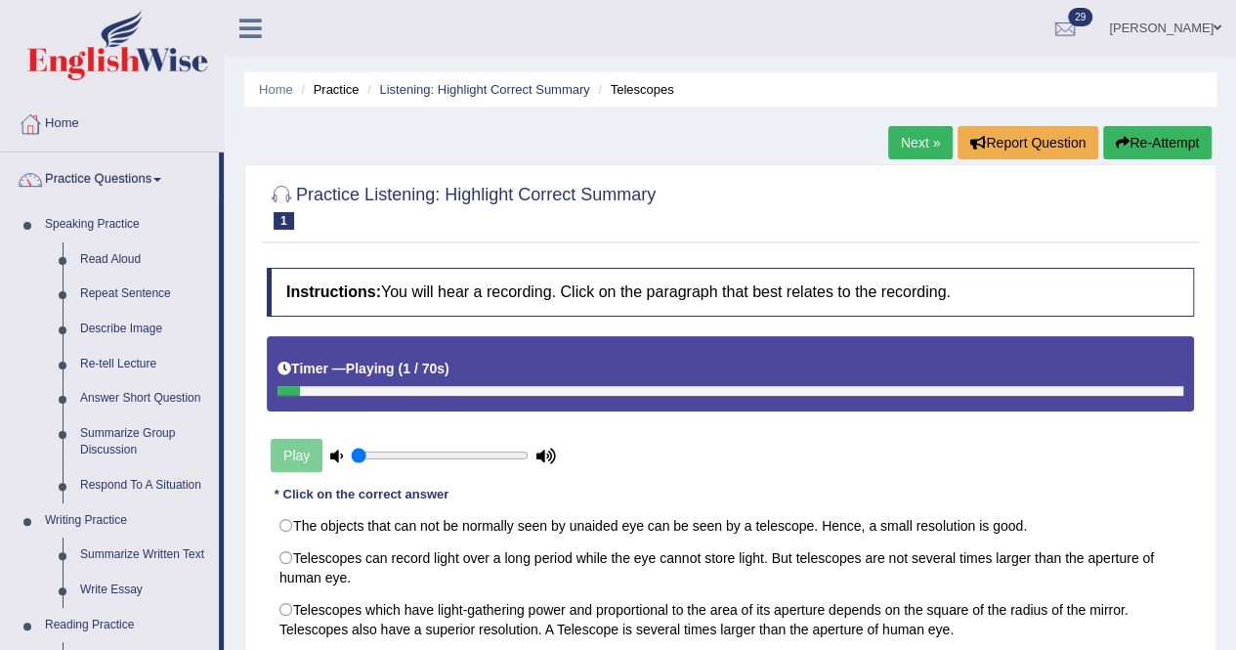
scroll to position [569, 0]
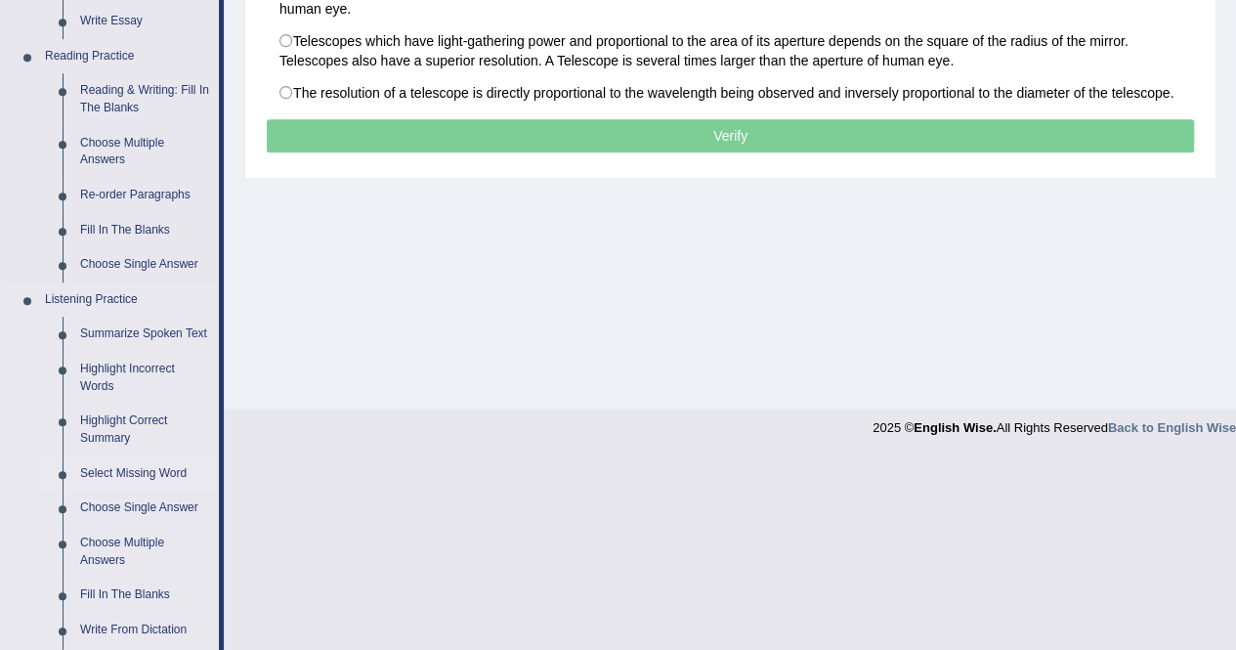
click at [156, 472] on link "Select Missing Word" at bounding box center [145, 473] width 148 height 35
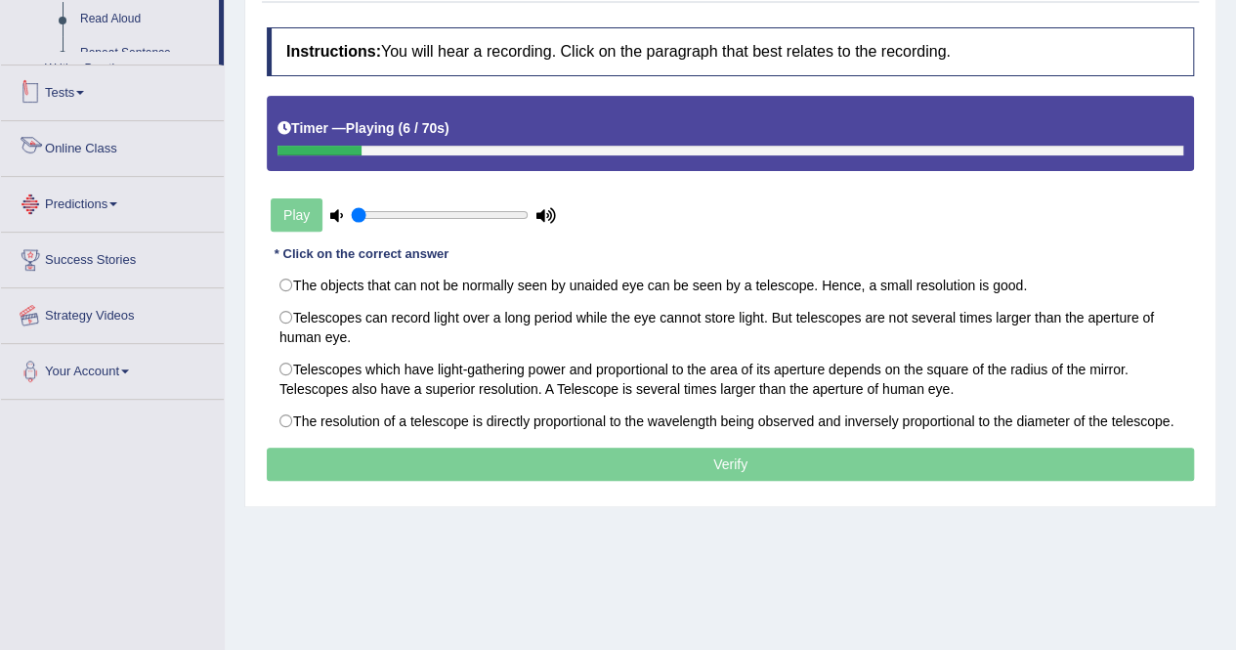
scroll to position [375, 0]
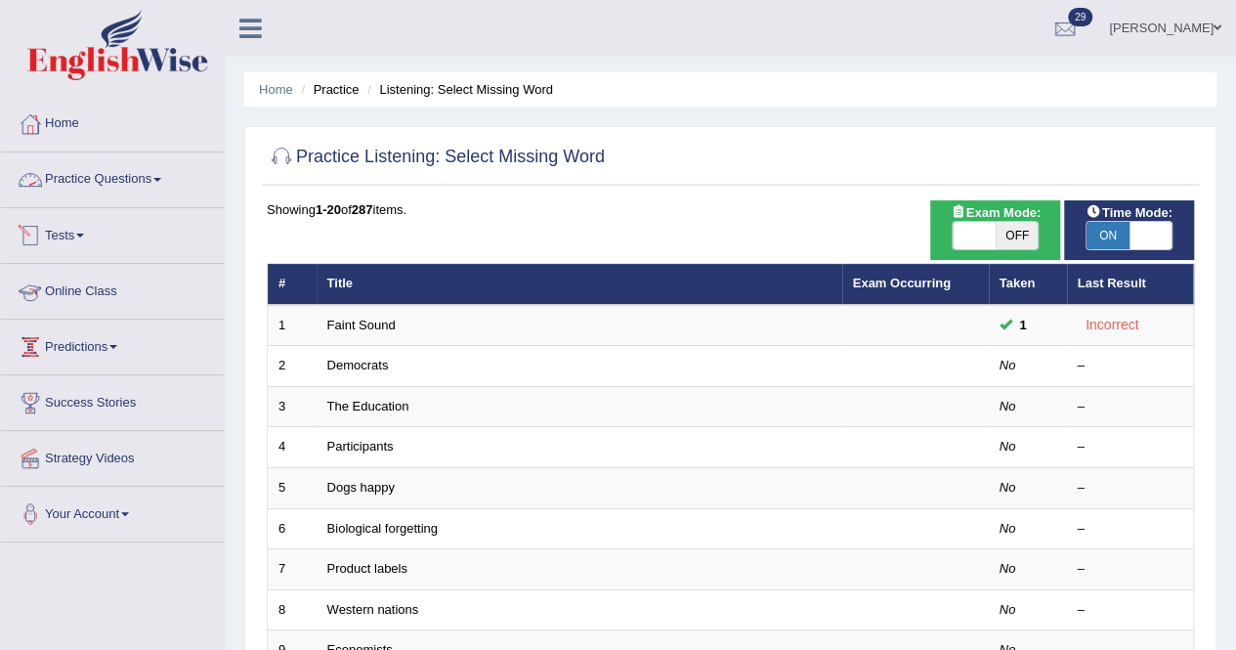
click at [160, 176] on link "Practice Questions" at bounding box center [112, 176] width 223 height 49
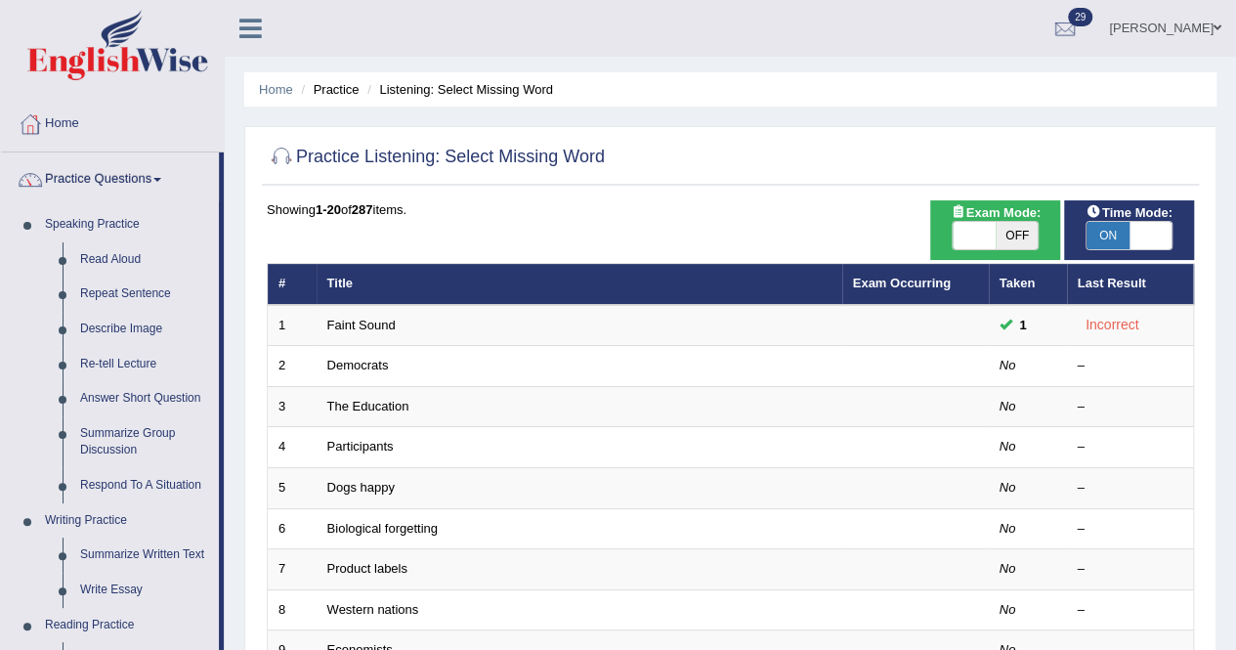
scroll to position [569, 0]
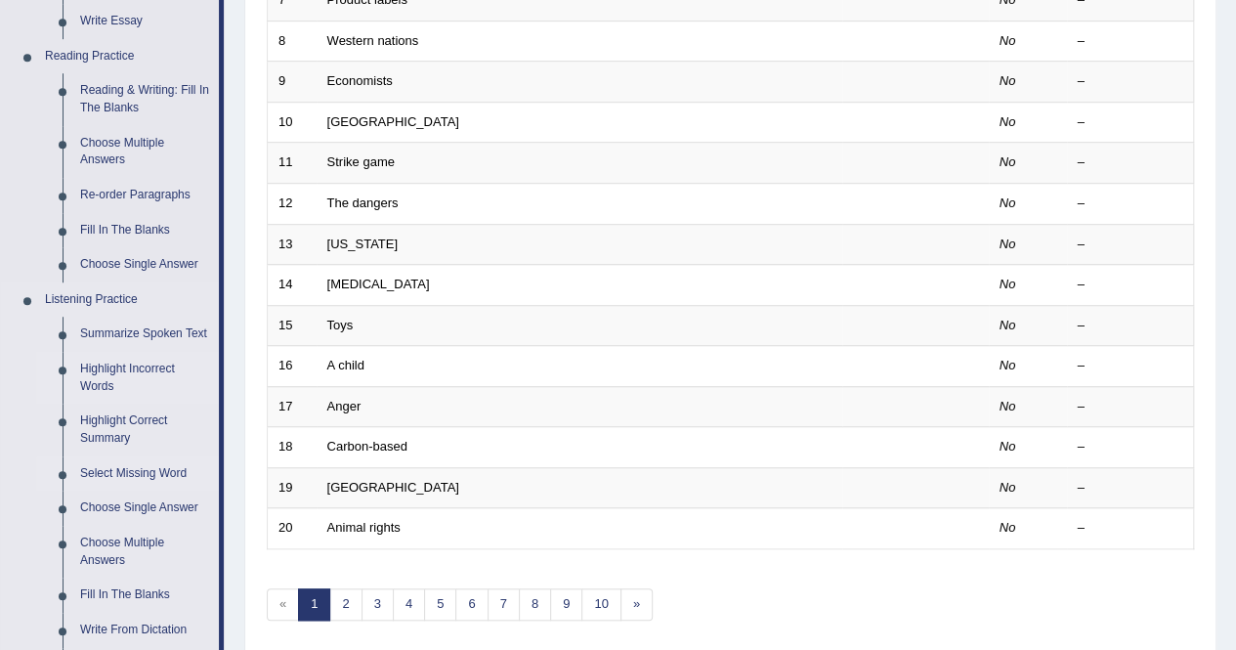
click at [149, 367] on link "Highlight Incorrect Words" at bounding box center [145, 378] width 148 height 52
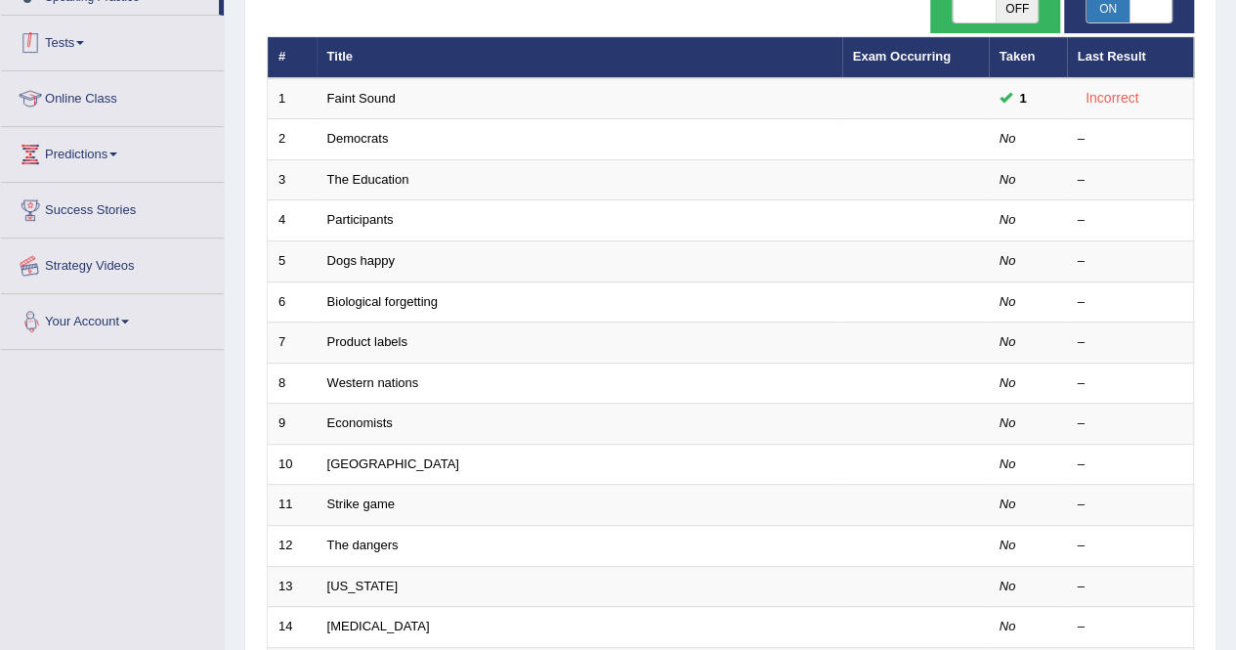
scroll to position [470, 0]
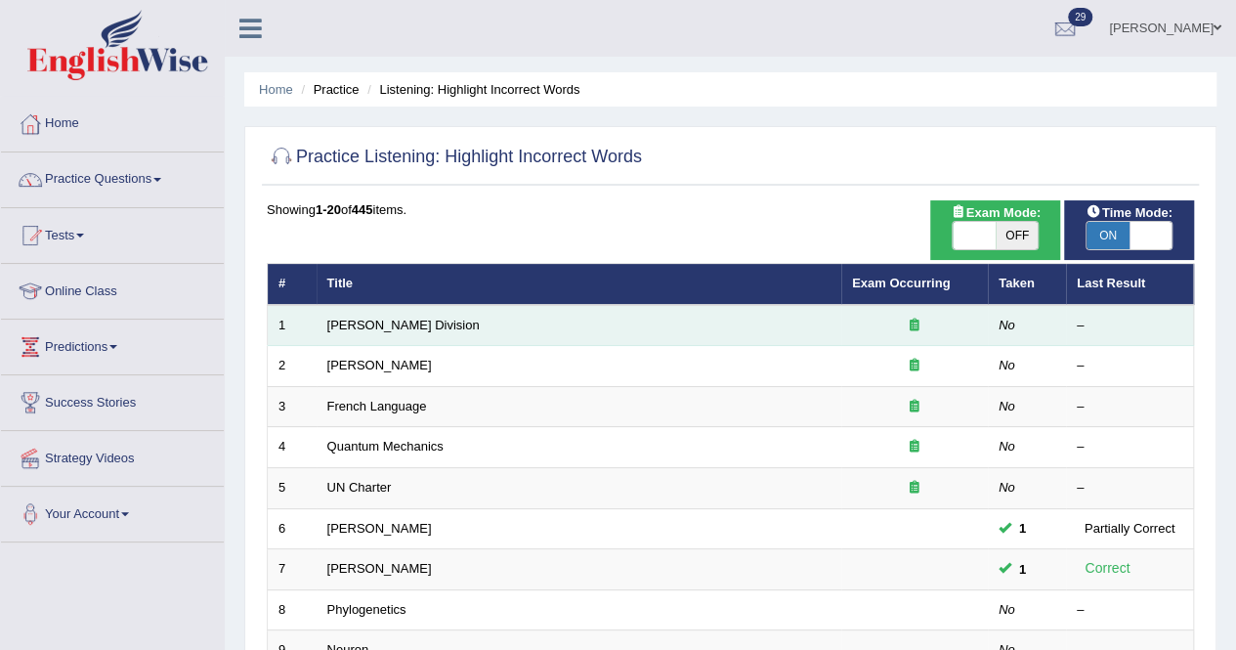
click at [422, 340] on td "[PERSON_NAME] Division" at bounding box center [579, 325] width 525 height 41
click at [381, 319] on link "[PERSON_NAME] Division" at bounding box center [403, 325] width 152 height 15
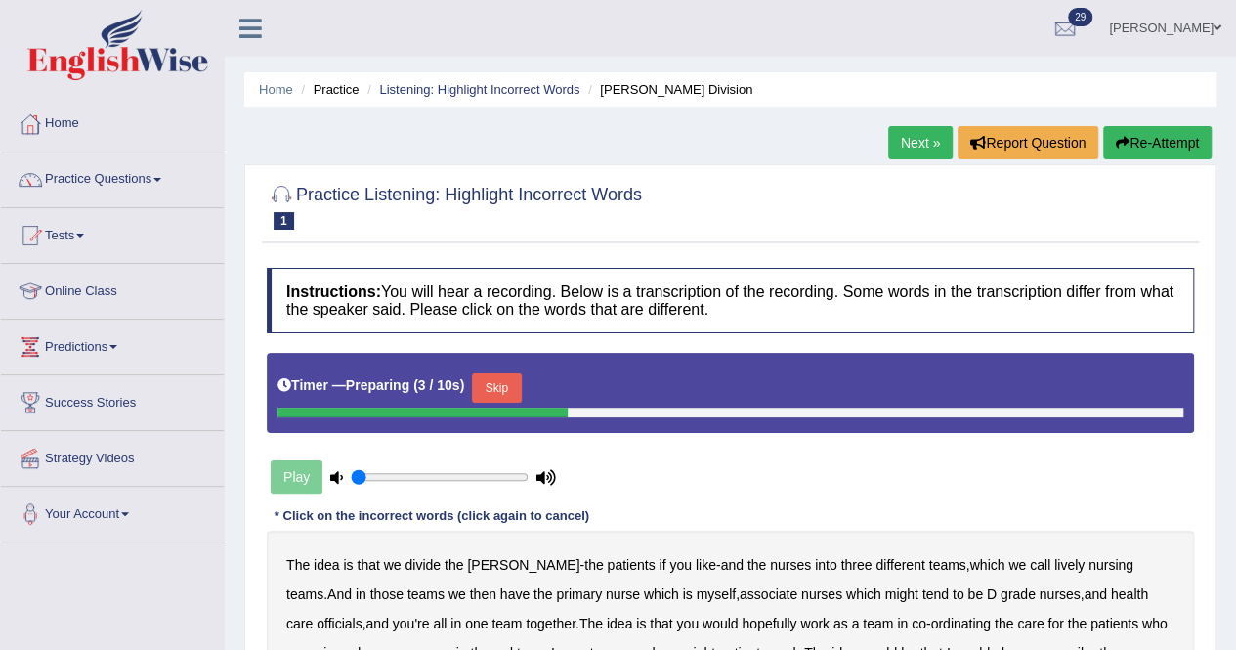
scroll to position [375, 0]
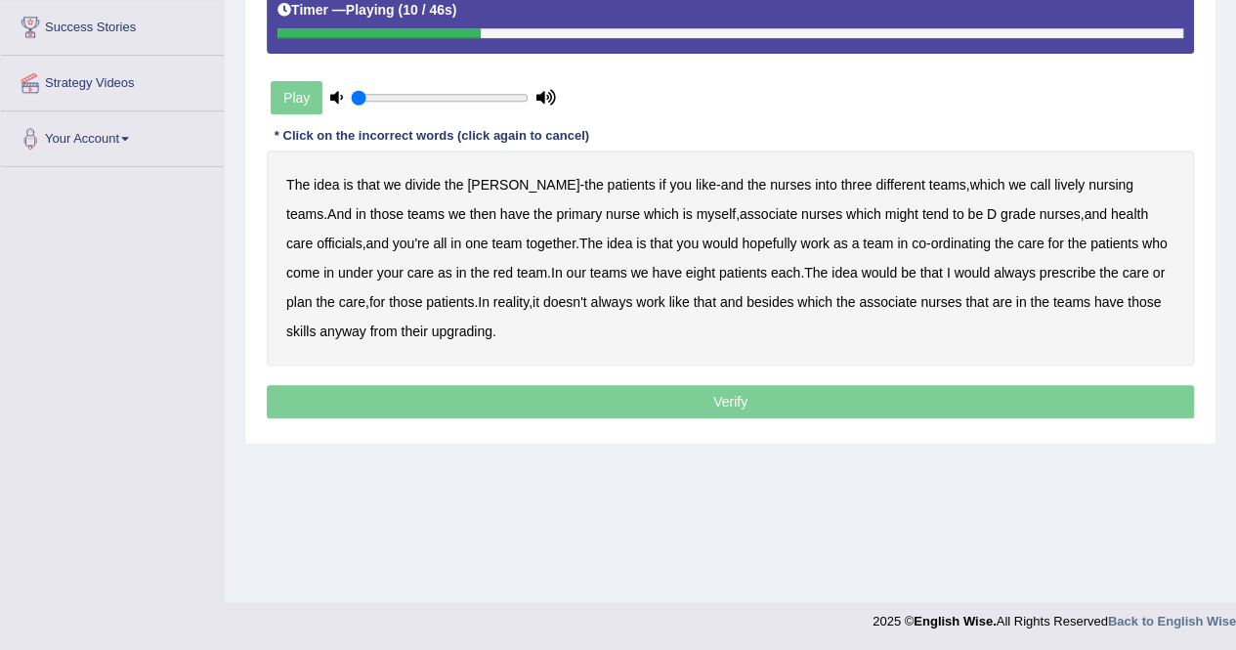
click at [1055, 184] on b "lively" at bounding box center [1070, 185] width 30 height 16
click at [886, 210] on b "might" at bounding box center [902, 214] width 33 height 16
click at [1129, 202] on div "The idea is that we divide the ward - the patients if you like - and the nurses…" at bounding box center [731, 258] width 928 height 215
click at [362, 236] on b "officials" at bounding box center [339, 244] width 45 height 16
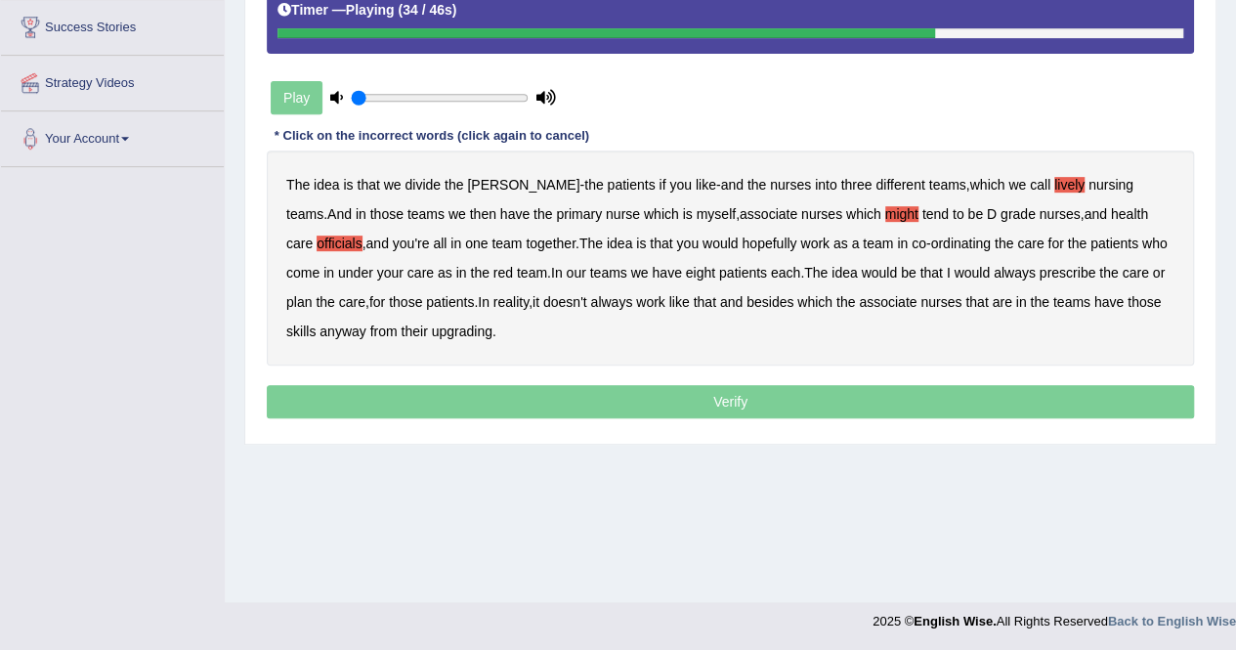
drag, startPoint x: 830, startPoint y: 280, endPoint x: 865, endPoint y: 277, distance: 35.3
click at [852, 277] on div "The idea is that we divide the ward - the patients if you like - and the nurses…" at bounding box center [731, 258] width 928 height 215
click at [954, 265] on b "would" at bounding box center [972, 273] width 36 height 16
click at [970, 261] on div "The idea is that we divide the ward - the patients if you like - and the nurses…" at bounding box center [731, 258] width 928 height 215
click at [994, 269] on b "always" at bounding box center [1015, 273] width 42 height 16
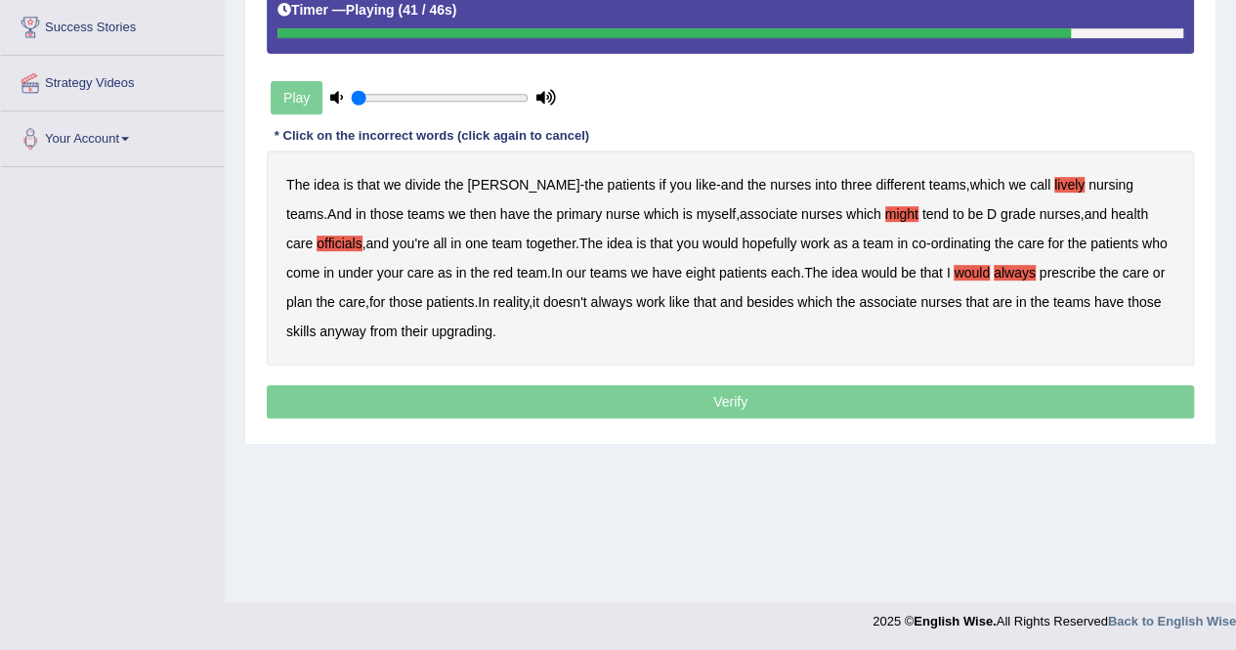
click at [954, 273] on b "would" at bounding box center [972, 273] width 36 height 16
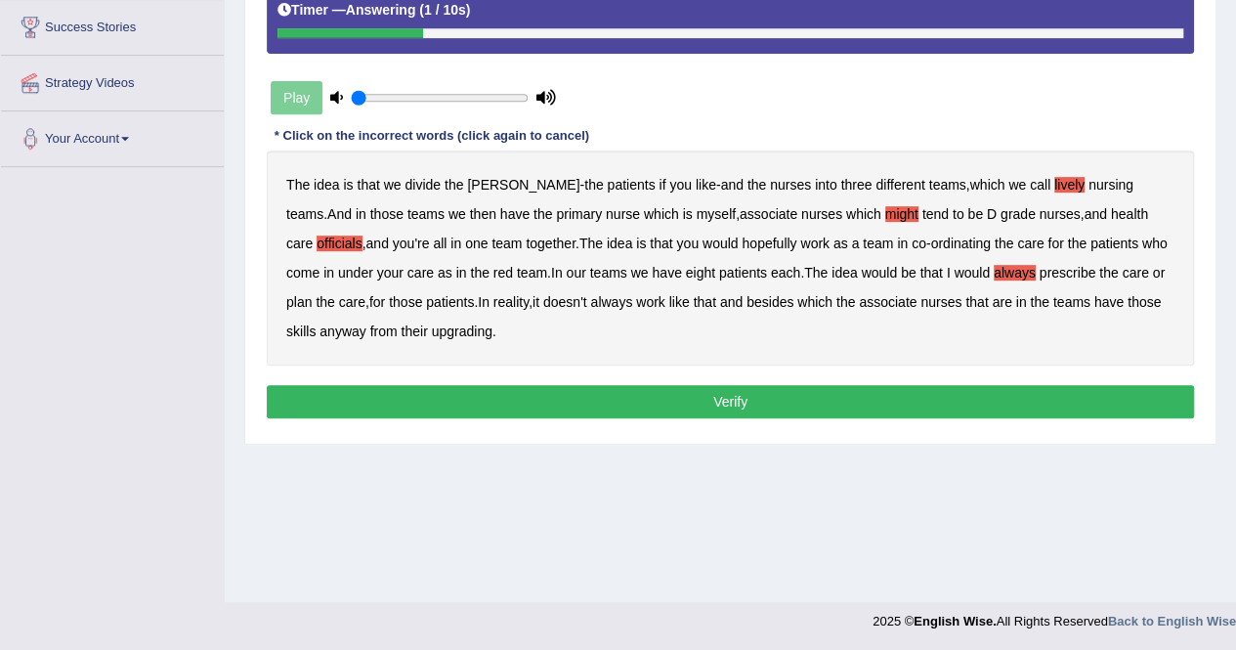
click at [432, 324] on b "upgrading" at bounding box center [462, 332] width 61 height 16
click at [565, 398] on button "Verify" at bounding box center [731, 401] width 928 height 33
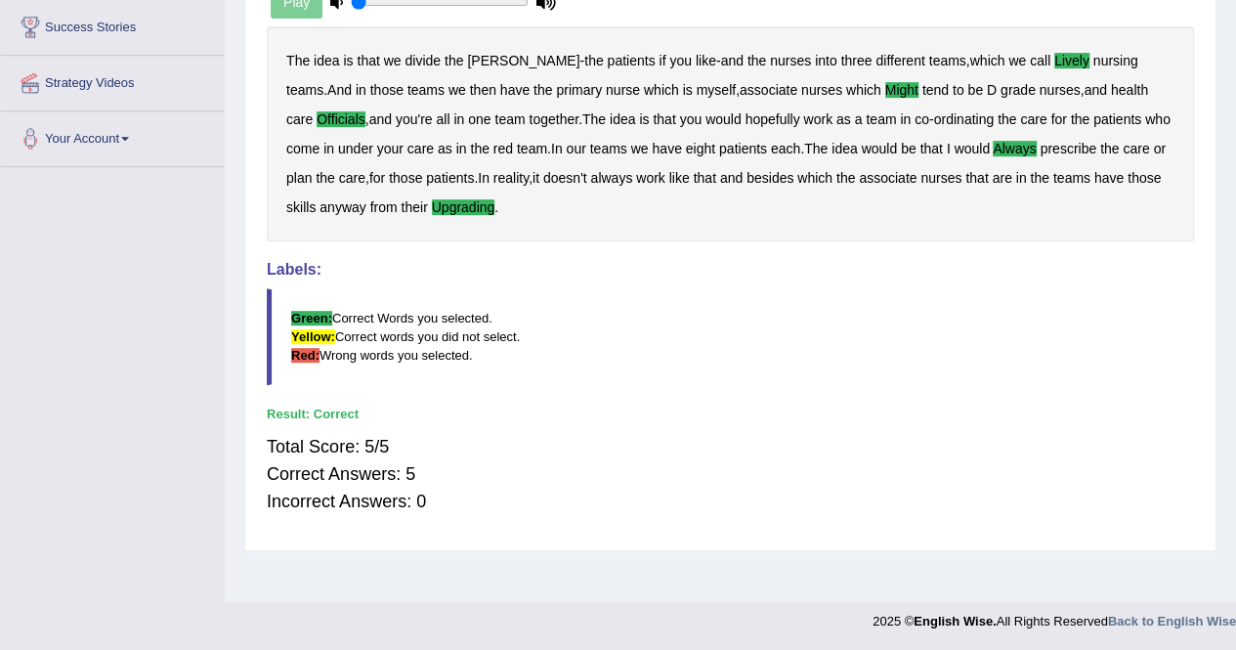
scroll to position [0, 0]
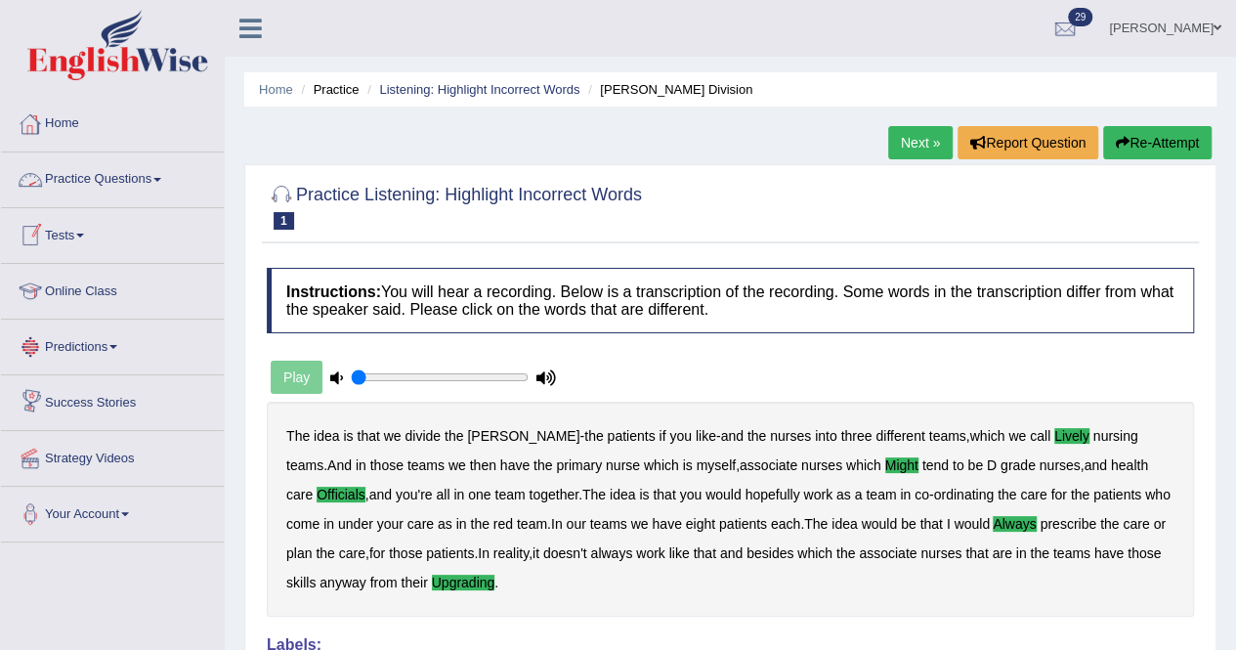
click at [142, 179] on link "Practice Questions" at bounding box center [112, 176] width 223 height 49
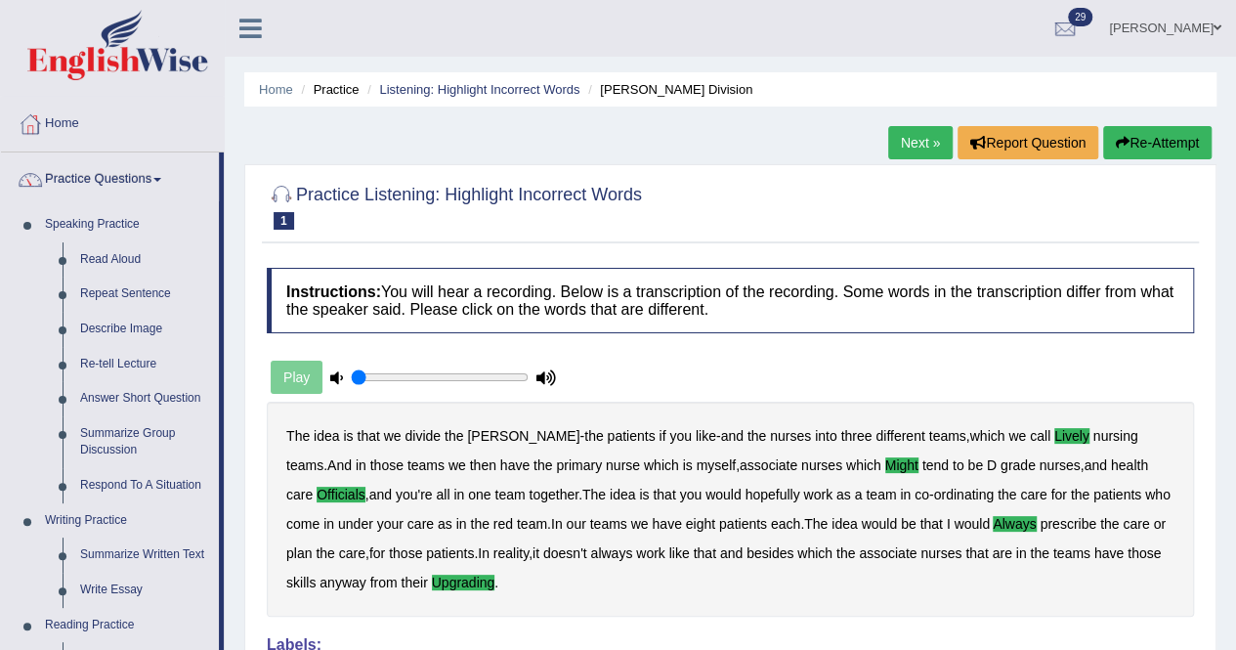
click at [142, 179] on link "Practice Questions" at bounding box center [110, 176] width 218 height 49
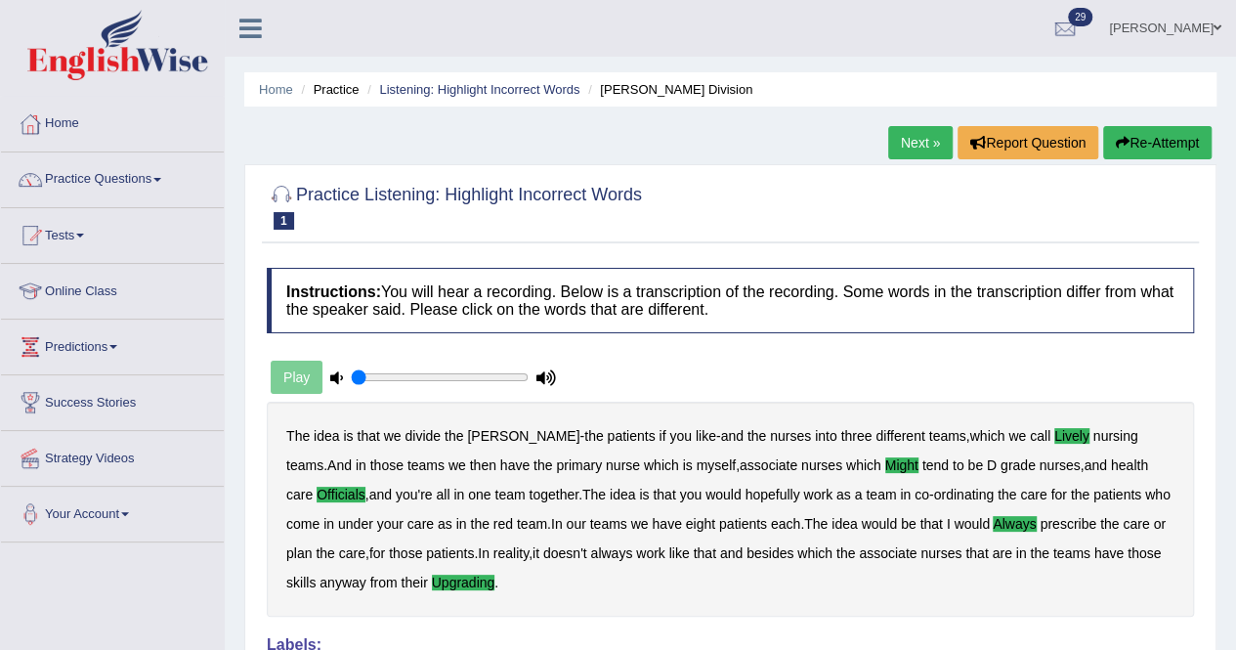
click at [84, 234] on span at bounding box center [80, 236] width 8 height 4
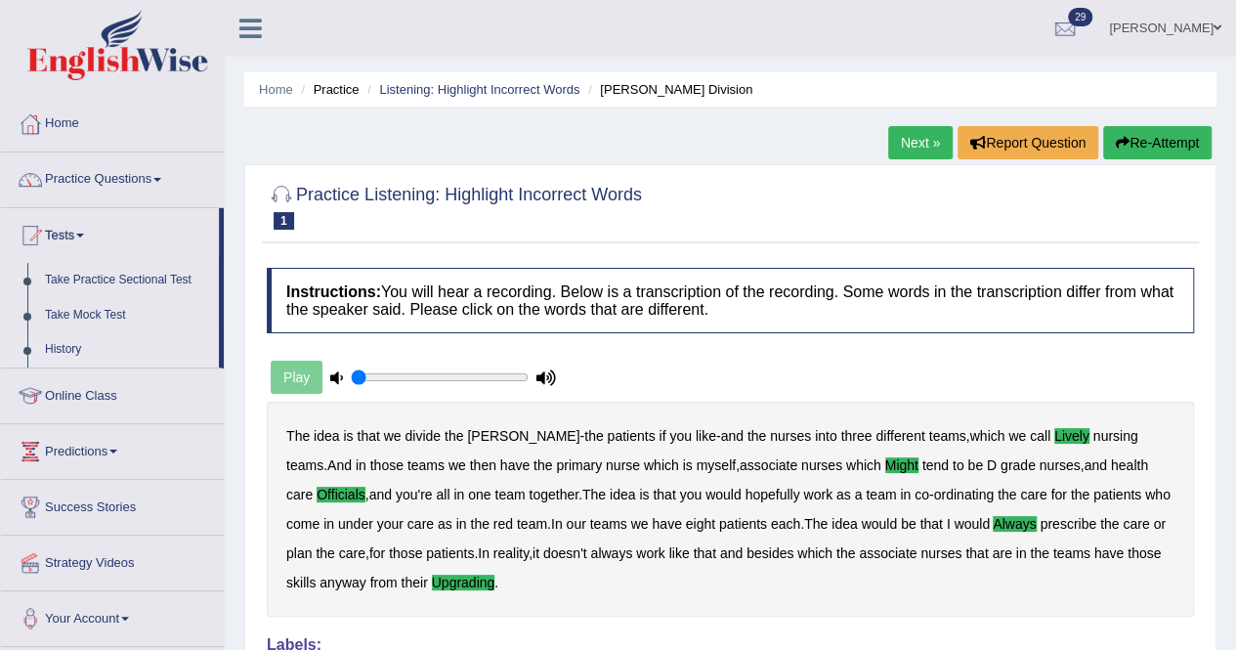
click at [74, 346] on link "History" at bounding box center [127, 349] width 183 height 35
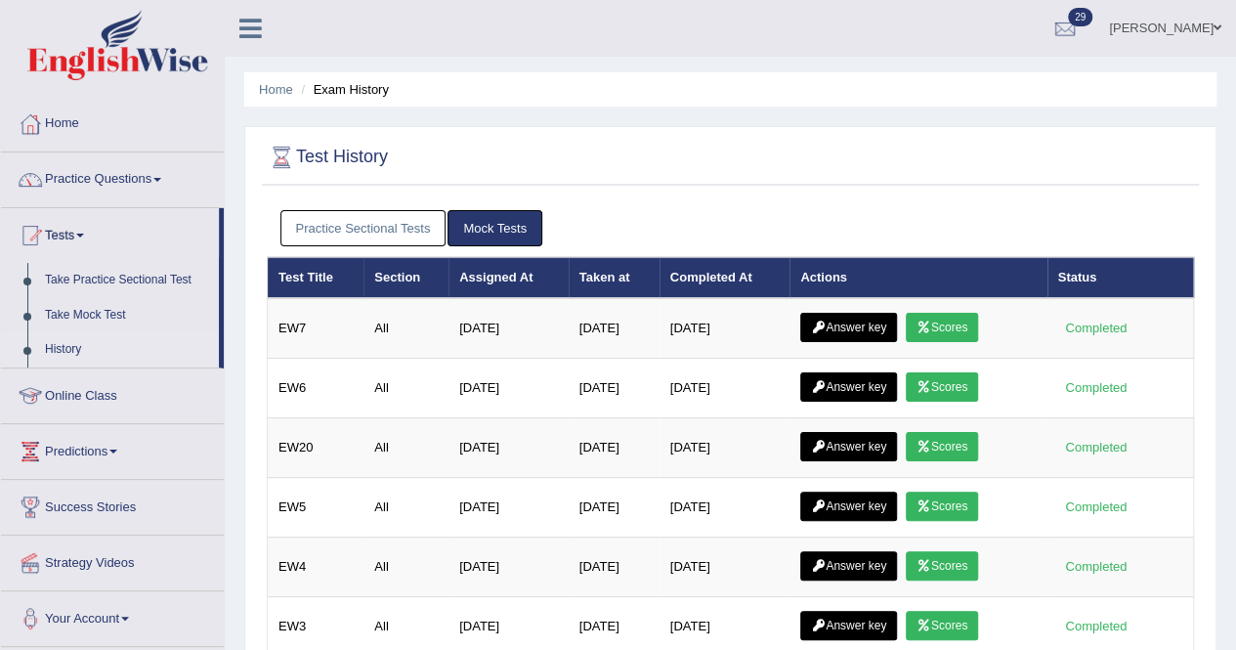
click at [422, 238] on link "Practice Sectional Tests" at bounding box center [364, 228] width 166 height 36
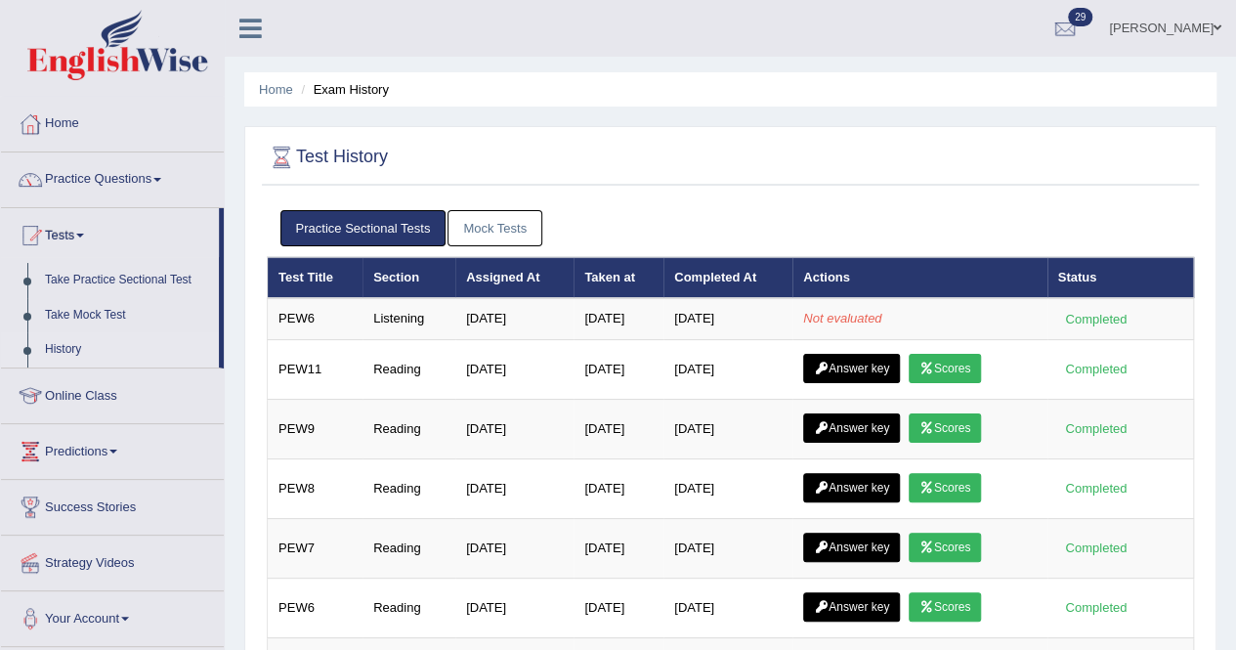
click at [506, 233] on link "Mock Tests" at bounding box center [495, 228] width 95 height 36
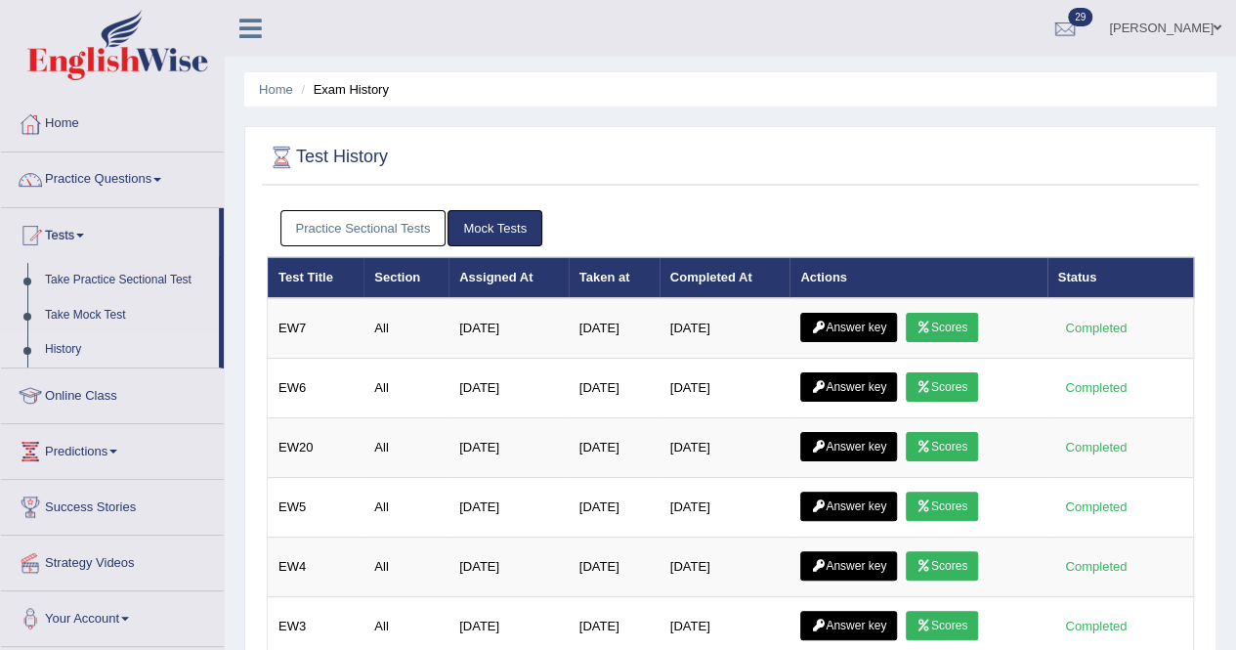
click at [410, 221] on link "Practice Sectional Tests" at bounding box center [364, 228] width 166 height 36
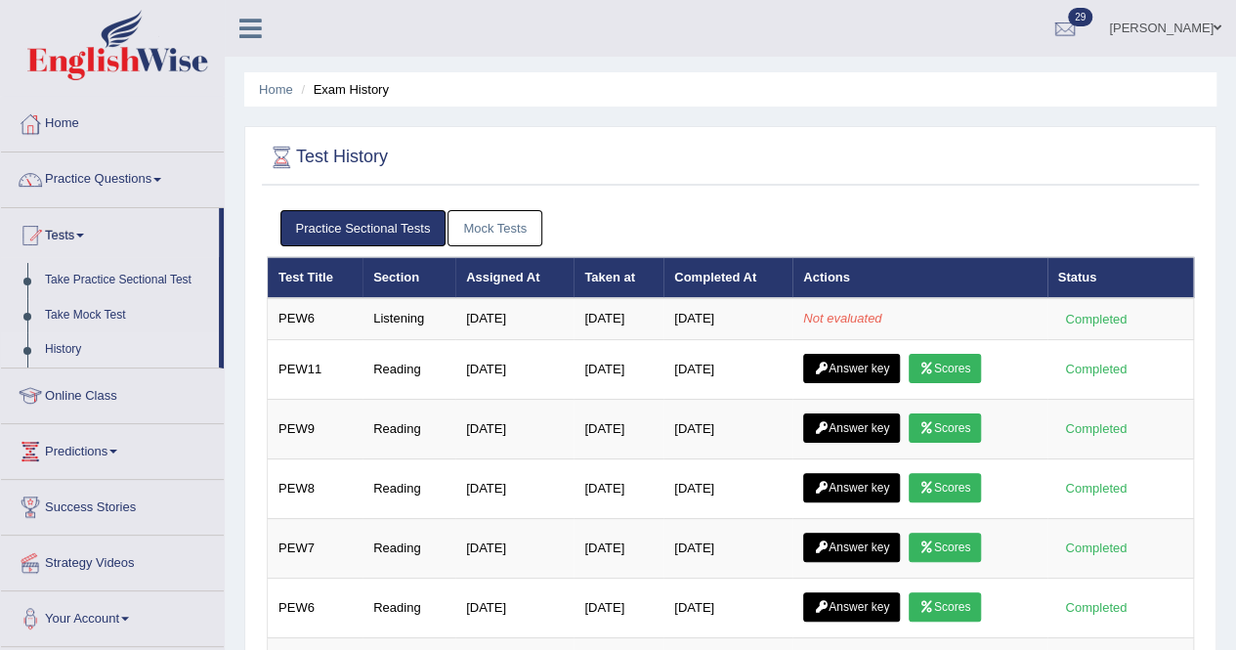
click at [465, 228] on link "Mock Tests" at bounding box center [495, 228] width 95 height 36
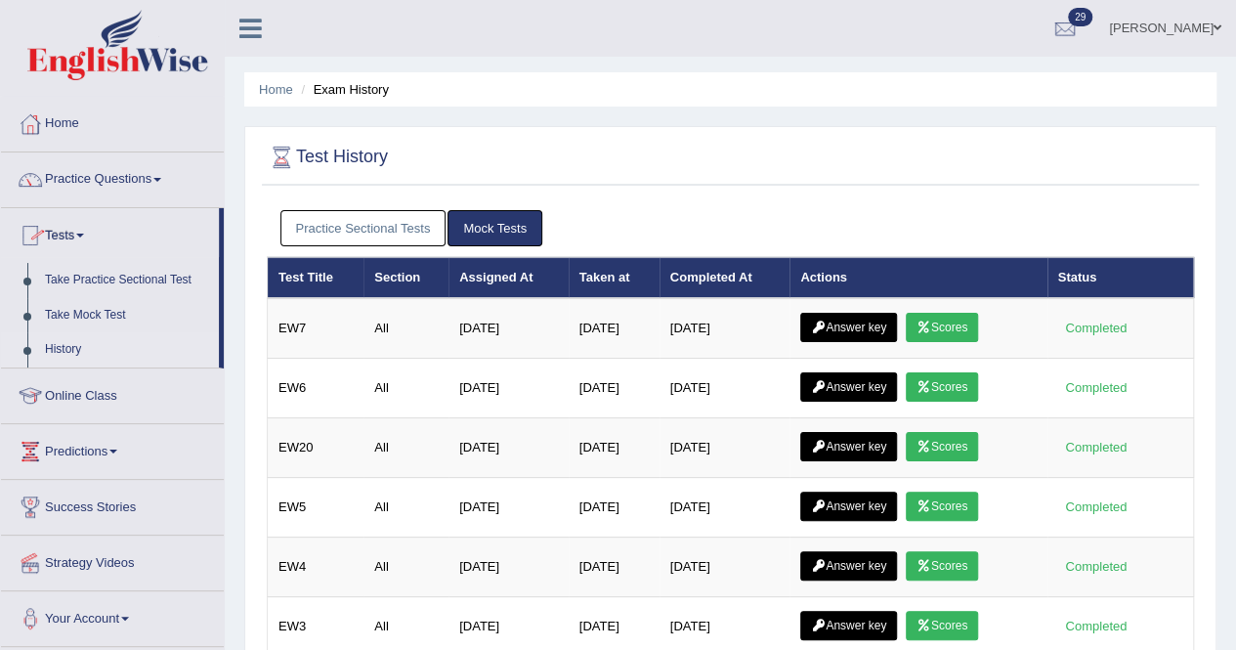
click at [84, 234] on span at bounding box center [80, 236] width 8 height 4
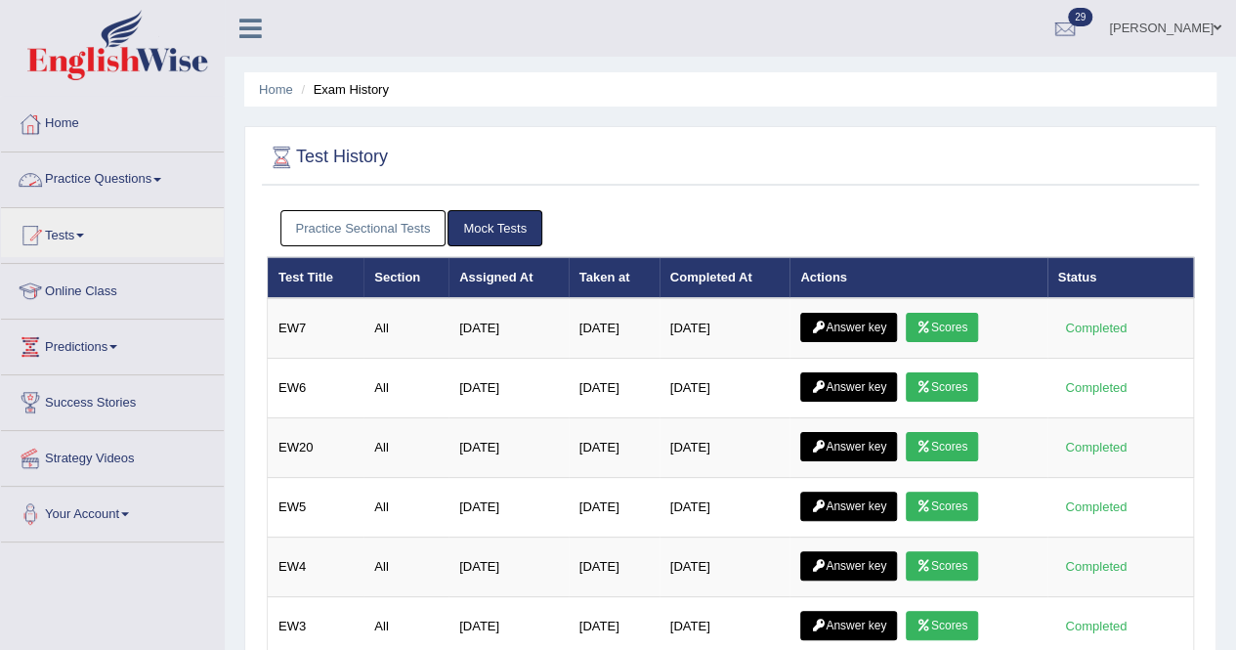
click at [367, 226] on link "Practice Sectional Tests" at bounding box center [364, 228] width 166 height 36
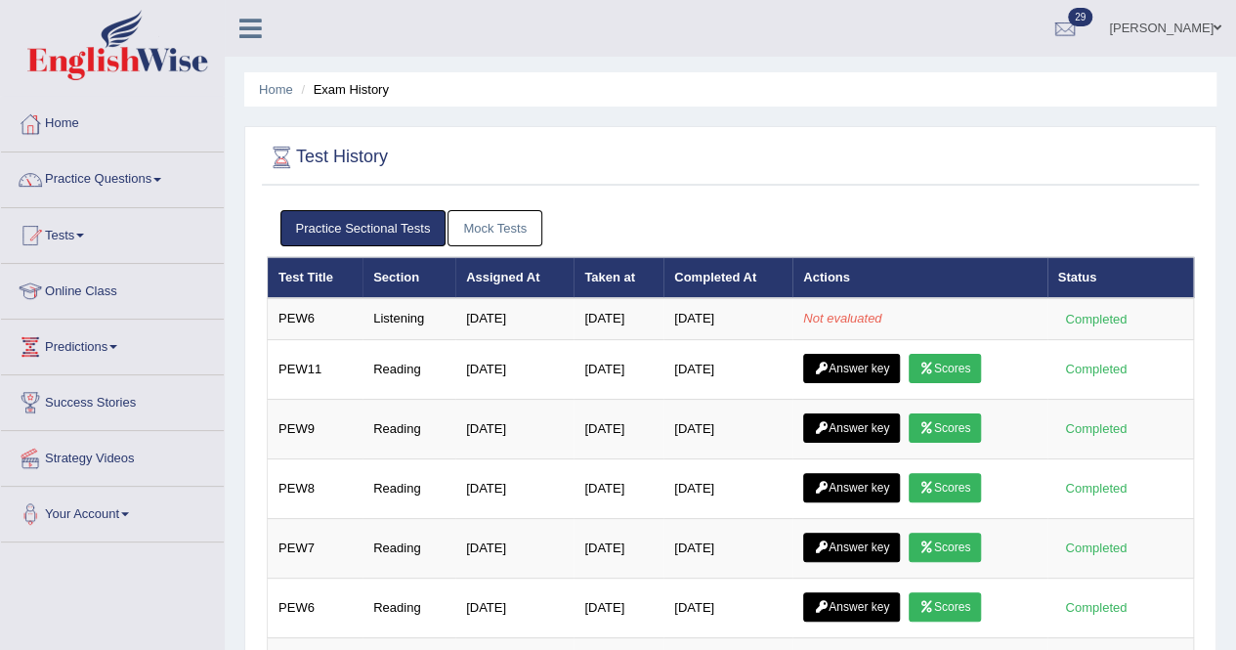
click at [494, 236] on link "Mock Tests" at bounding box center [495, 228] width 95 height 36
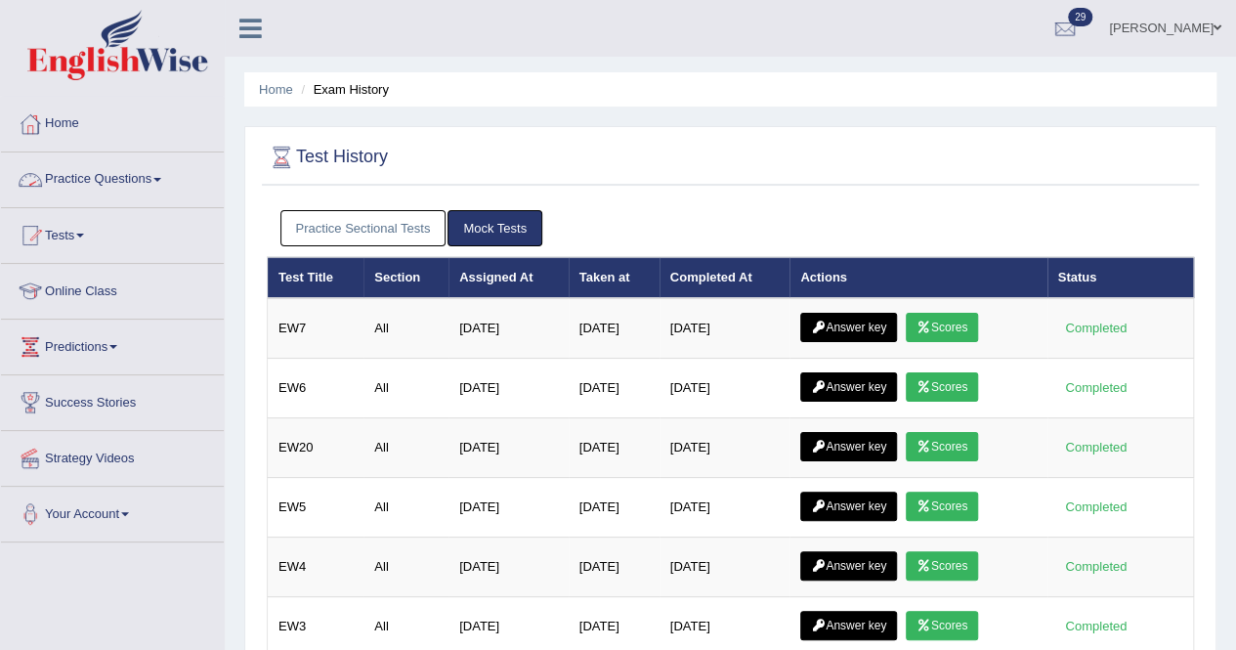
click at [96, 173] on link "Practice Questions" at bounding box center [112, 176] width 223 height 49
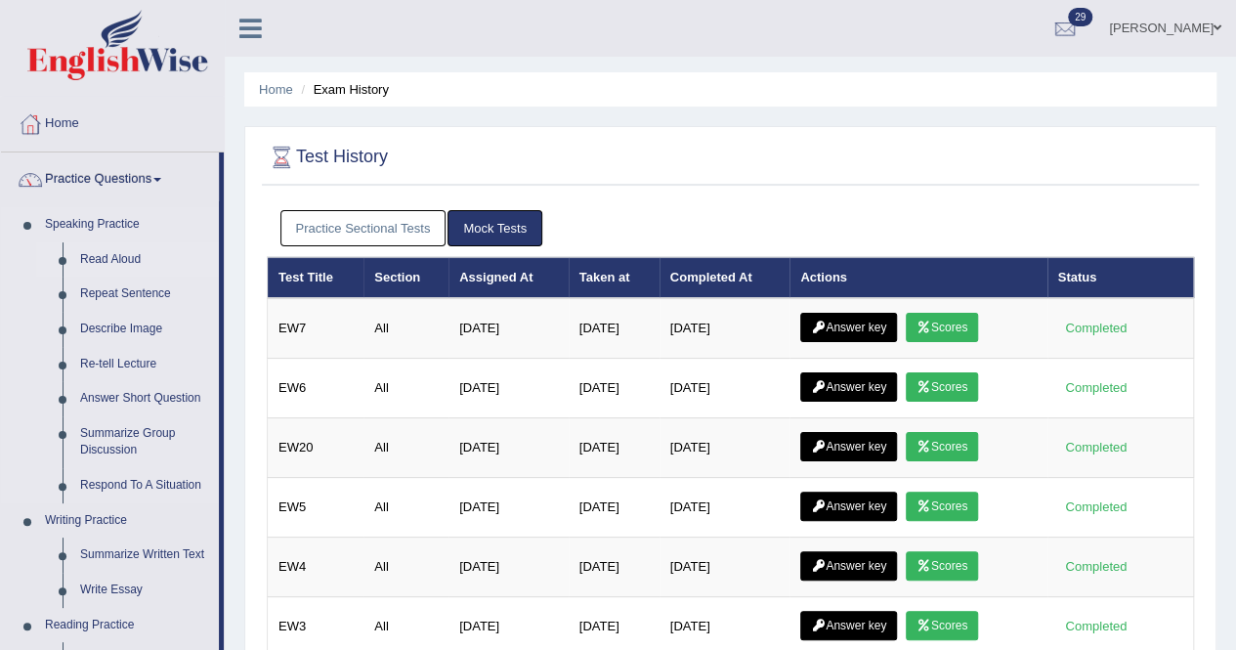
click at [108, 255] on link "Read Aloud" at bounding box center [145, 259] width 148 height 35
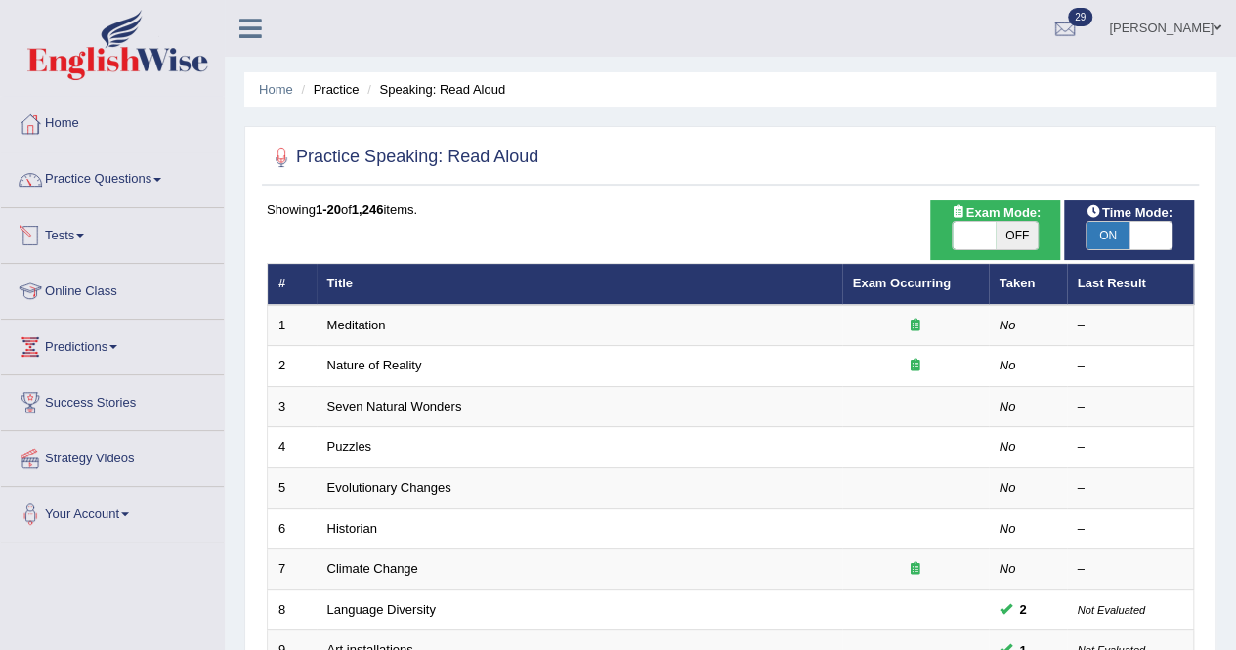
click at [70, 245] on link "Tests" at bounding box center [112, 232] width 223 height 49
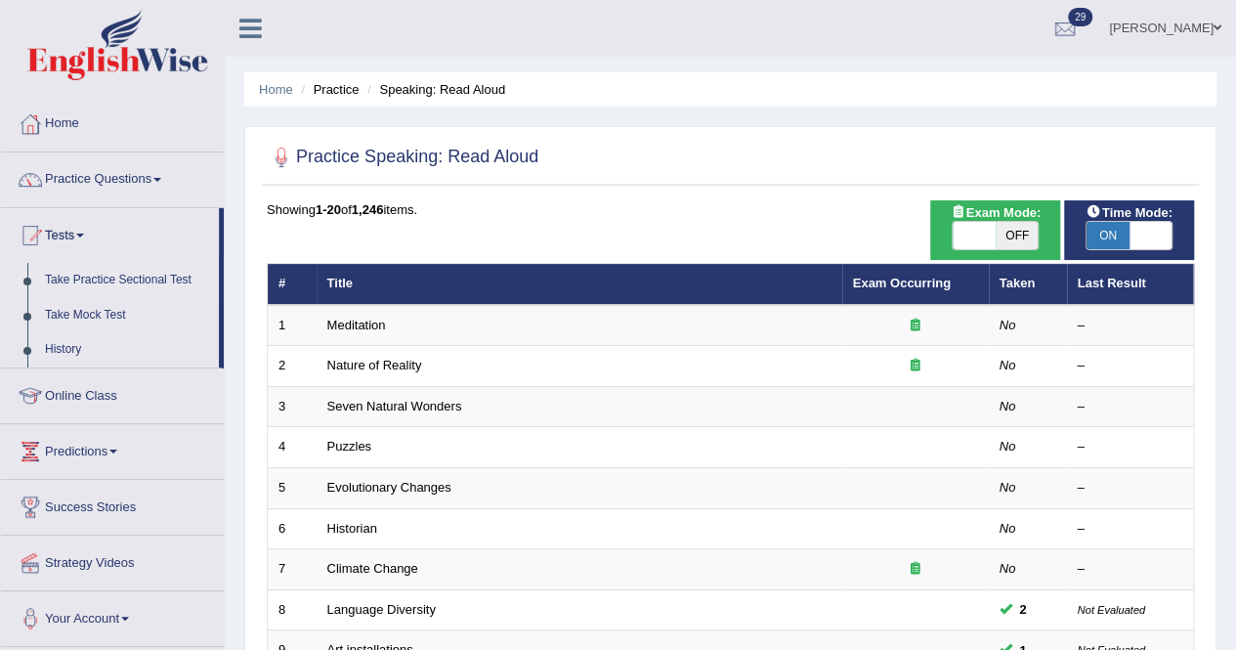
click at [96, 273] on link "Take Practice Sectional Test" at bounding box center [127, 280] width 183 height 35
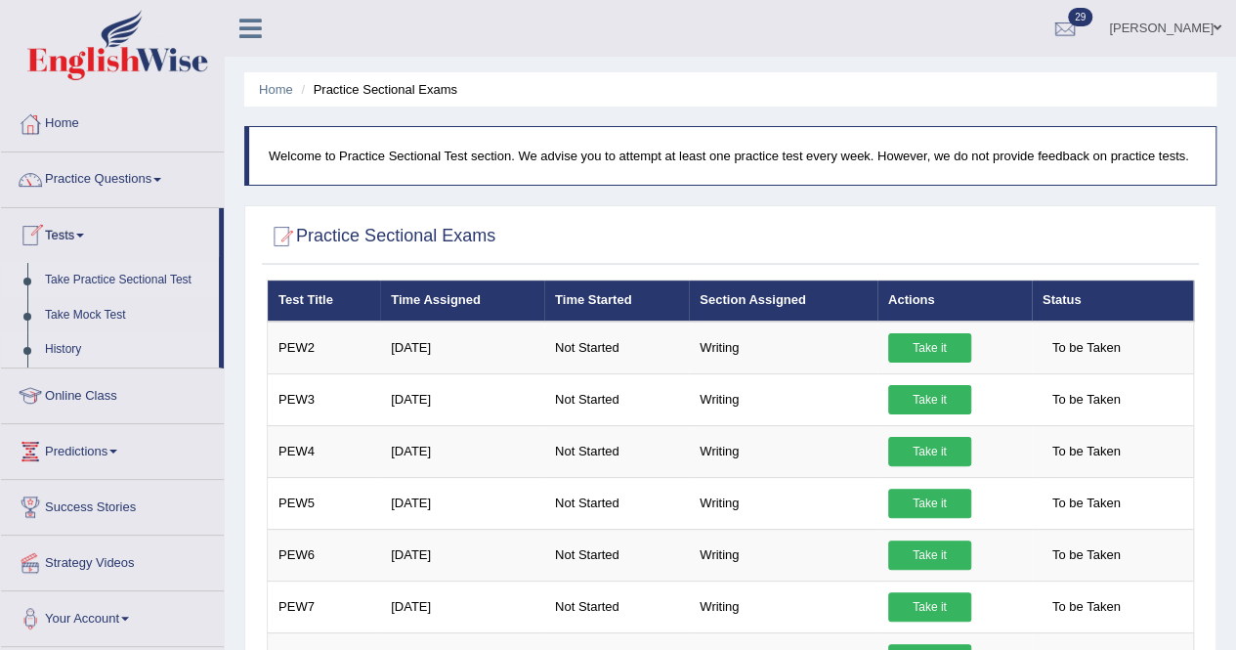
click at [65, 341] on link "History" at bounding box center [127, 349] width 183 height 35
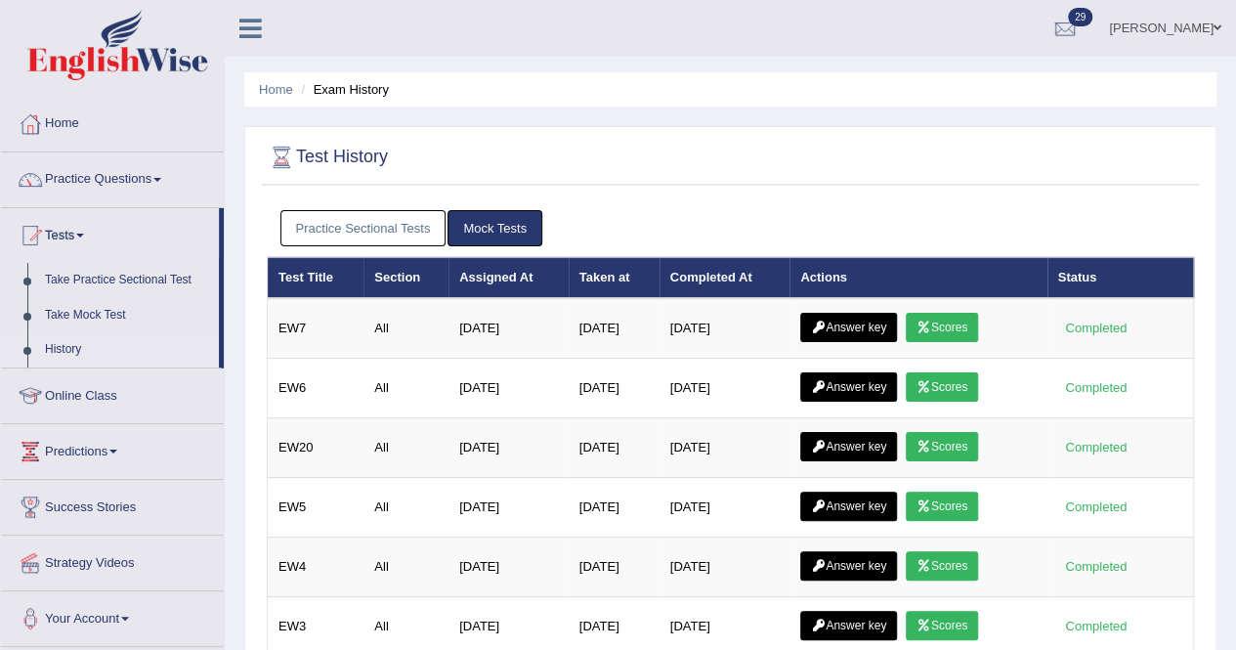
click at [372, 235] on link "Practice Sectional Tests" at bounding box center [364, 228] width 166 height 36
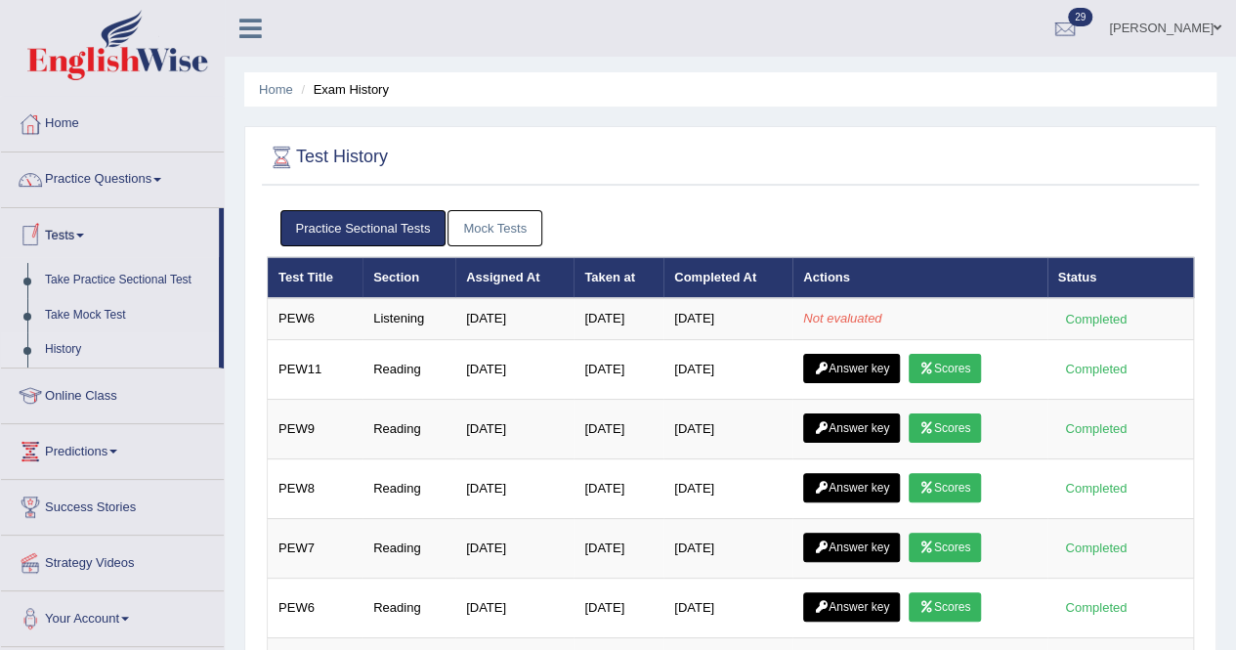
click at [84, 236] on span at bounding box center [80, 236] width 8 height 4
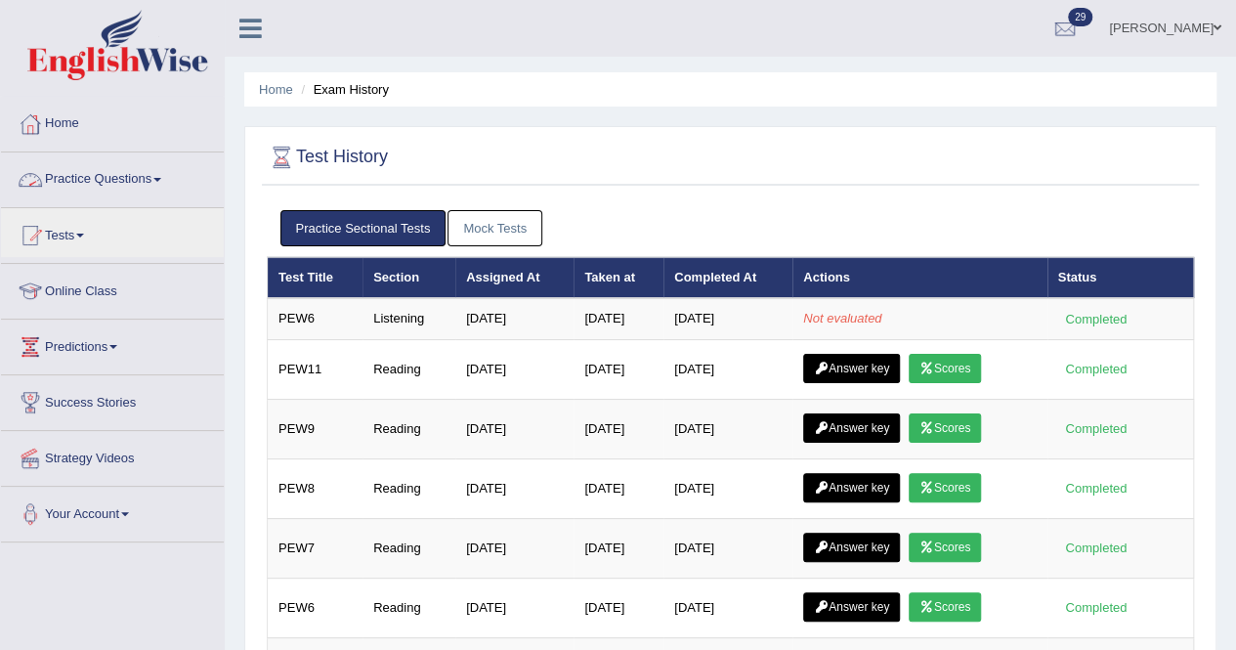
click at [151, 185] on link "Practice Questions" at bounding box center [112, 176] width 223 height 49
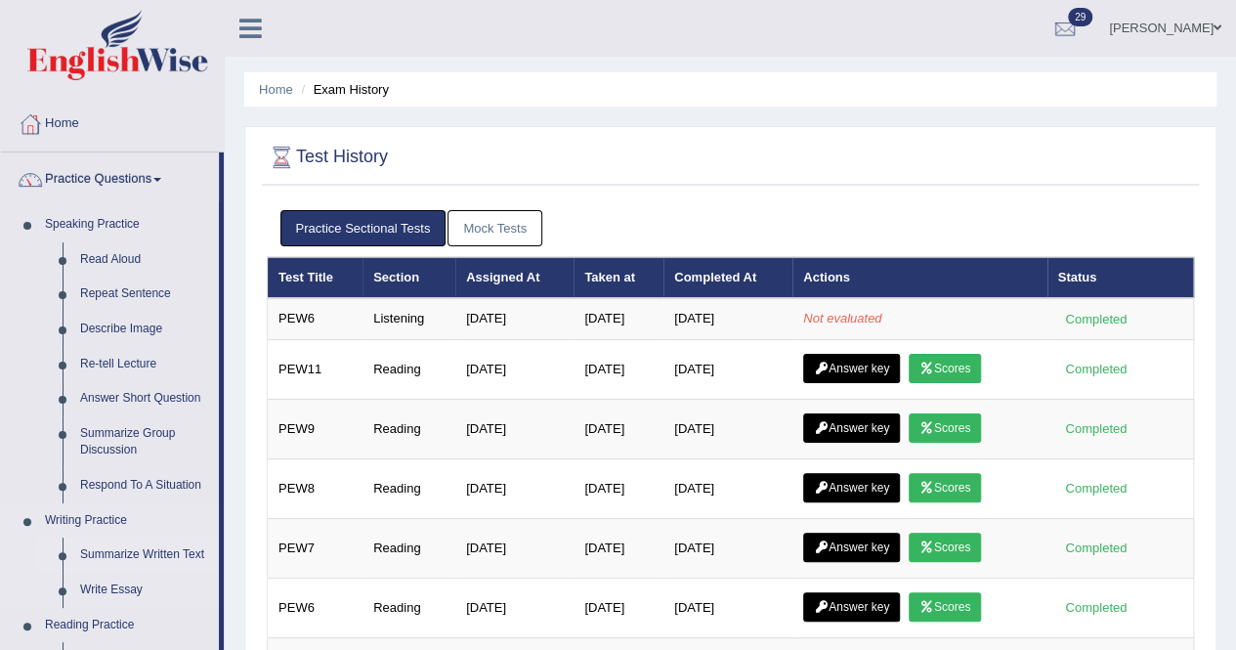
click at [125, 555] on link "Summarize Written Text" at bounding box center [145, 555] width 148 height 35
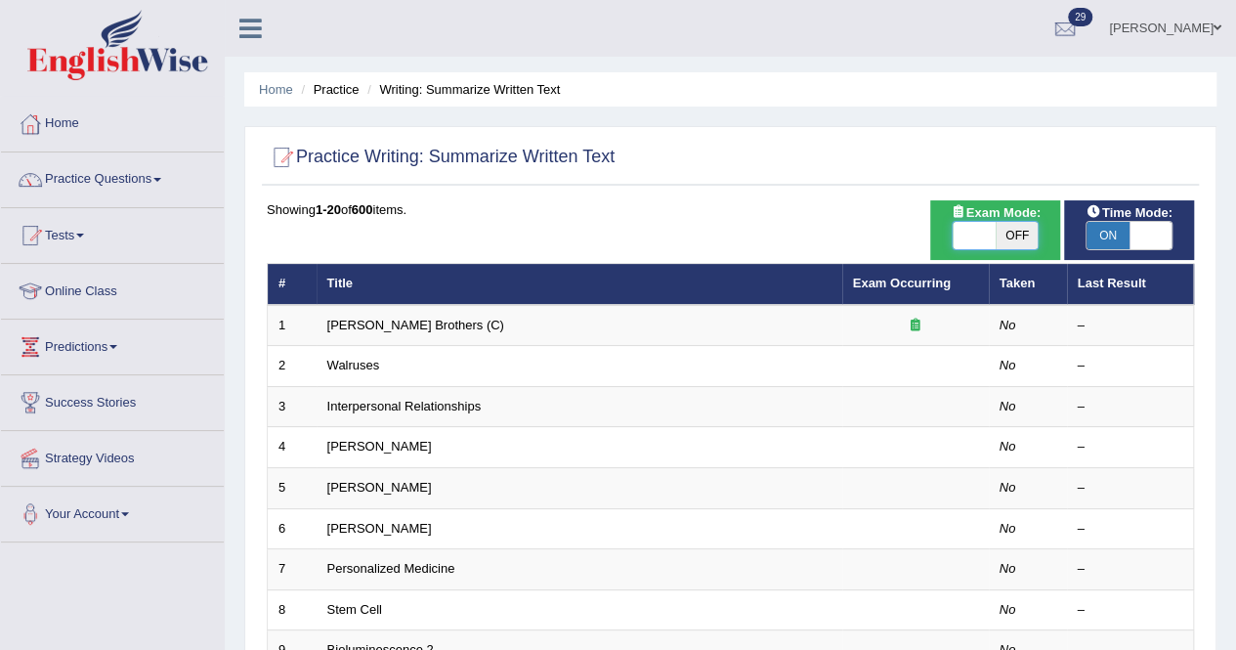
click at [969, 239] on span at bounding box center [974, 235] width 43 height 27
checkbox input "true"
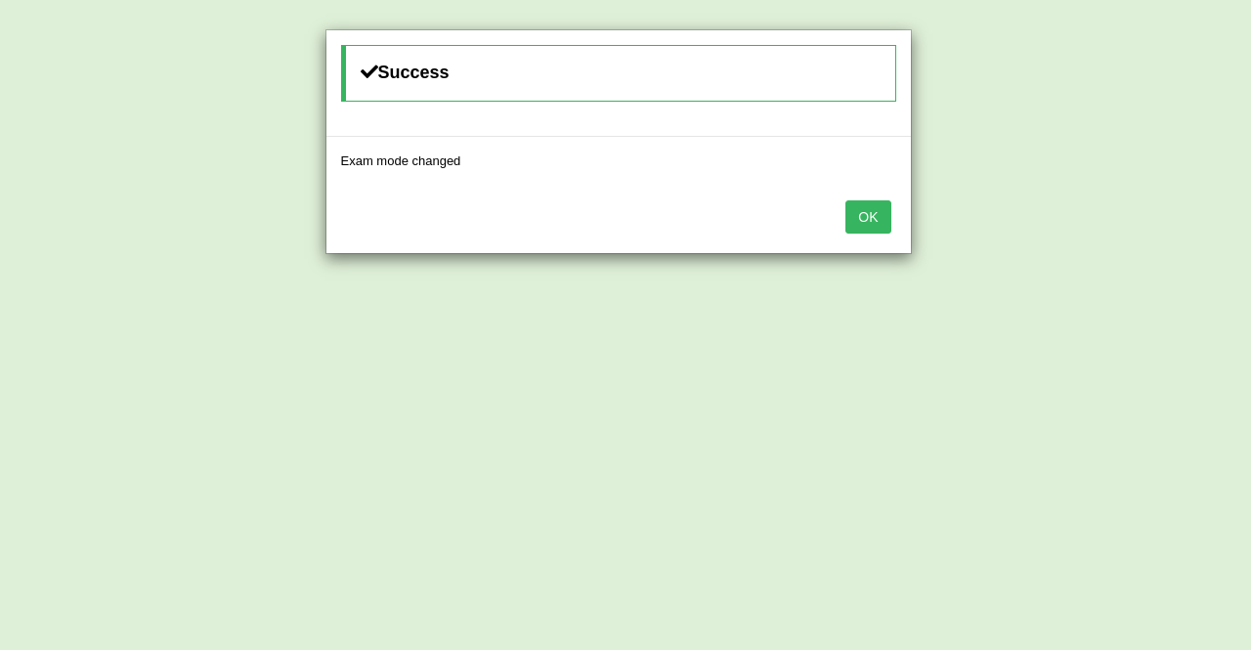
click at [874, 223] on button "OK" at bounding box center [867, 216] width 45 height 33
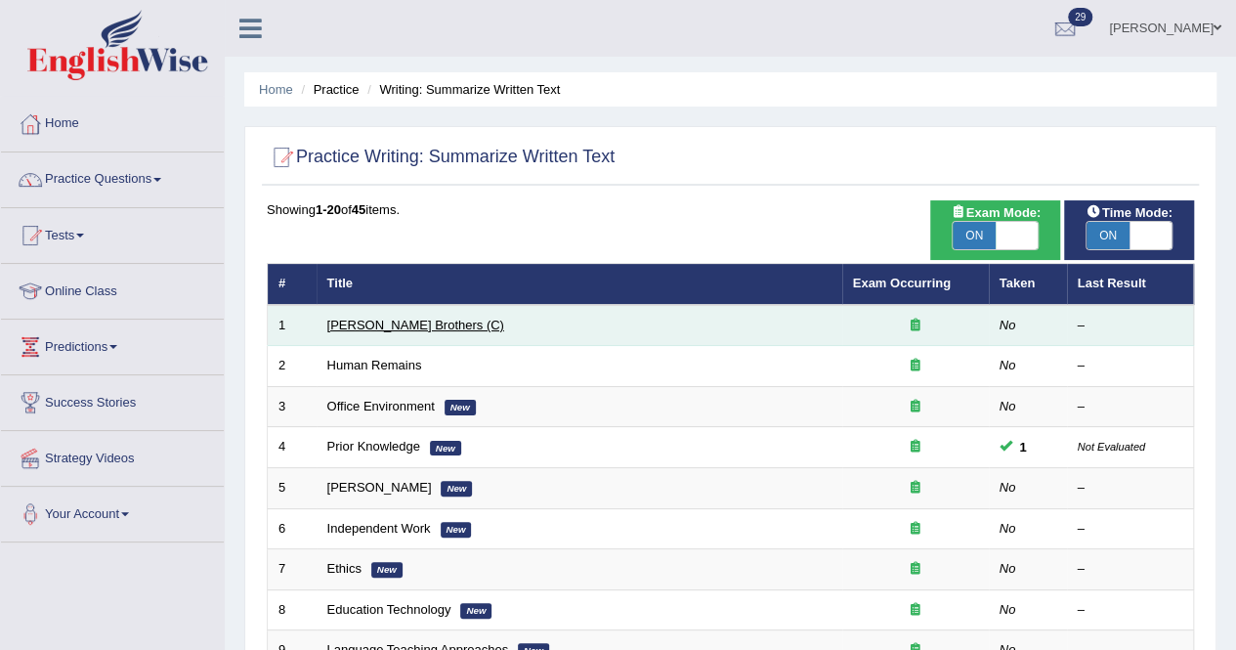
click at [370, 323] on link "[PERSON_NAME] Brothers (C)" at bounding box center [415, 325] width 177 height 15
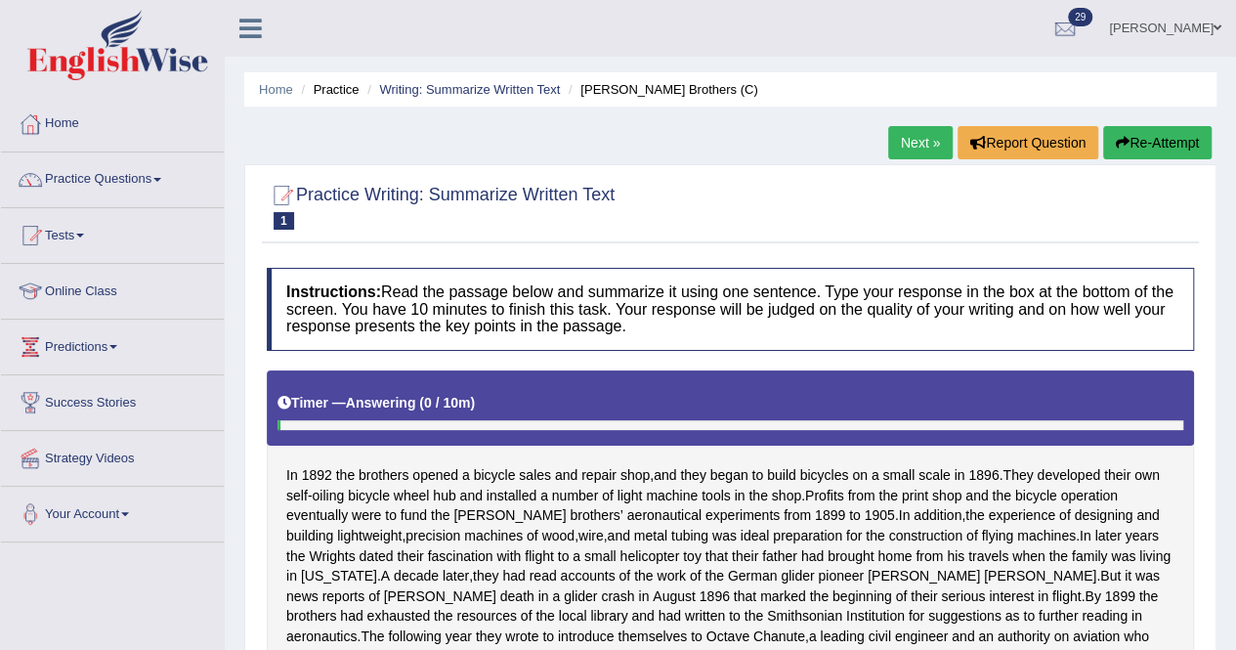
scroll to position [432, 0]
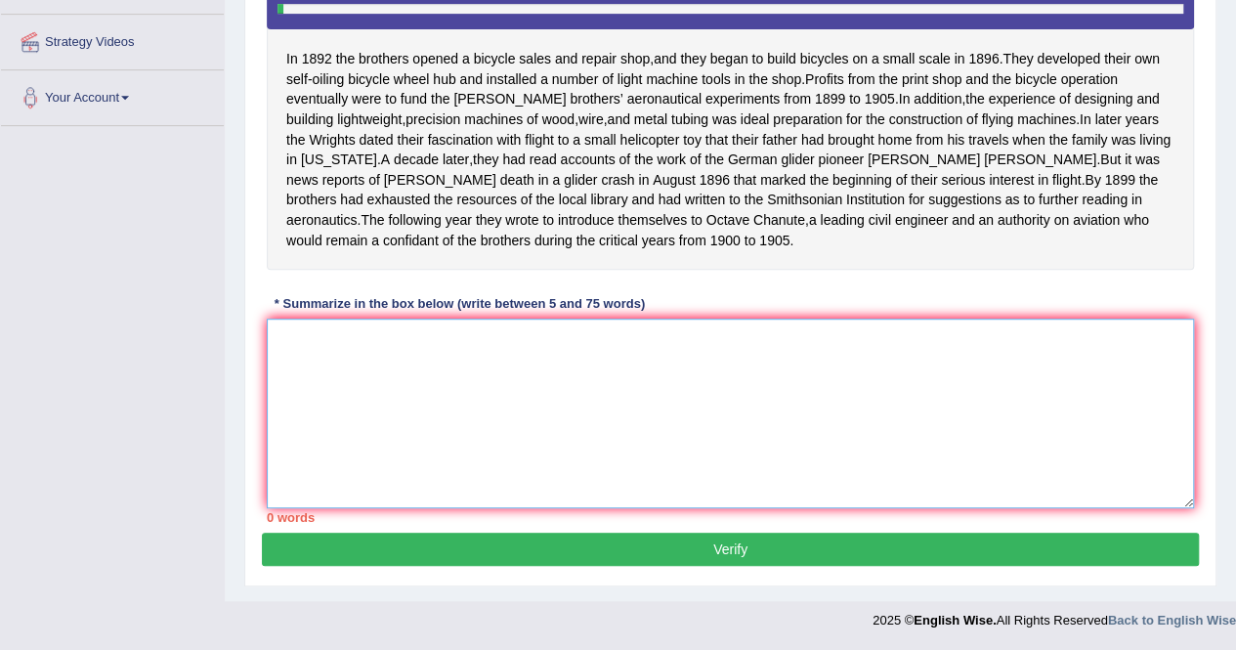
click at [375, 394] on textarea at bounding box center [731, 414] width 928 height 190
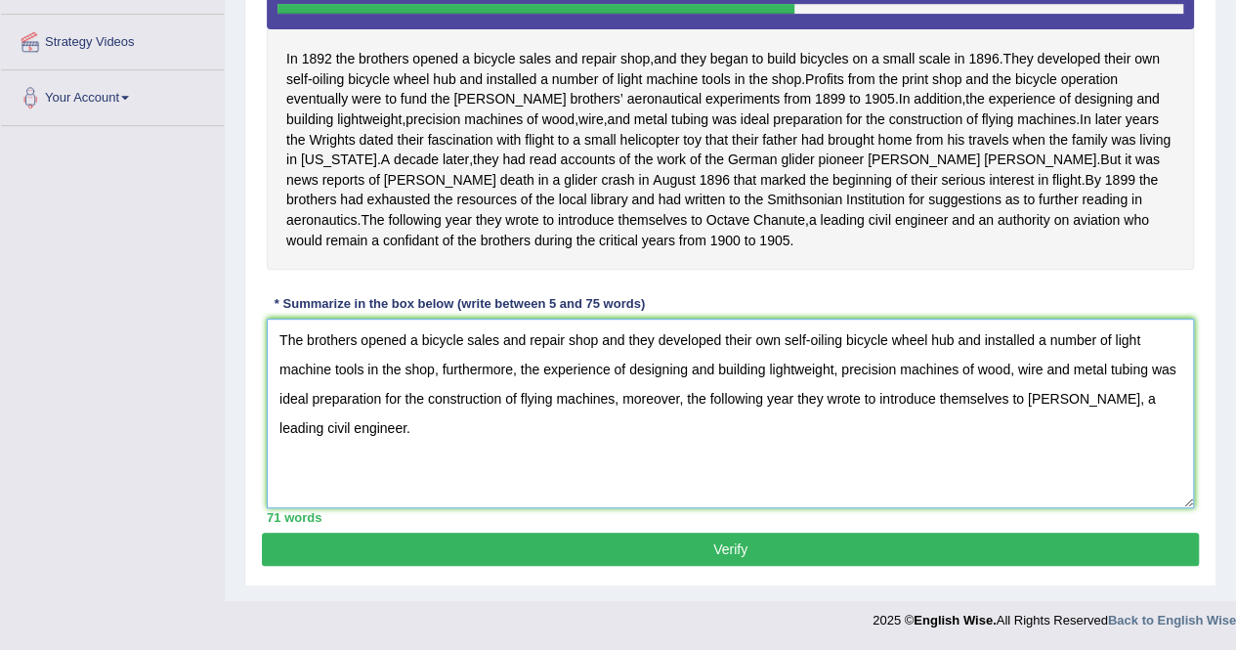
type textarea "The brothers opened a bicycle sales and repair shop and they developed their ow…"
click at [691, 553] on button "Verify" at bounding box center [730, 549] width 937 height 33
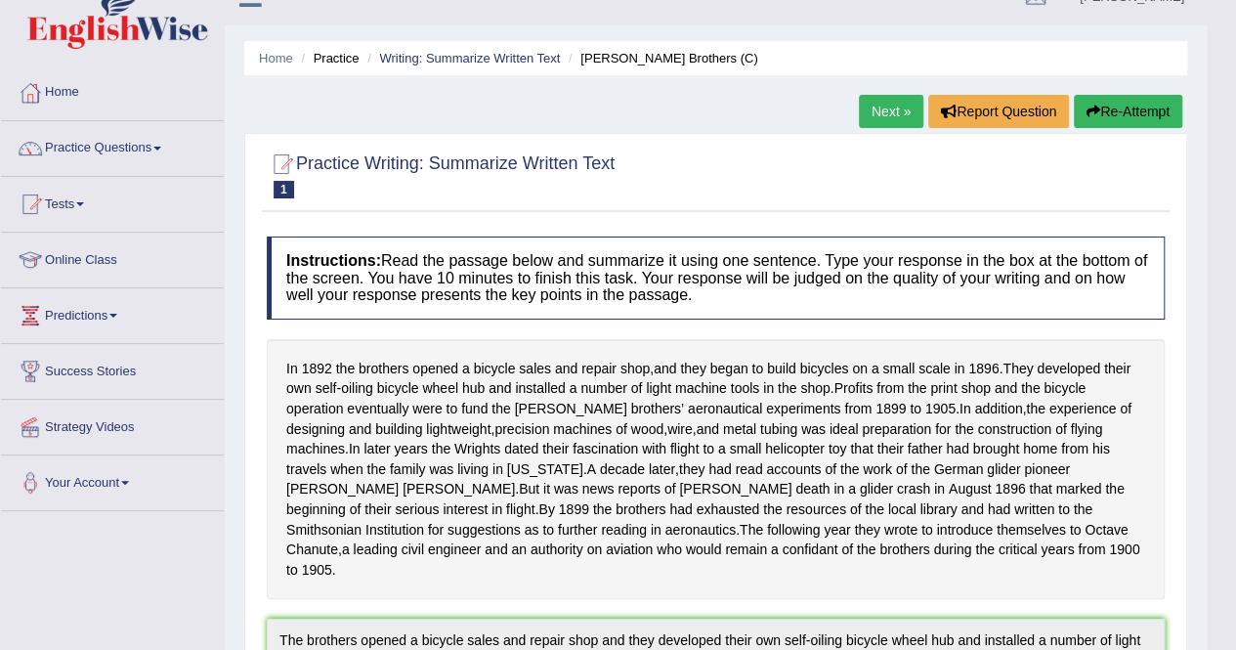
scroll to position [0, 0]
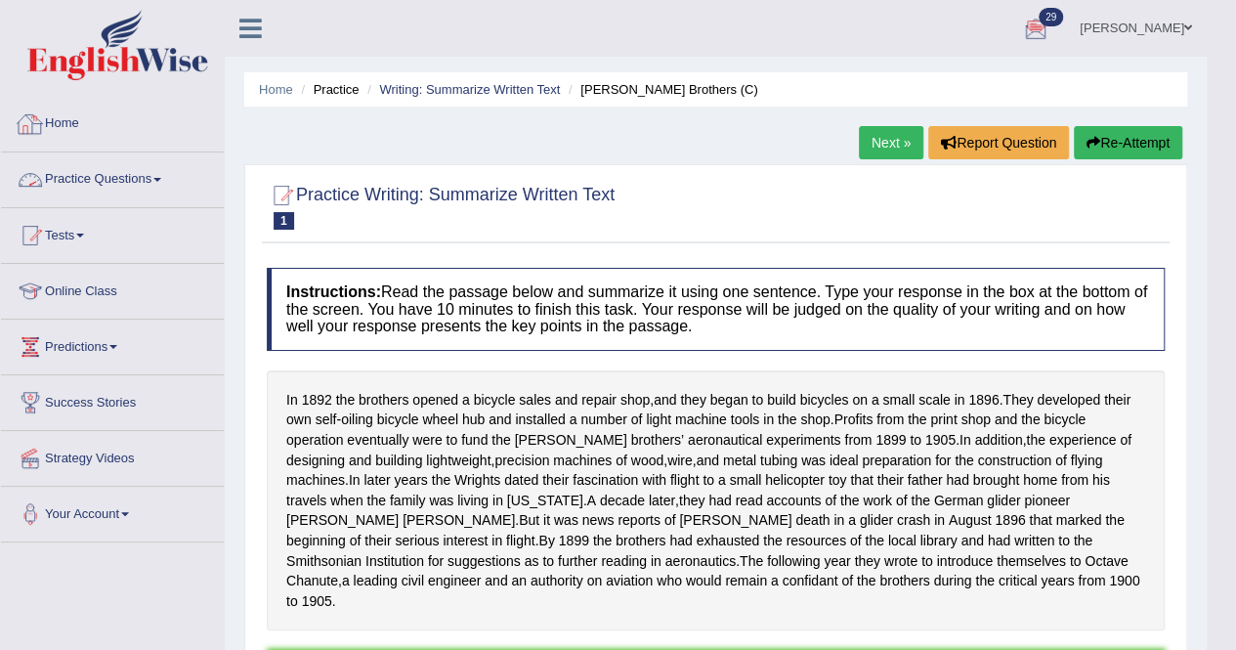
click at [133, 179] on link "Practice Questions" at bounding box center [112, 176] width 223 height 49
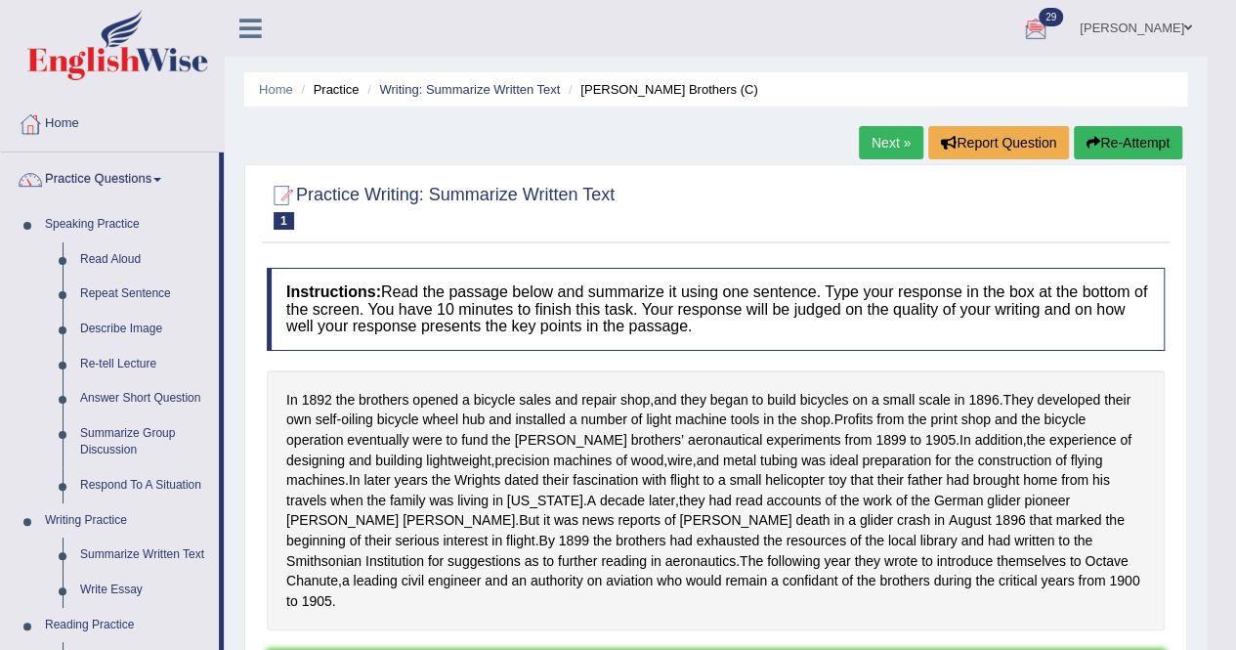
click at [137, 181] on link "Practice Questions" at bounding box center [110, 176] width 218 height 49
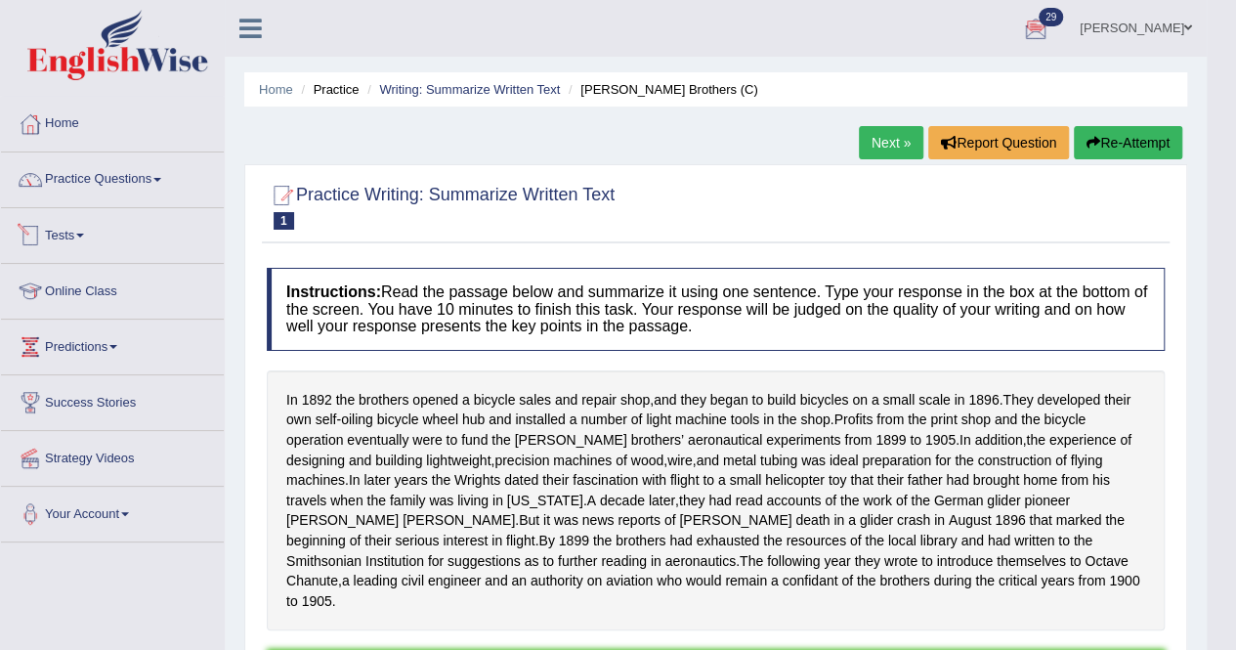
click at [86, 229] on link "Tests" at bounding box center [112, 232] width 223 height 49
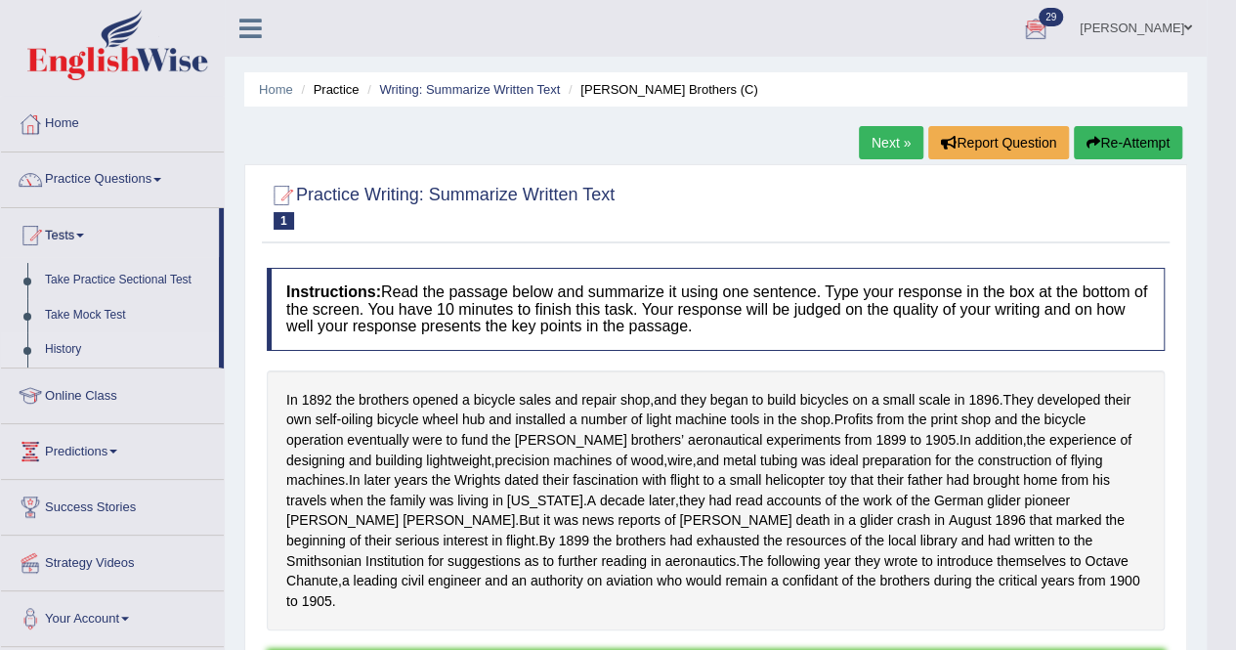
click at [65, 351] on link "History" at bounding box center [127, 349] width 183 height 35
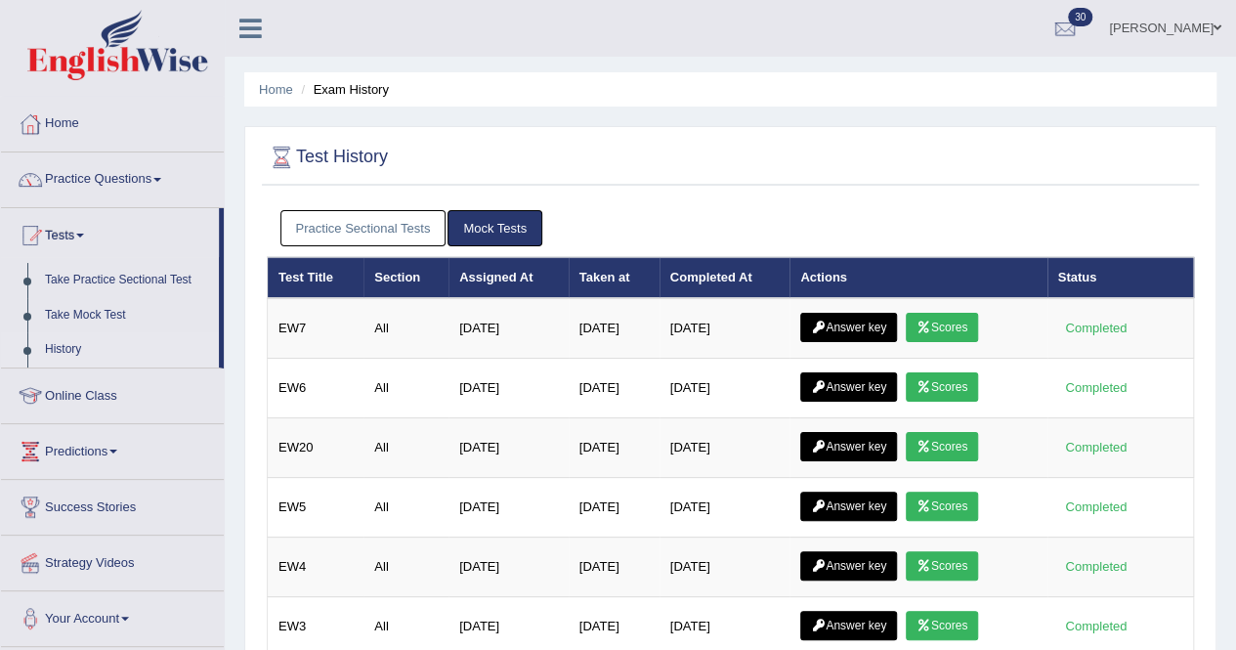
click at [387, 232] on link "Practice Sectional Tests" at bounding box center [364, 228] width 166 height 36
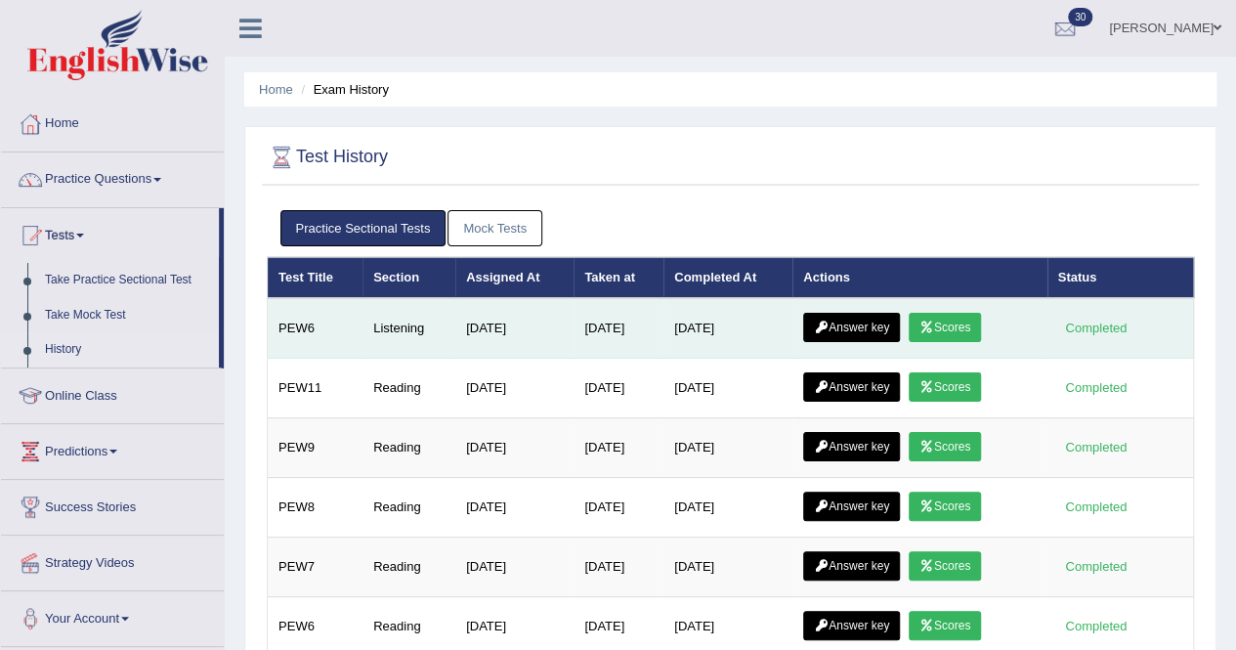
click at [858, 326] on link "Answer key" at bounding box center [851, 327] width 97 height 29
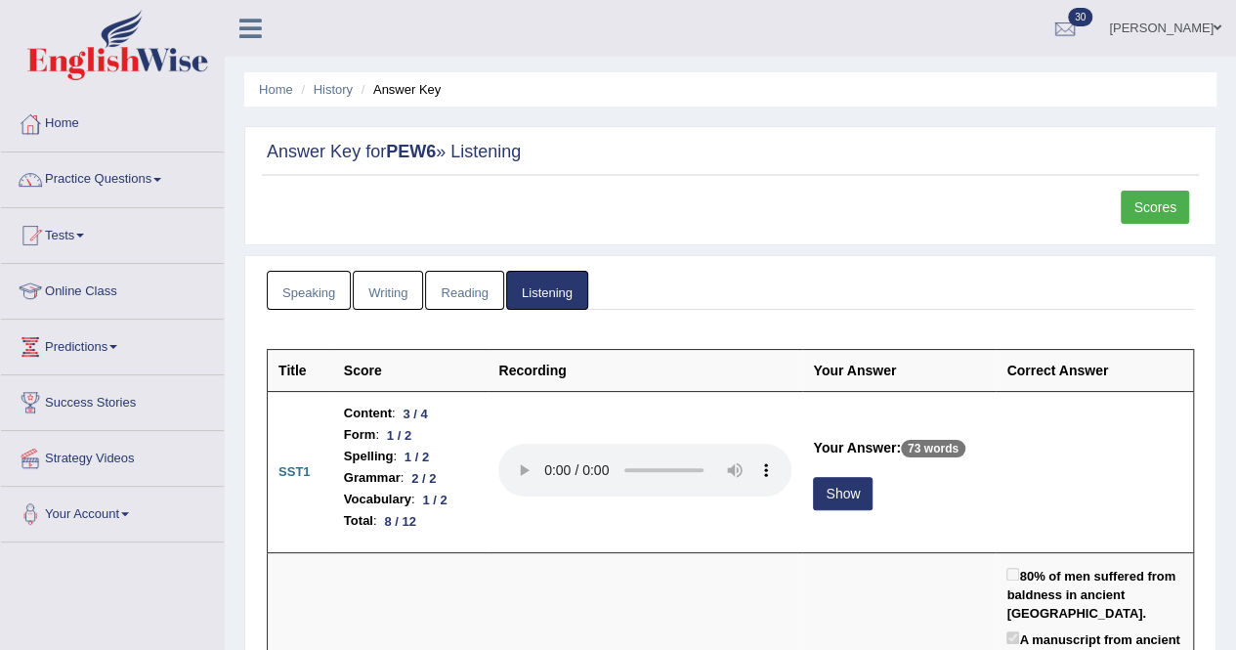
click at [8, 154] on link "Practice Questions" at bounding box center [112, 176] width 223 height 49
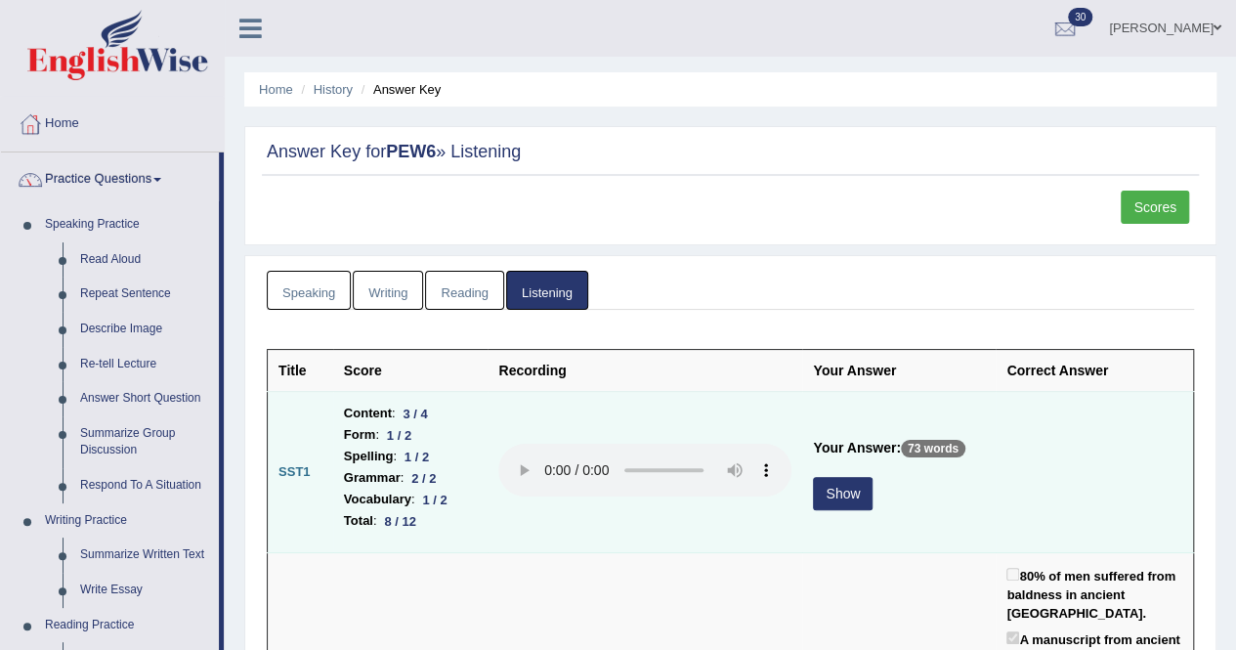
click at [827, 496] on button "Show" at bounding box center [843, 493] width 60 height 33
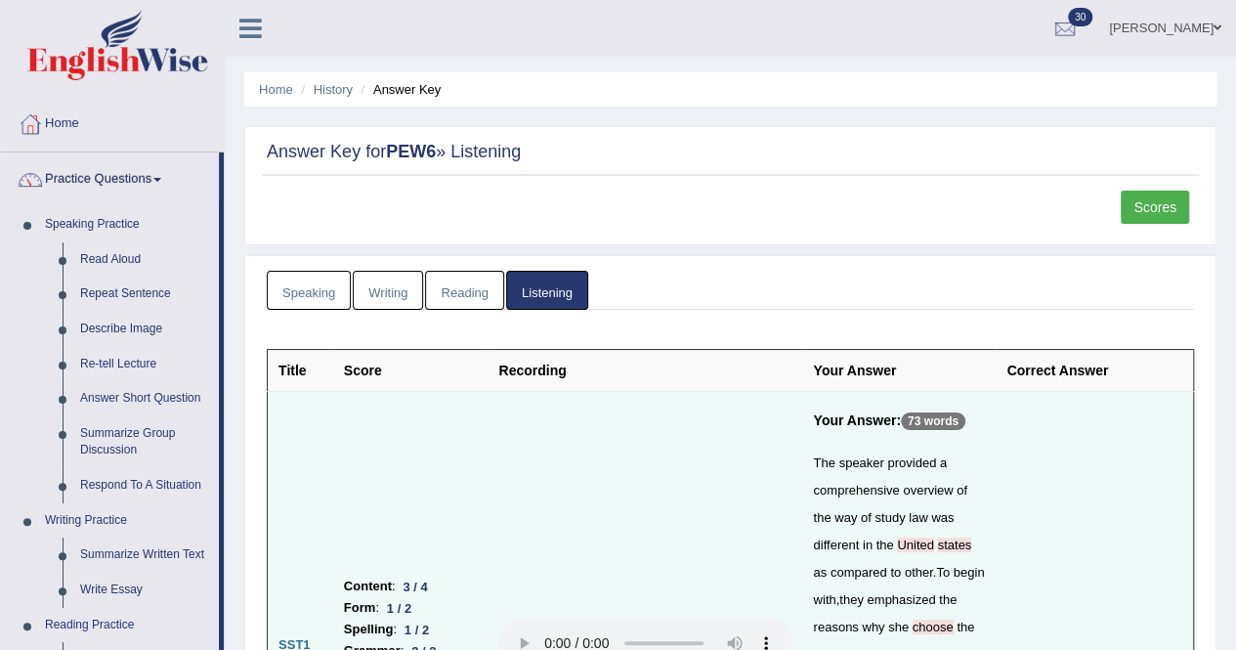
click at [1167, 197] on link "Scores" at bounding box center [1155, 207] width 68 height 33
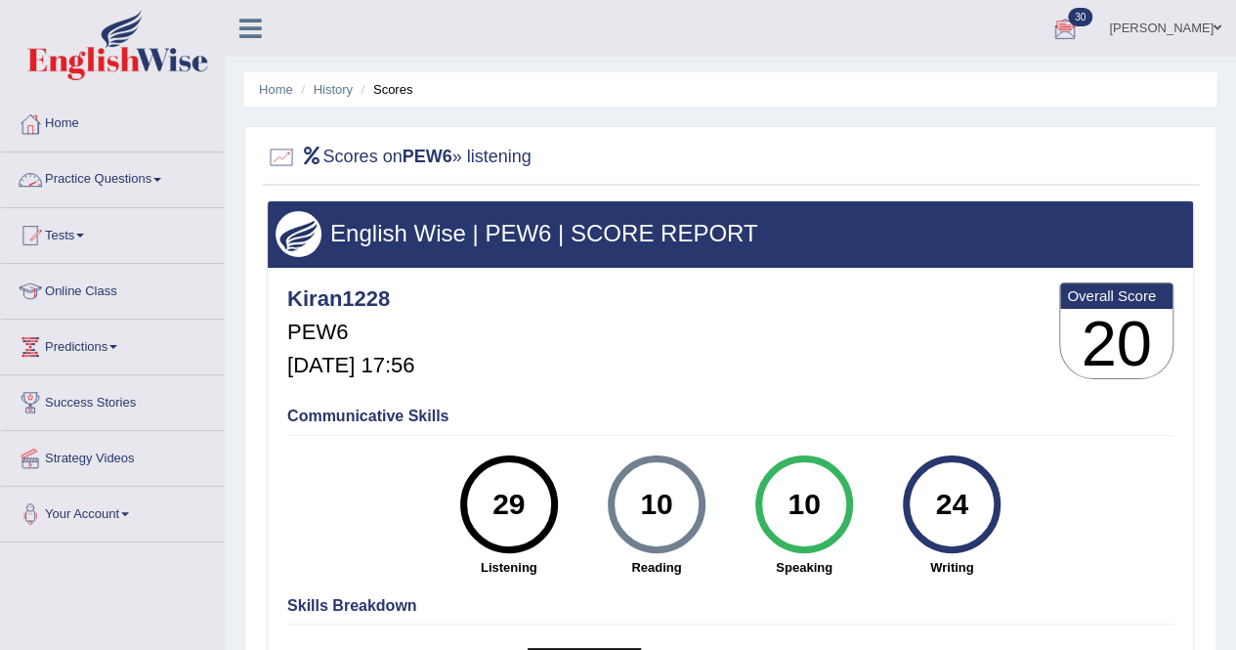
click at [135, 175] on link "Practice Questions" at bounding box center [112, 176] width 223 height 49
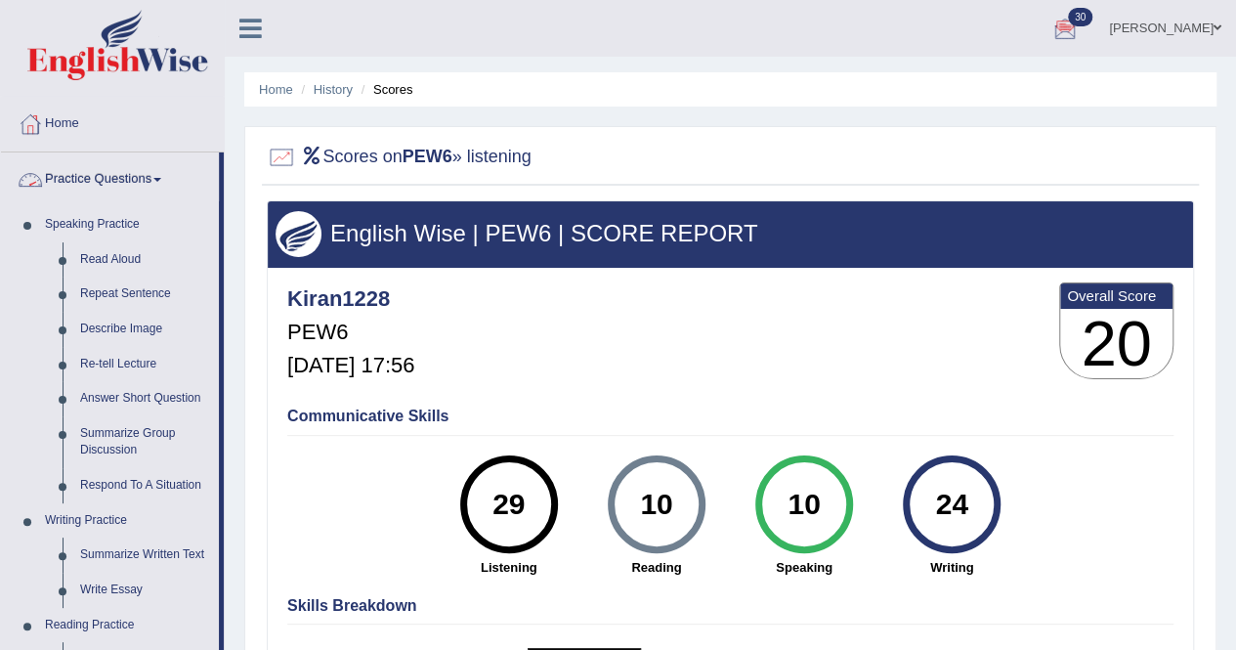
click at [118, 179] on link "Practice Questions" at bounding box center [110, 176] width 218 height 49
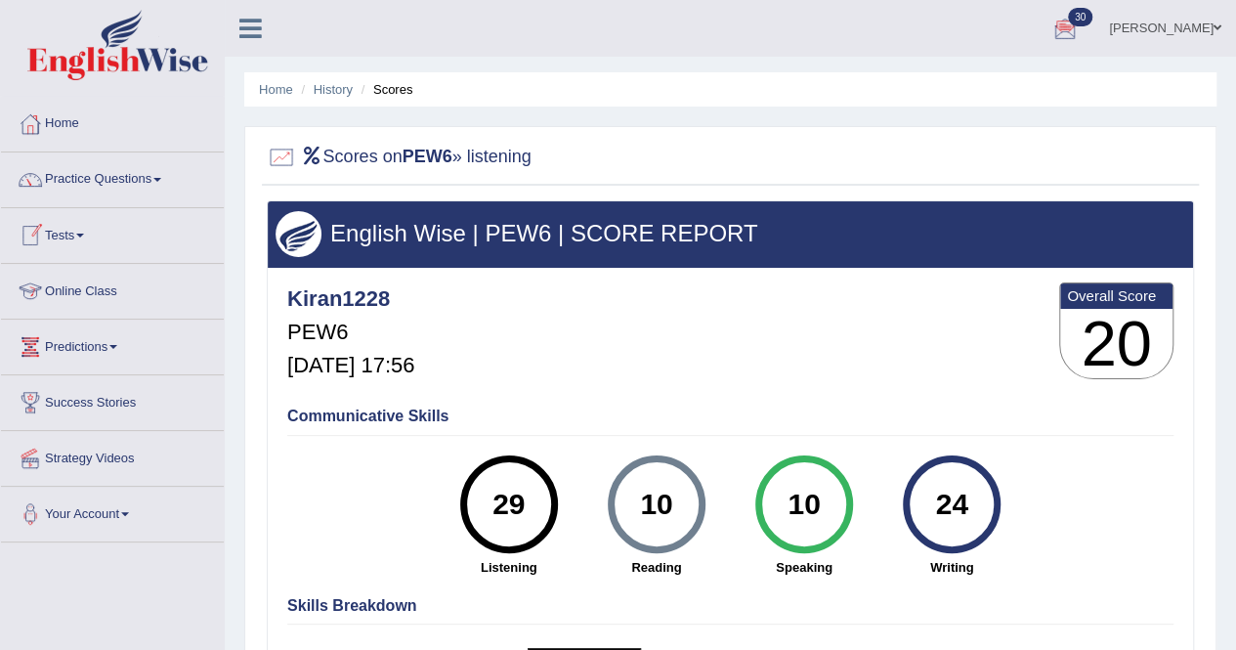
click at [111, 344] on link "Predictions" at bounding box center [112, 344] width 223 height 49
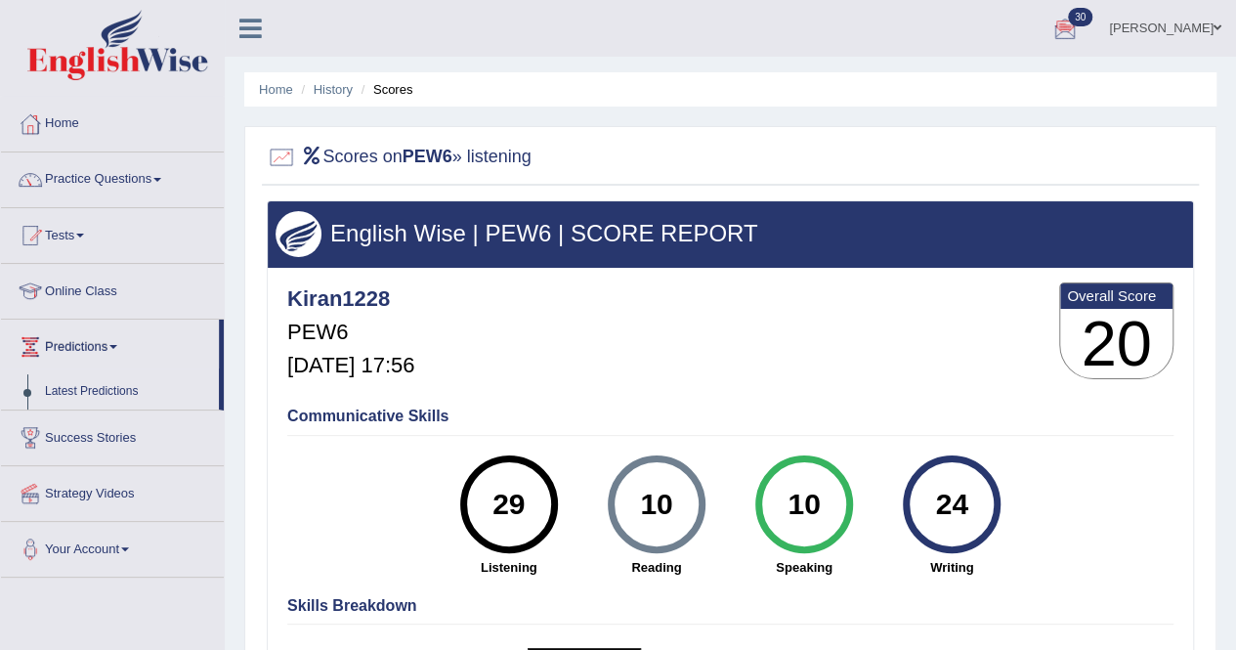
click at [88, 240] on link "Tests" at bounding box center [112, 232] width 223 height 49
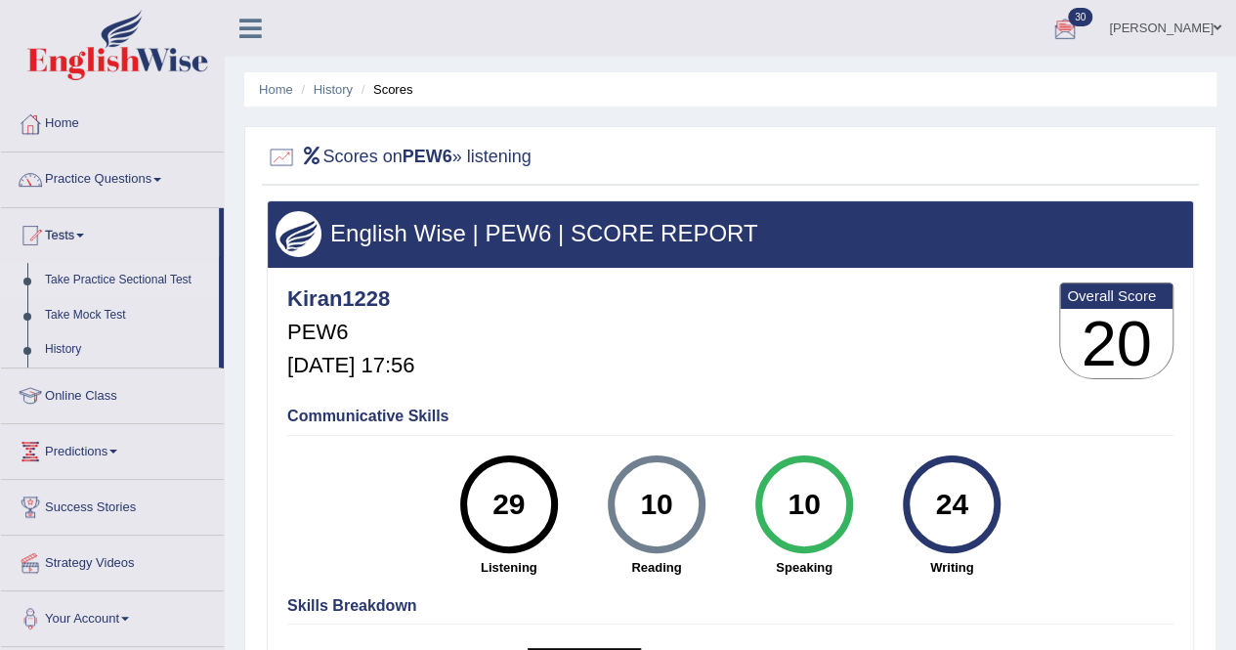
click at [94, 276] on link "Take Practice Sectional Test" at bounding box center [127, 280] width 183 height 35
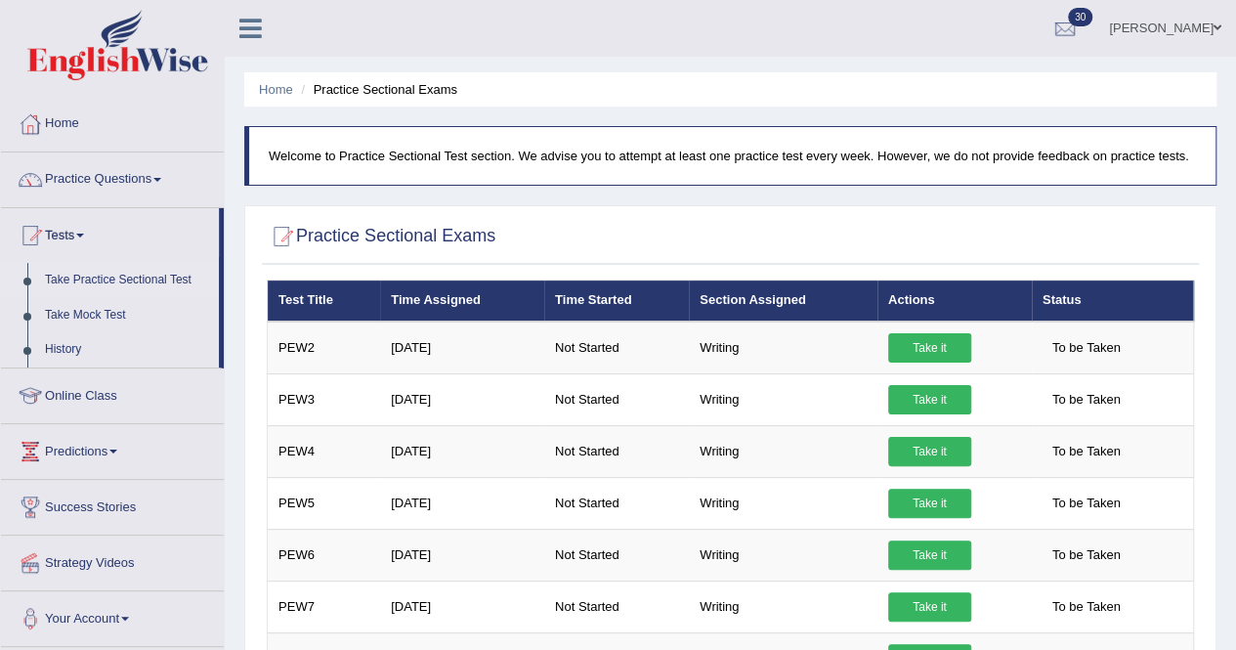
scroll to position [541, 0]
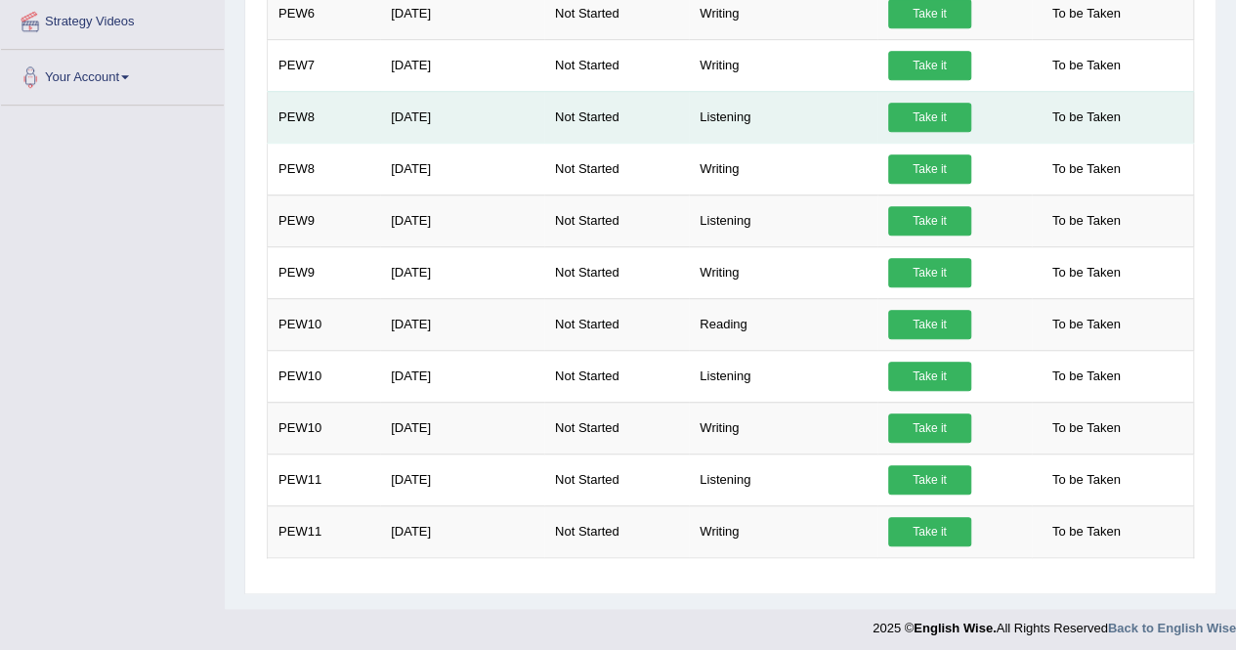
click at [752, 114] on td "Listening" at bounding box center [783, 117] width 189 height 52
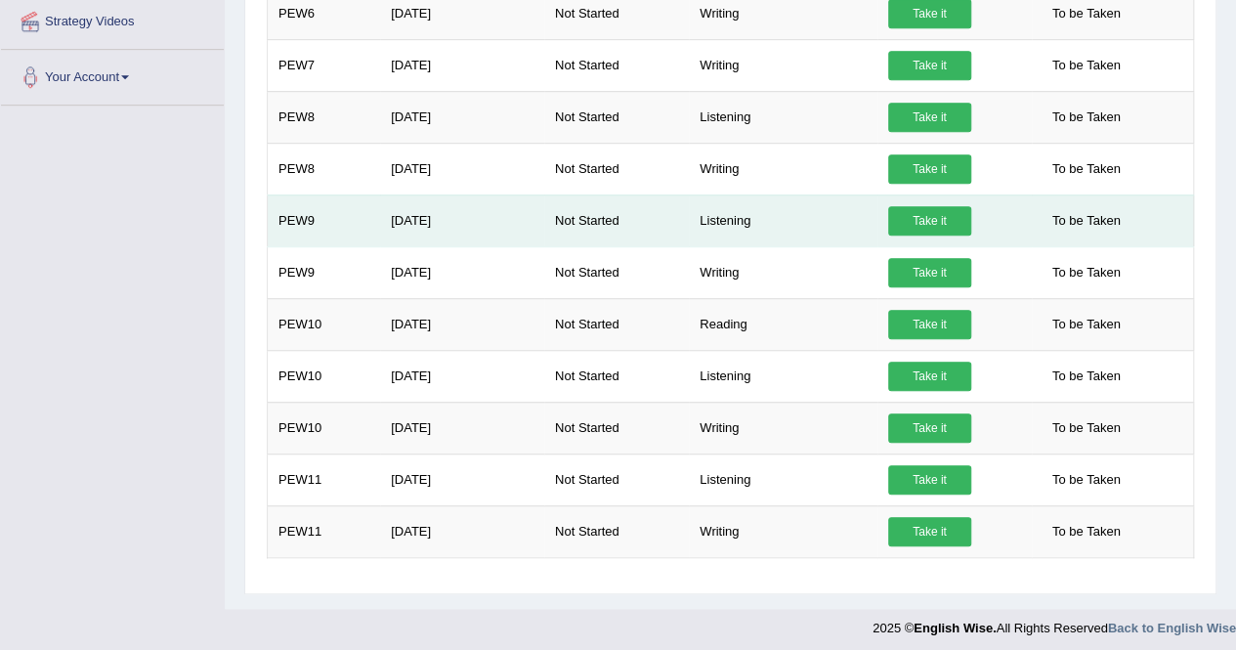
click at [757, 218] on td "Listening" at bounding box center [783, 221] width 189 height 52
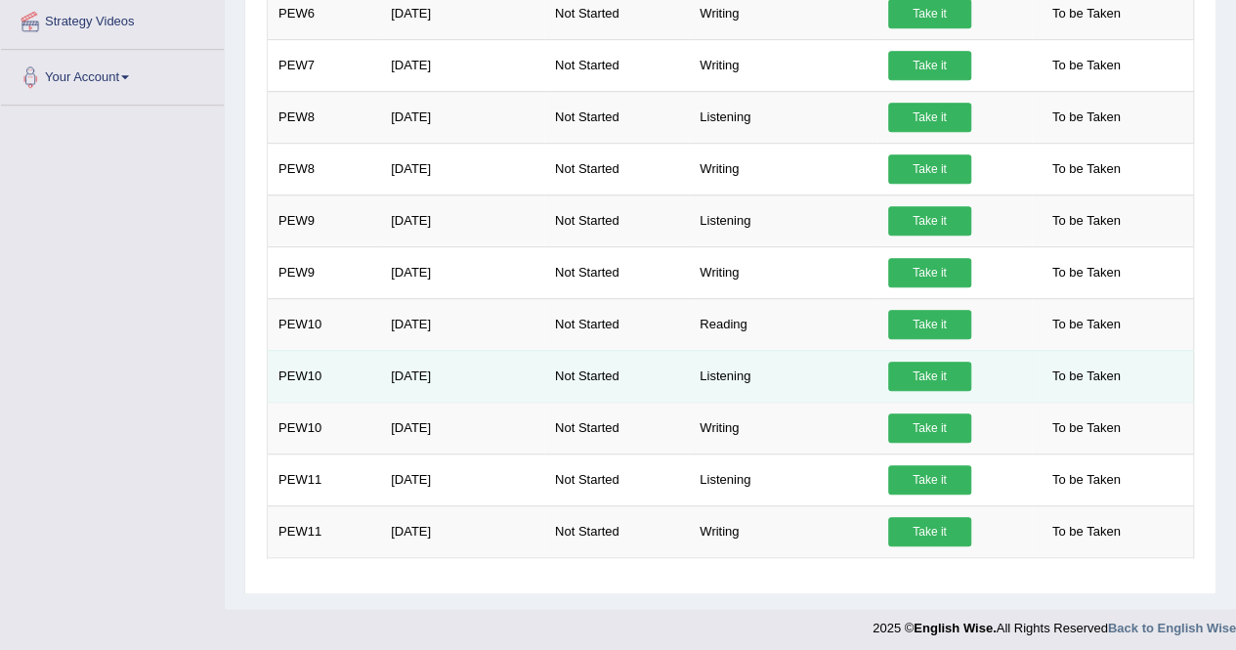
click at [764, 368] on td "Listening" at bounding box center [783, 376] width 189 height 52
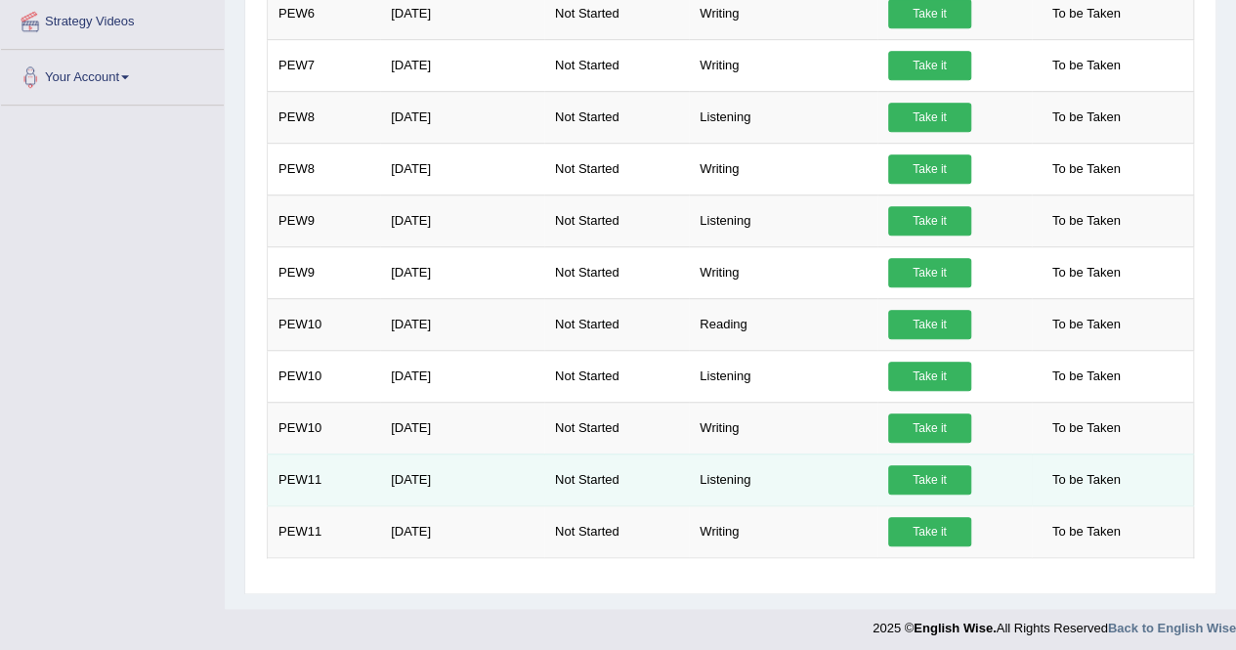
click at [765, 472] on td "Listening" at bounding box center [783, 480] width 189 height 52
